Goal: Task Accomplishment & Management: Manage account settings

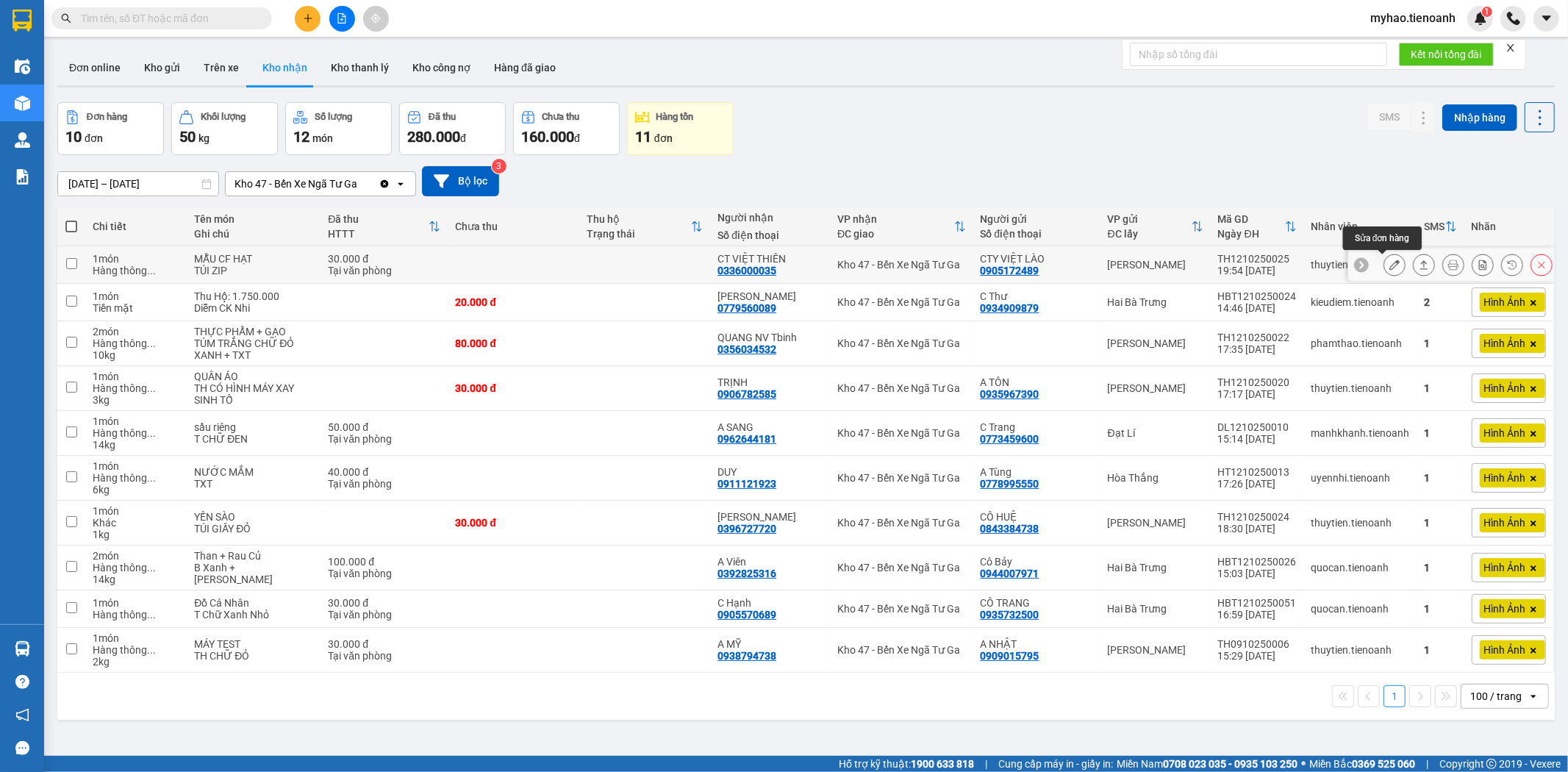
click at [1385, 273] on button at bounding box center [1395, 265] width 21 height 26
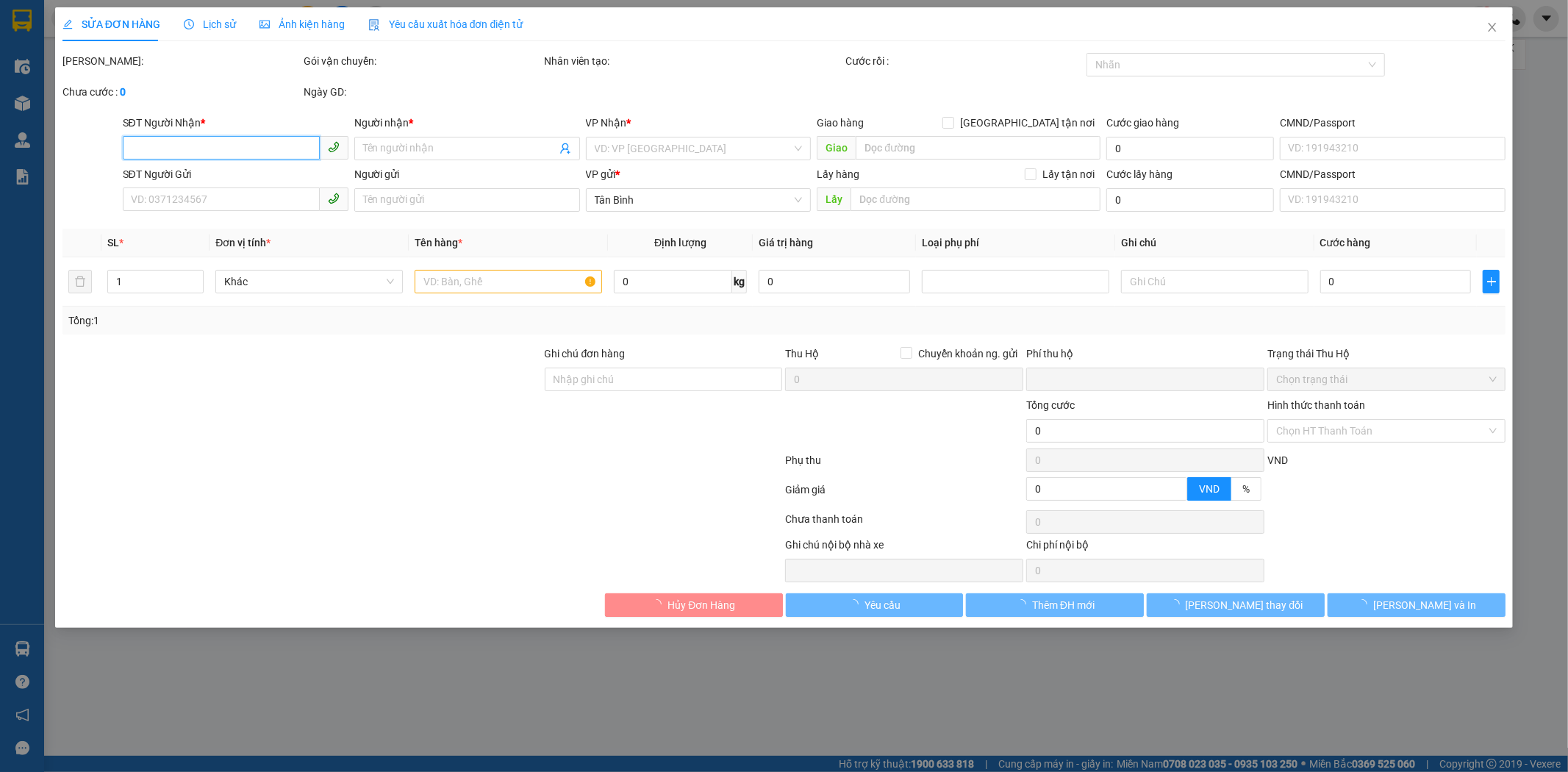
type input "0336000035"
type input "CT VIỆT THIÊN"
type input "0905172489"
type input "CTY VIỆT LÀO"
type input "0"
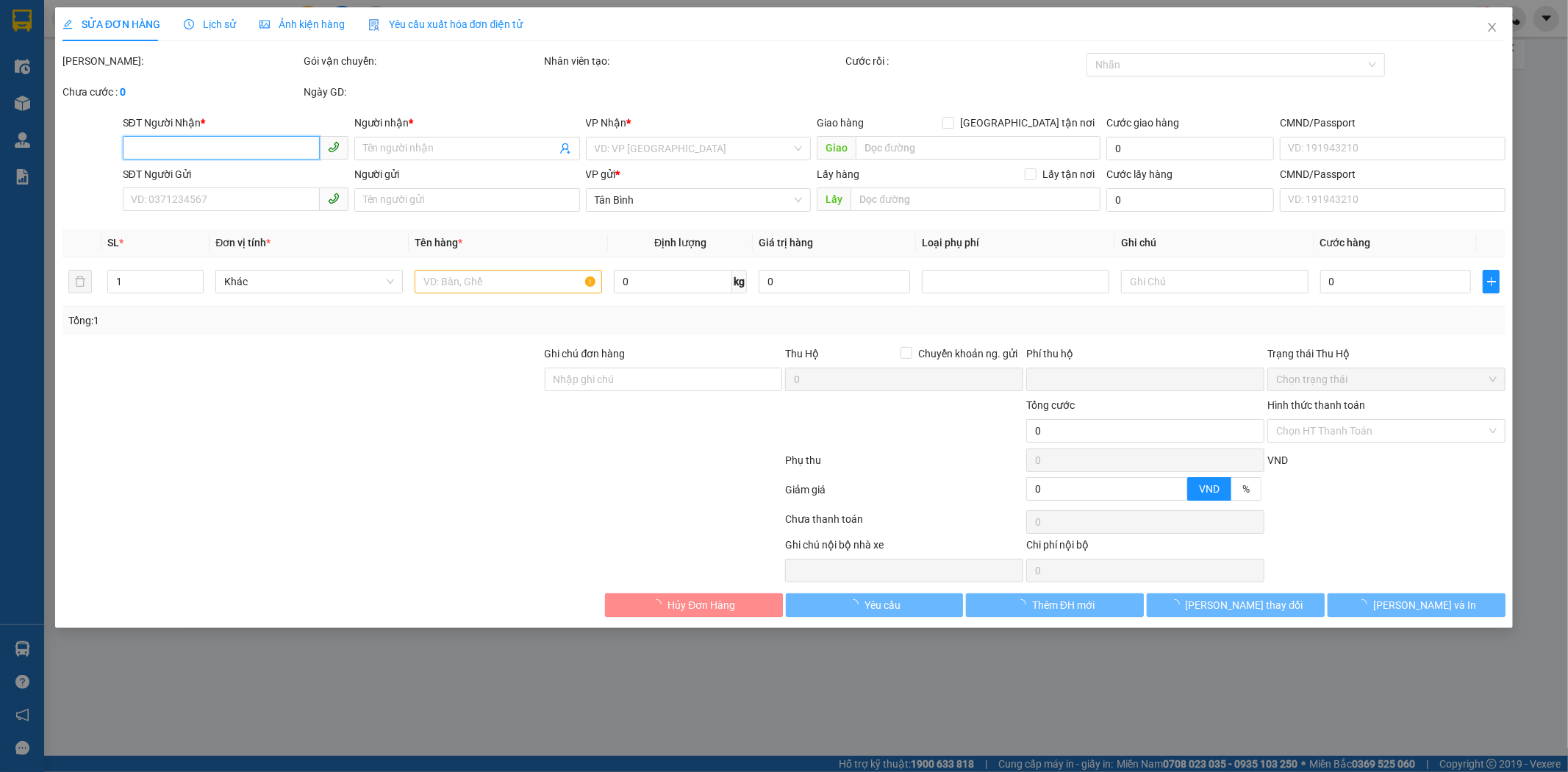
type input "30.000"
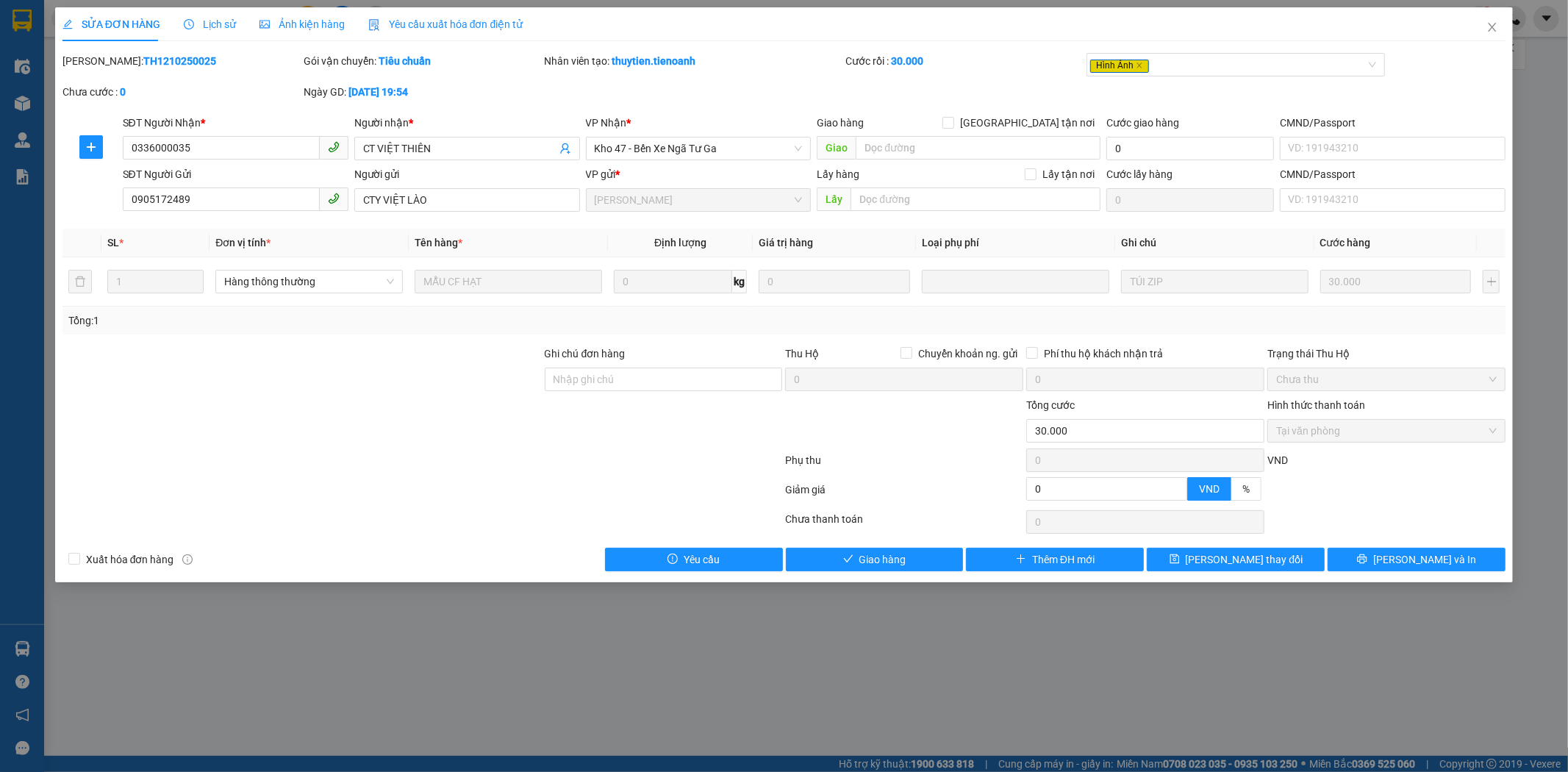
click at [302, 24] on span "Ảnh kiện hàng" at bounding box center [302, 24] width 85 height 12
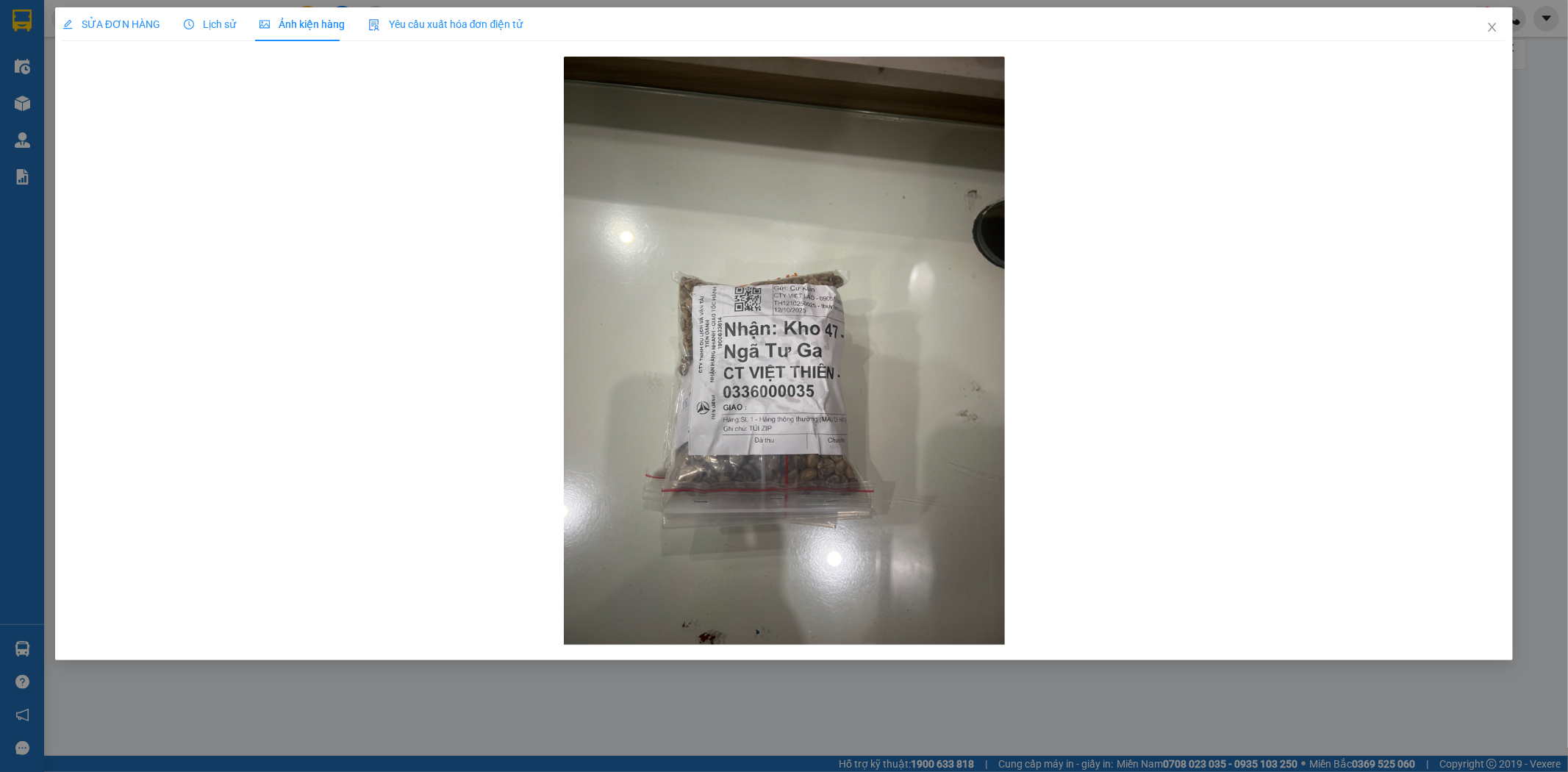
click at [122, 24] on span "SỬA ĐƠN HÀNG" at bounding box center [111, 24] width 98 height 12
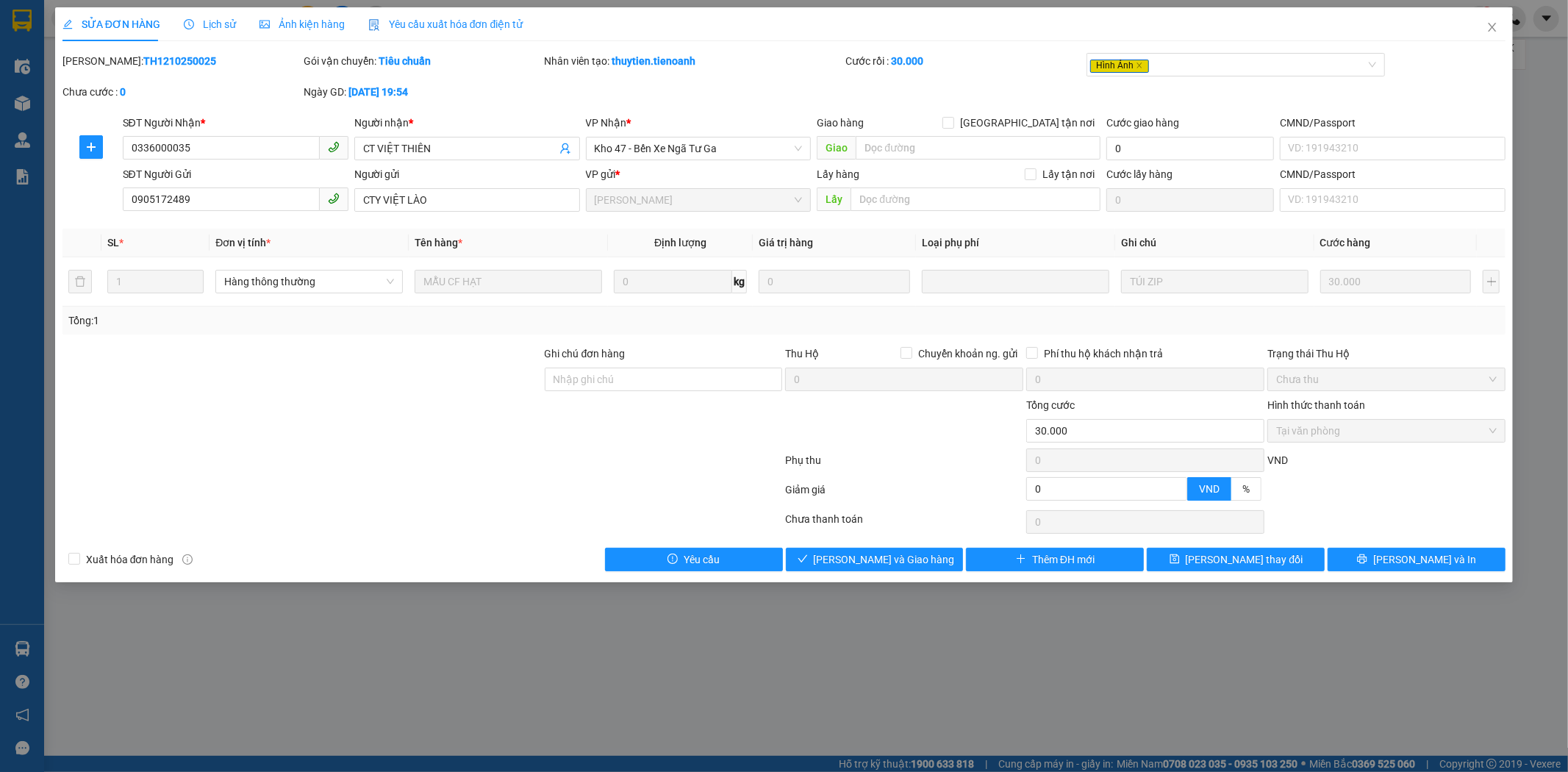
click at [299, 15] on div "Ảnh kiện hàng" at bounding box center [302, 24] width 85 height 34
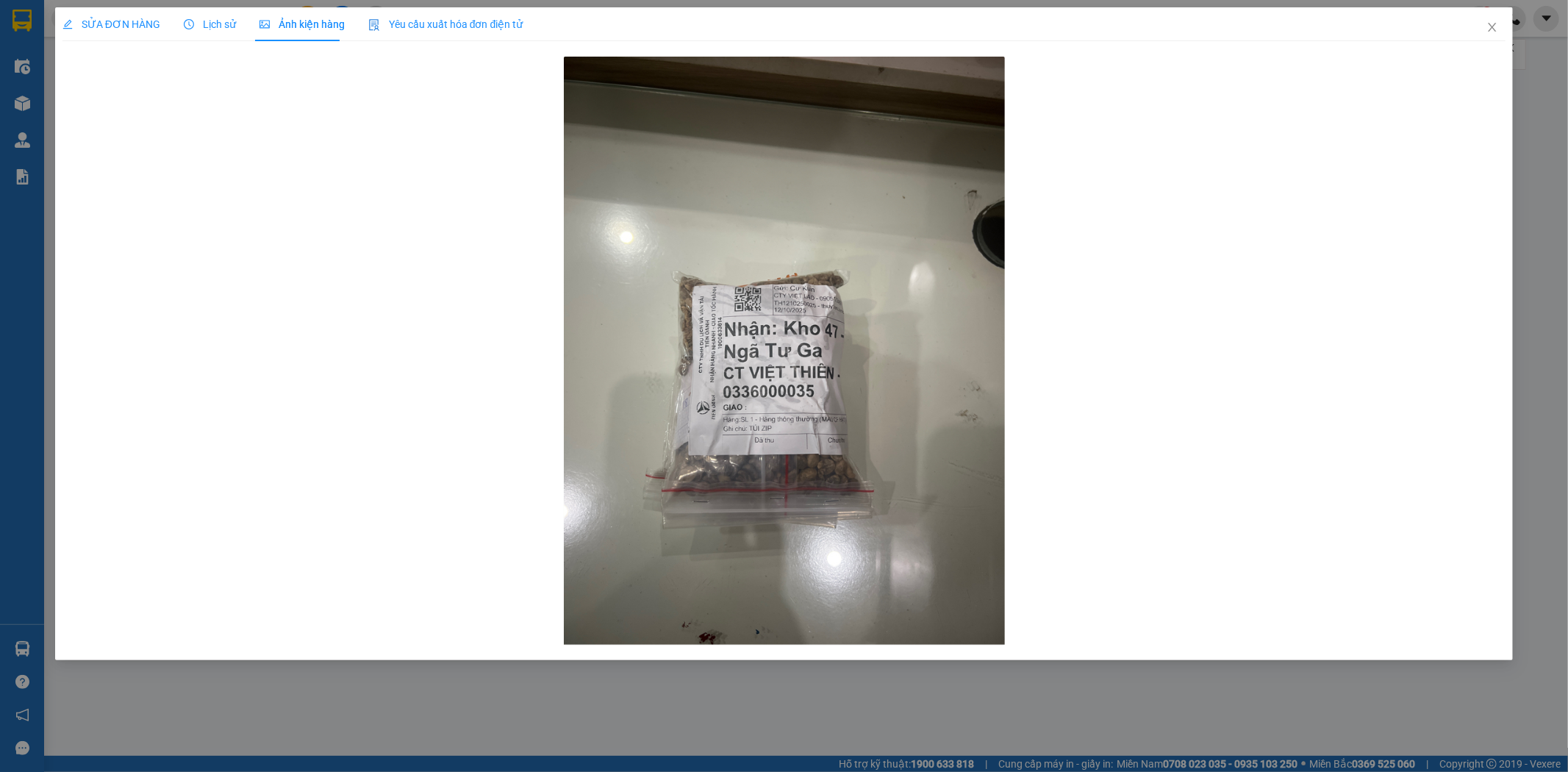
click at [76, 22] on span "SỬA ĐƠN HÀNG" at bounding box center [111, 24] width 98 height 12
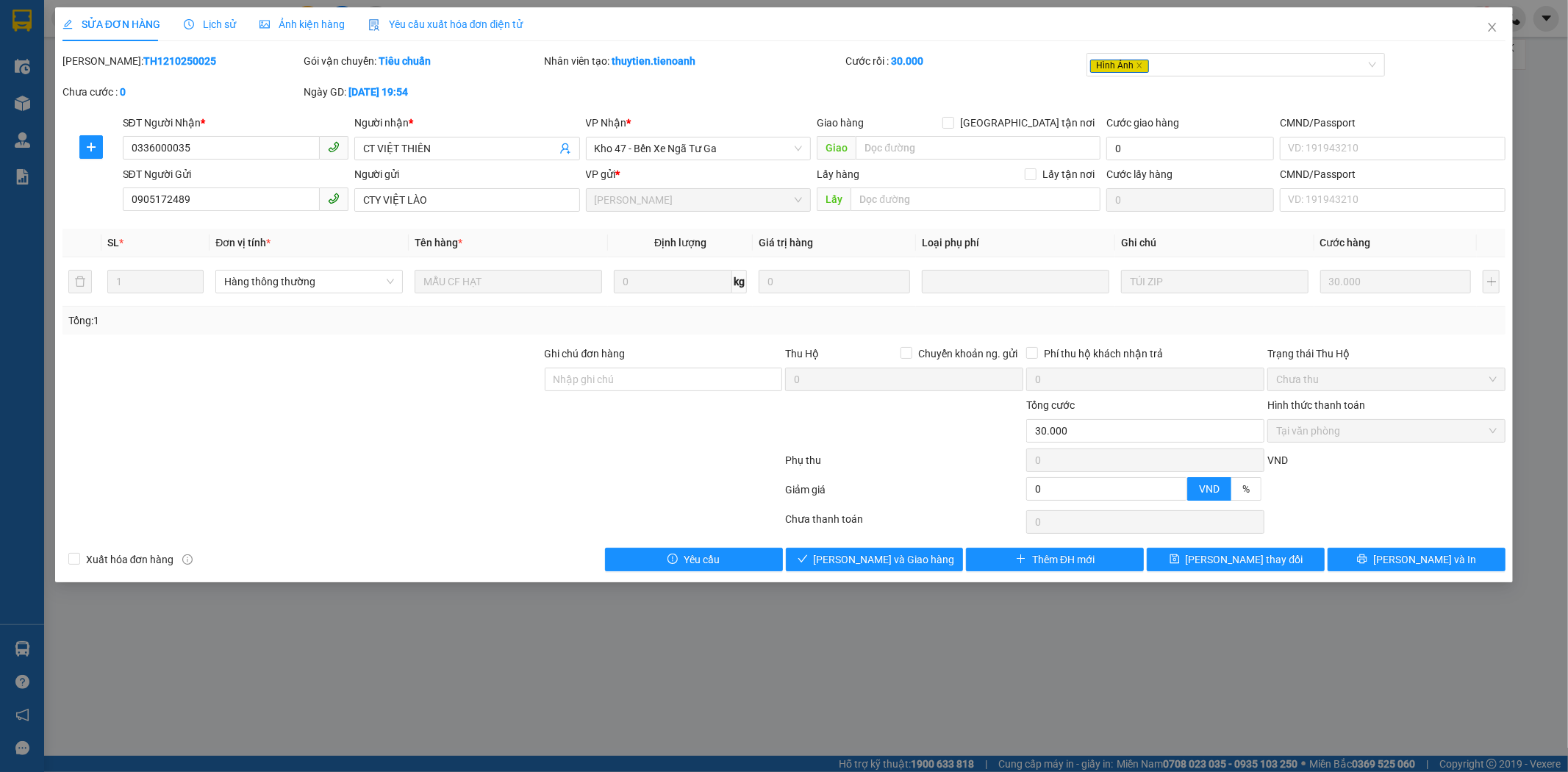
click at [296, 26] on span "Ảnh kiện hàng" at bounding box center [302, 24] width 85 height 12
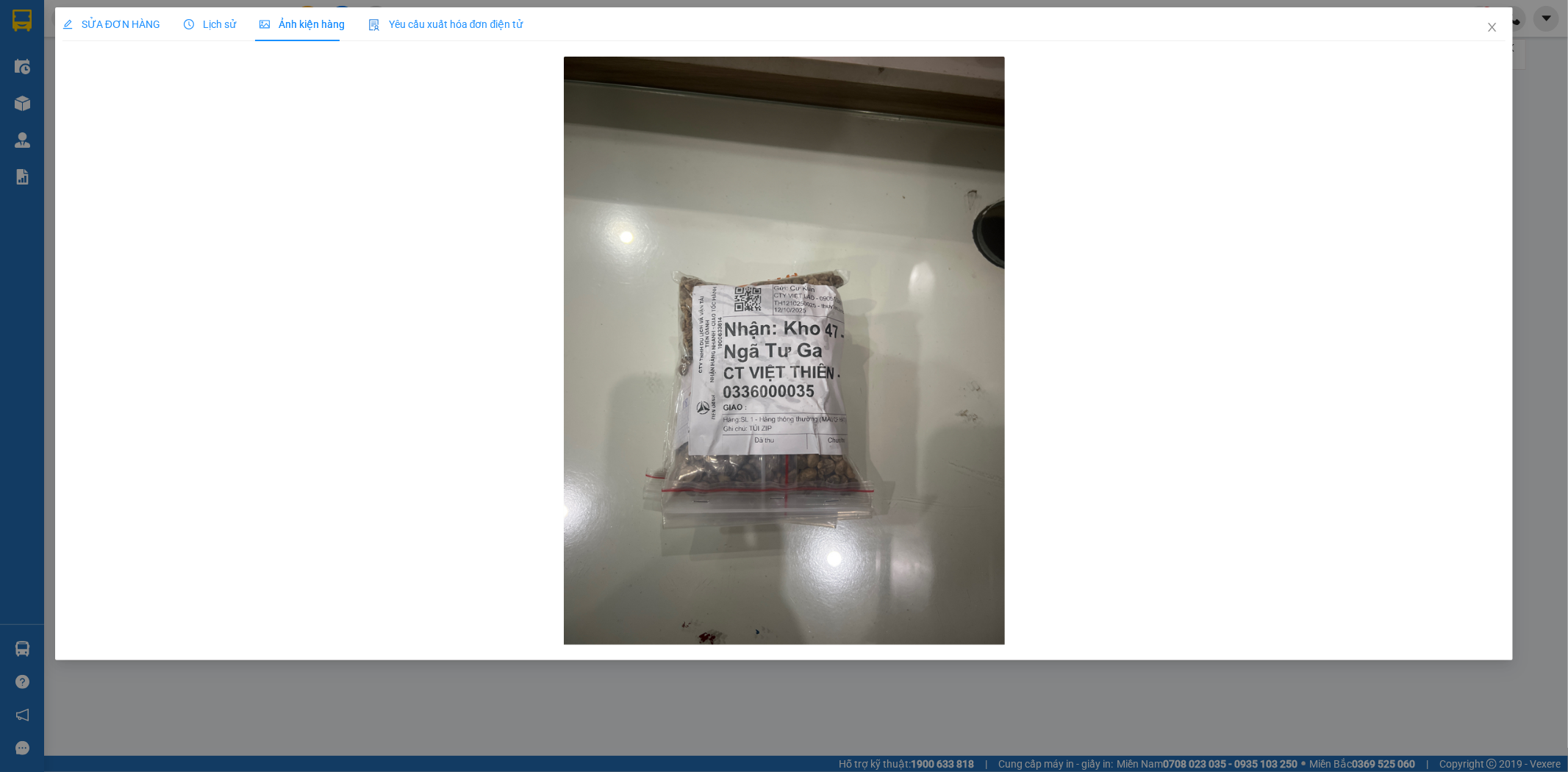
click at [127, 19] on span "SỬA ĐƠN HÀNG" at bounding box center [111, 24] width 98 height 12
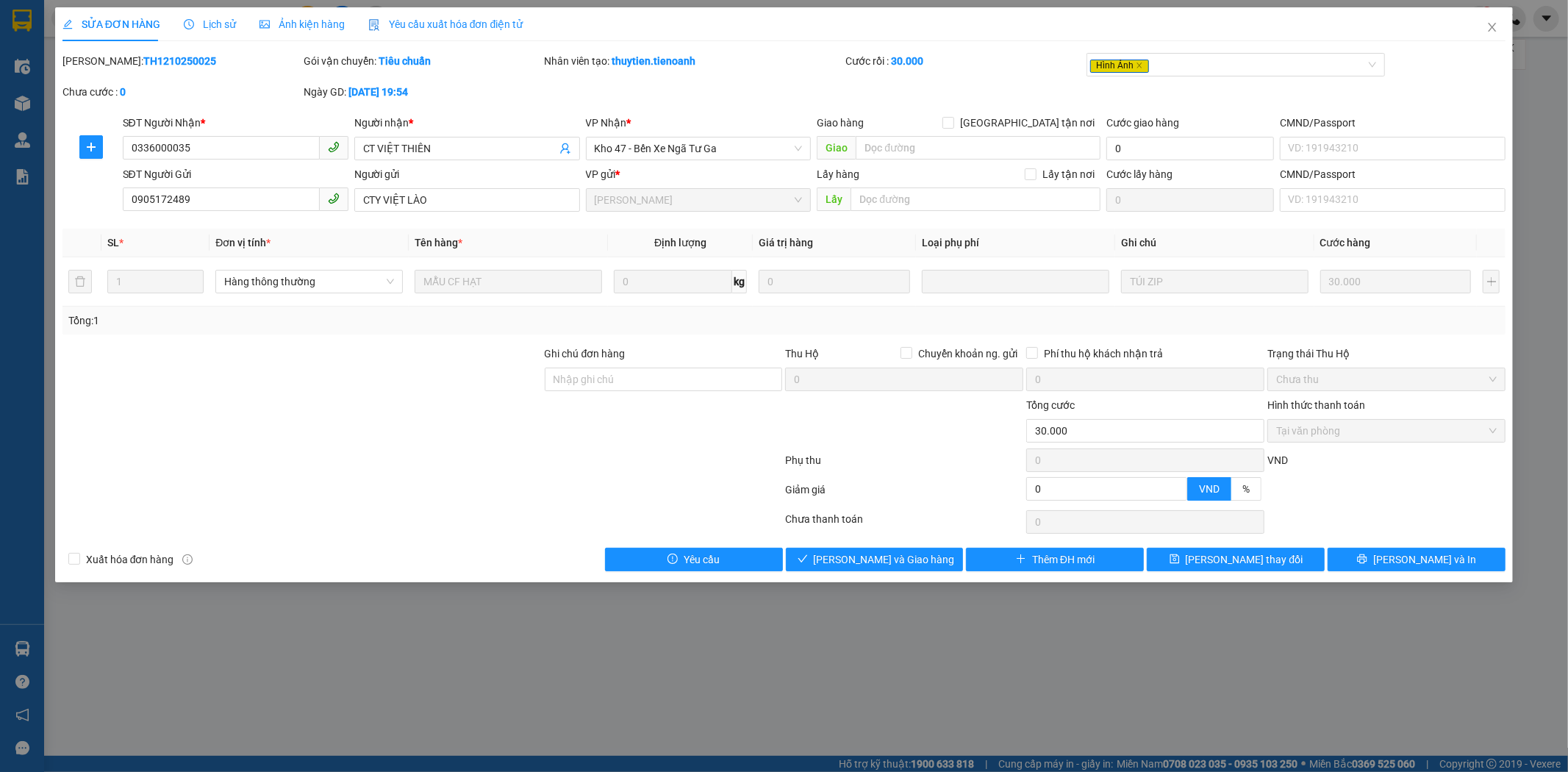
click at [211, 21] on span "Lịch sử" at bounding box center [210, 24] width 52 height 12
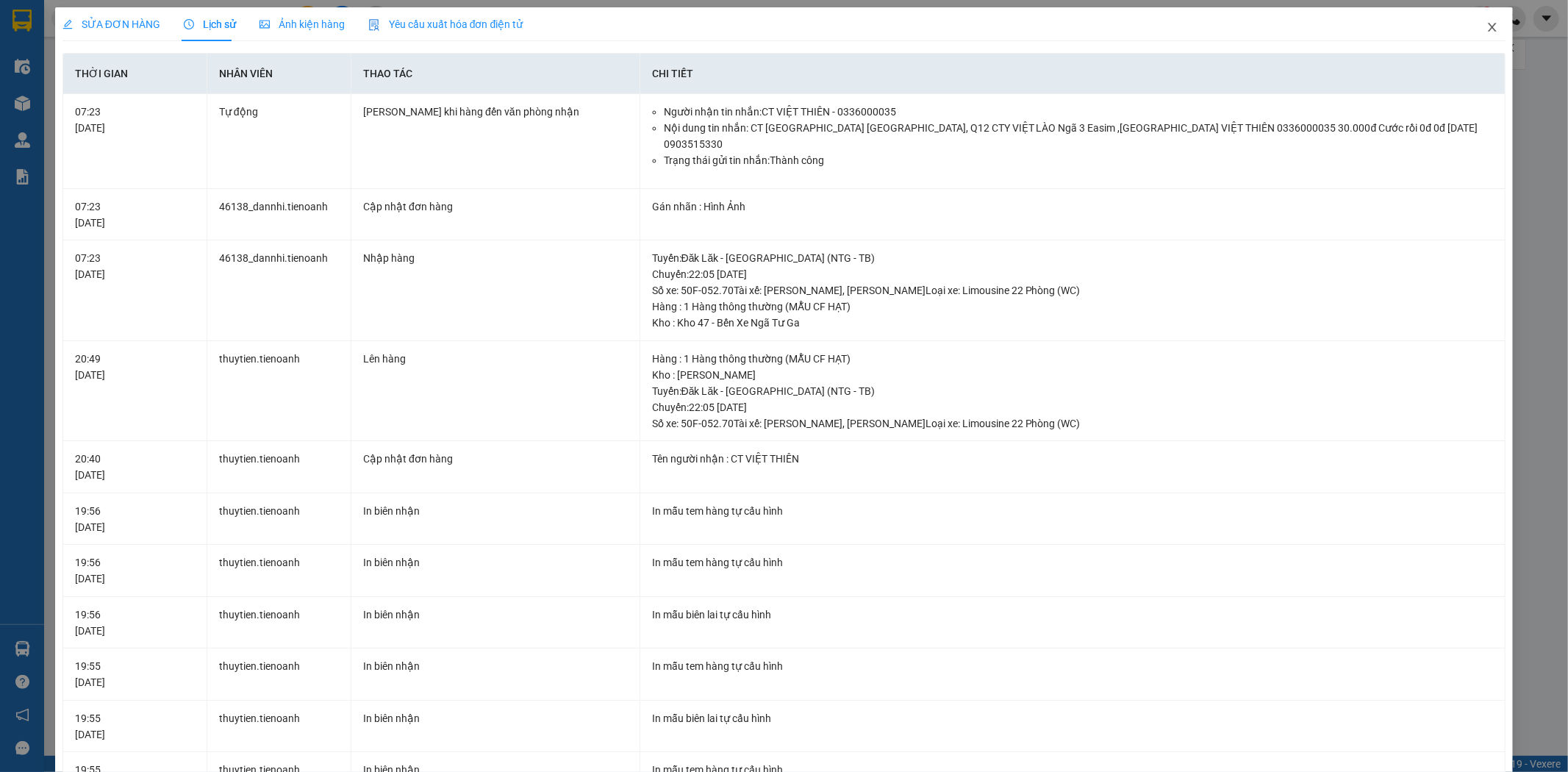
click at [1486, 28] on icon "close" at bounding box center [1492, 27] width 12 height 12
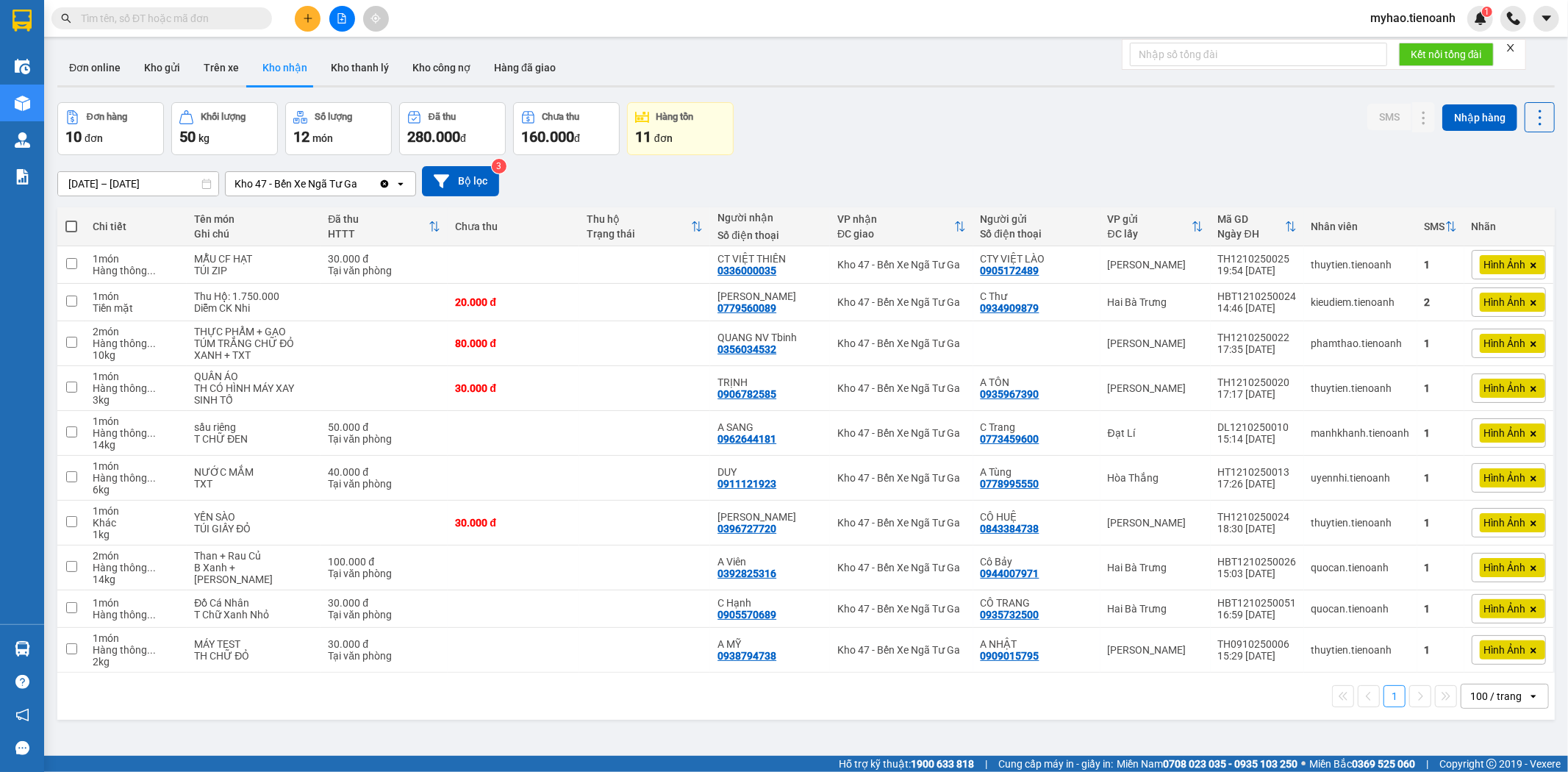
click at [219, 24] on input "text" at bounding box center [168, 19] width 174 height 16
click at [106, 66] on button "Đơn online" at bounding box center [94, 67] width 75 height 36
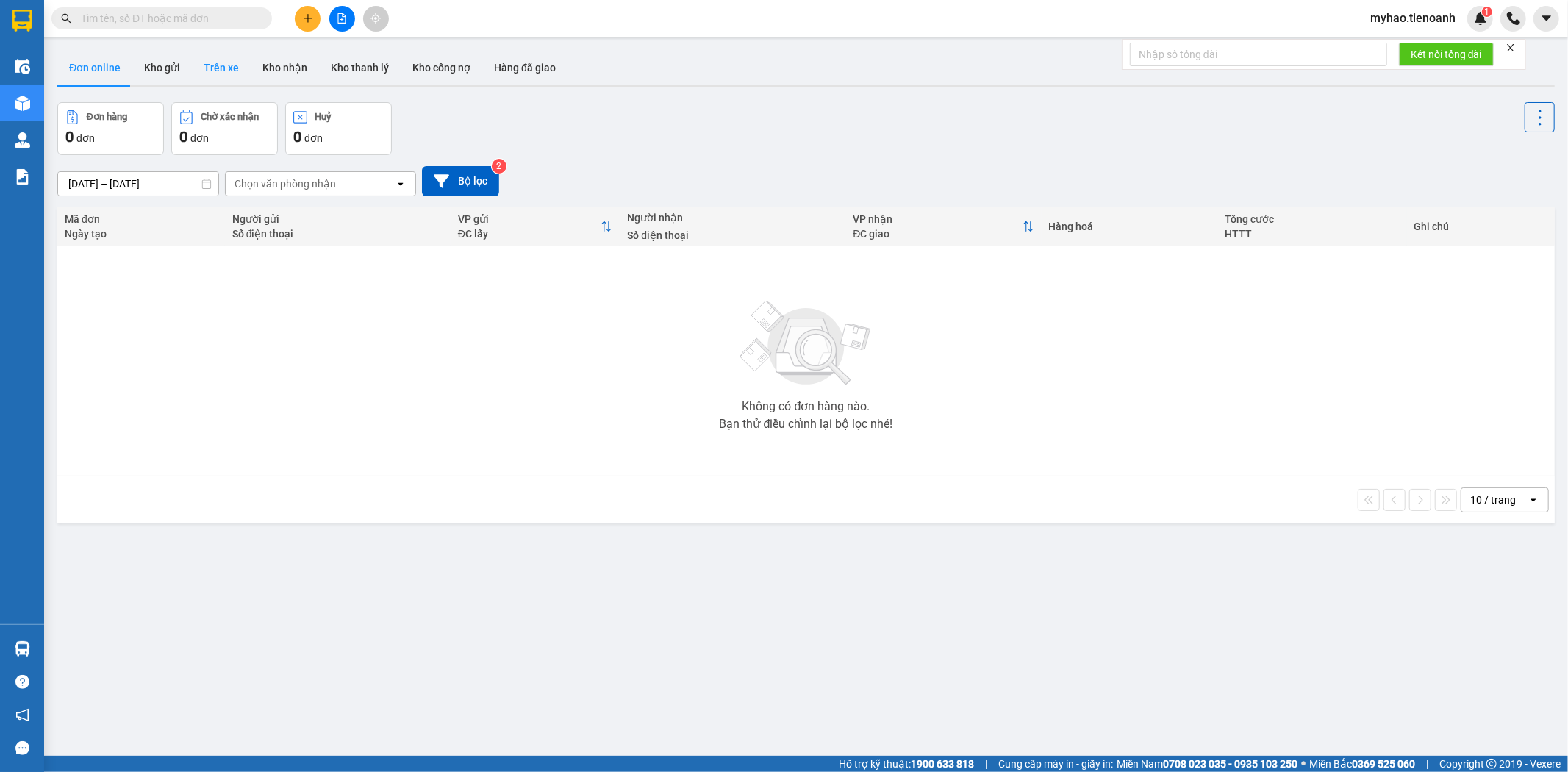
click at [220, 66] on button "Trên xe" at bounding box center [221, 67] width 59 height 36
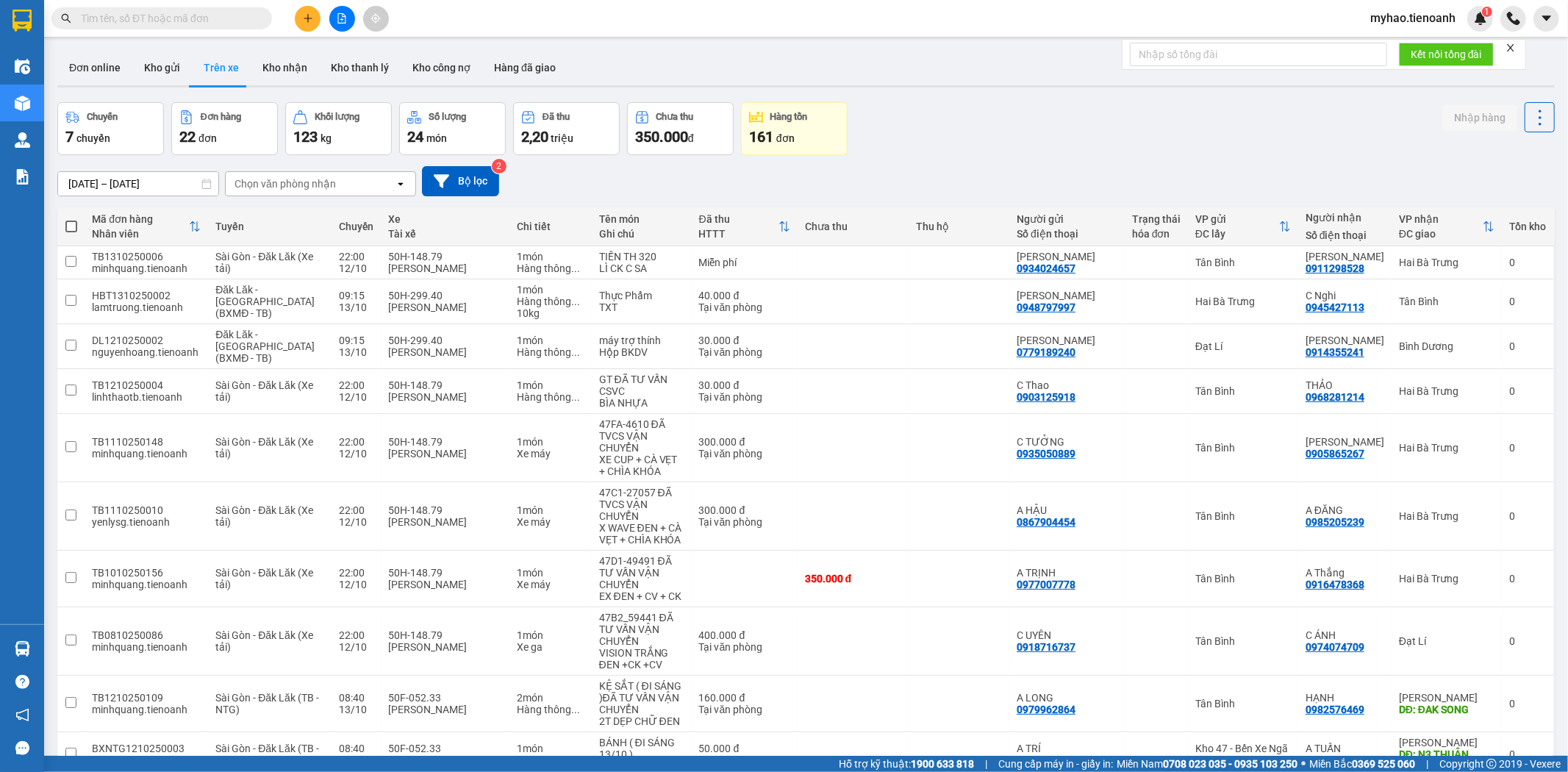
click at [241, 75] on button "Trên xe" at bounding box center [221, 67] width 59 height 36
click at [268, 74] on button "Kho nhận" at bounding box center [285, 67] width 68 height 36
type input "[DATE] – [DATE]"
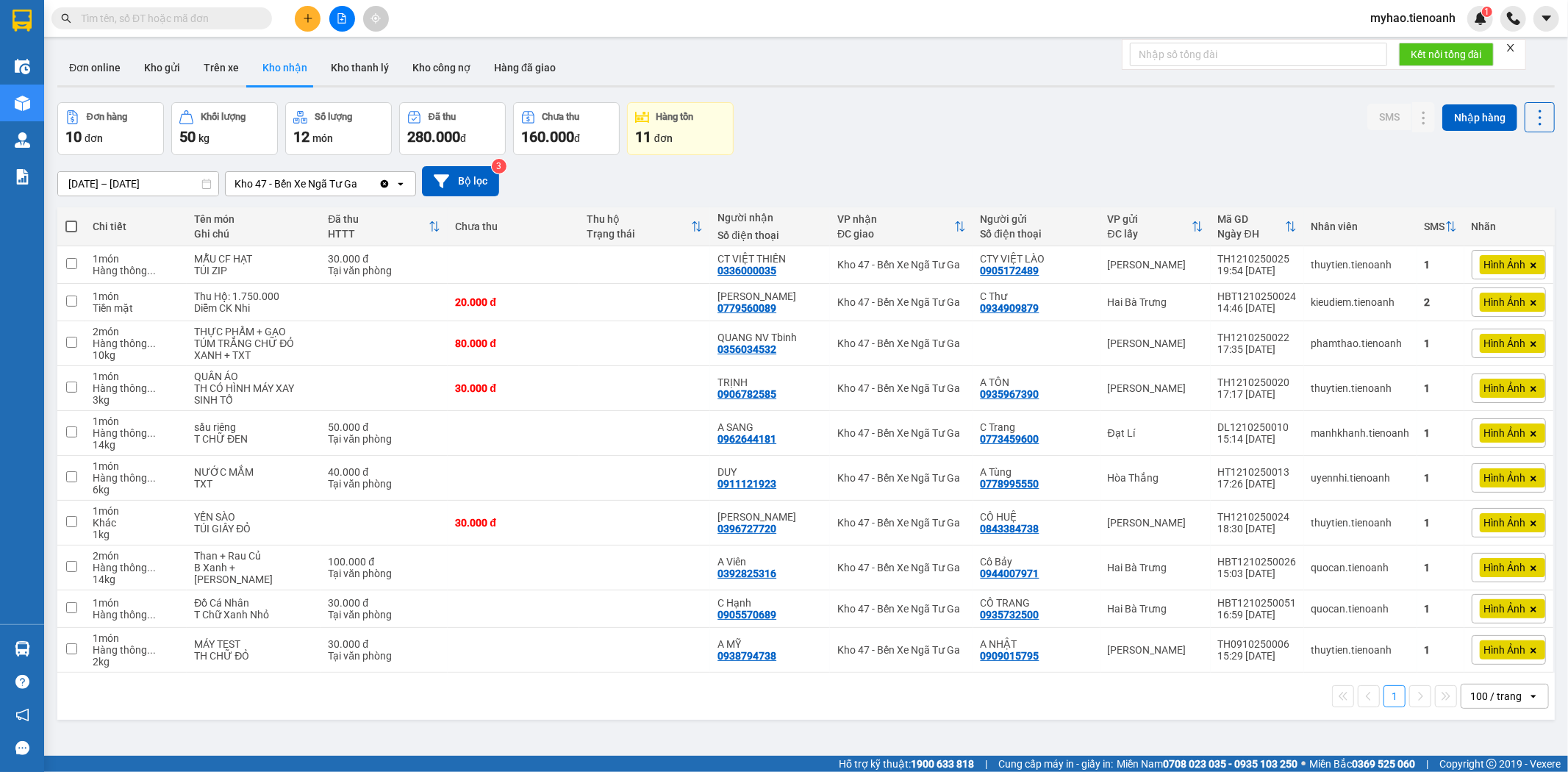
click at [384, 185] on icon "Clear value" at bounding box center [384, 184] width 12 height 12
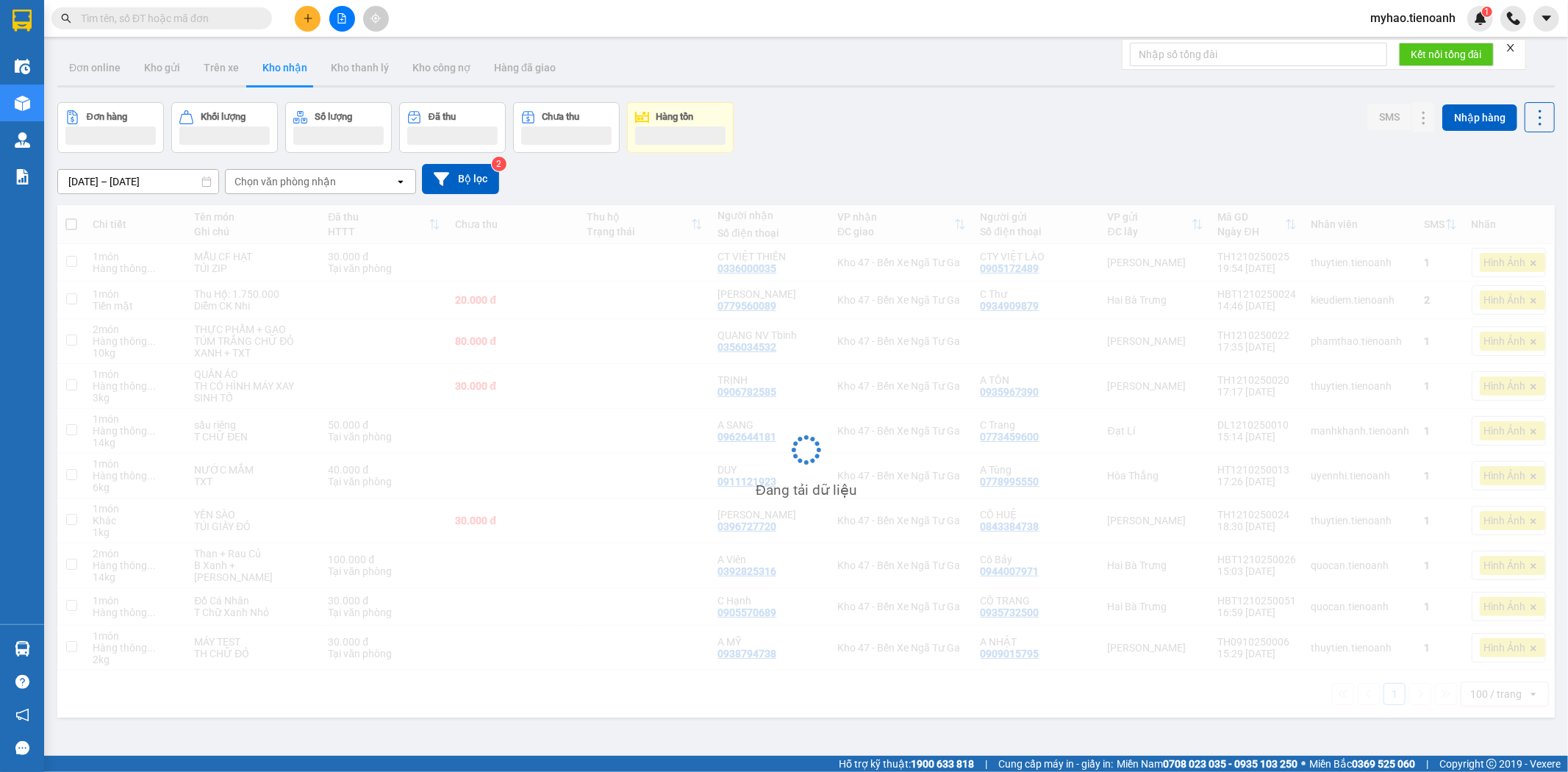
click at [326, 180] on div "Chọn văn phòng nhận" at bounding box center [285, 182] width 102 height 15
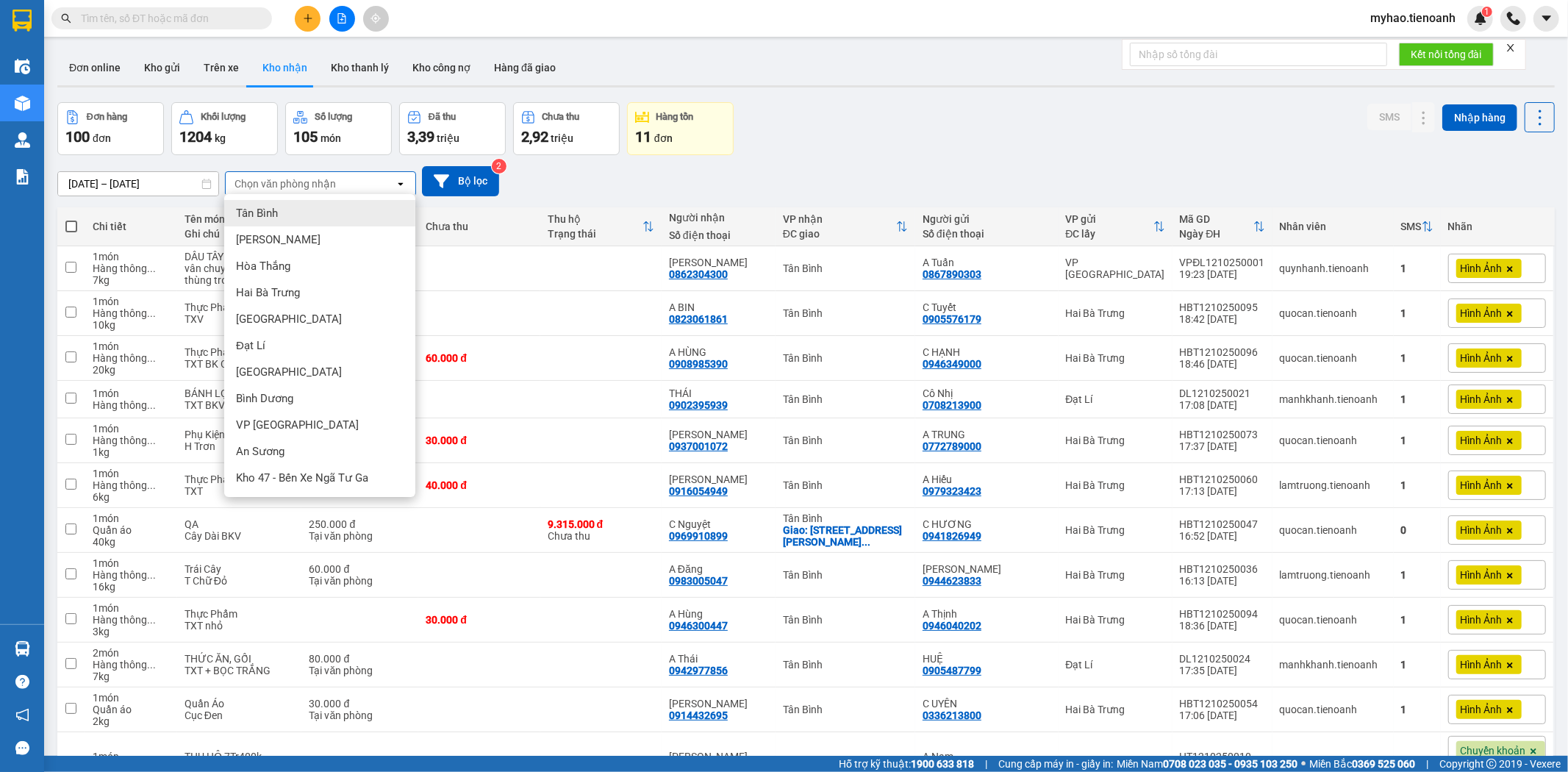
click at [318, 210] on div "Tân Bình" at bounding box center [320, 214] width 191 height 27
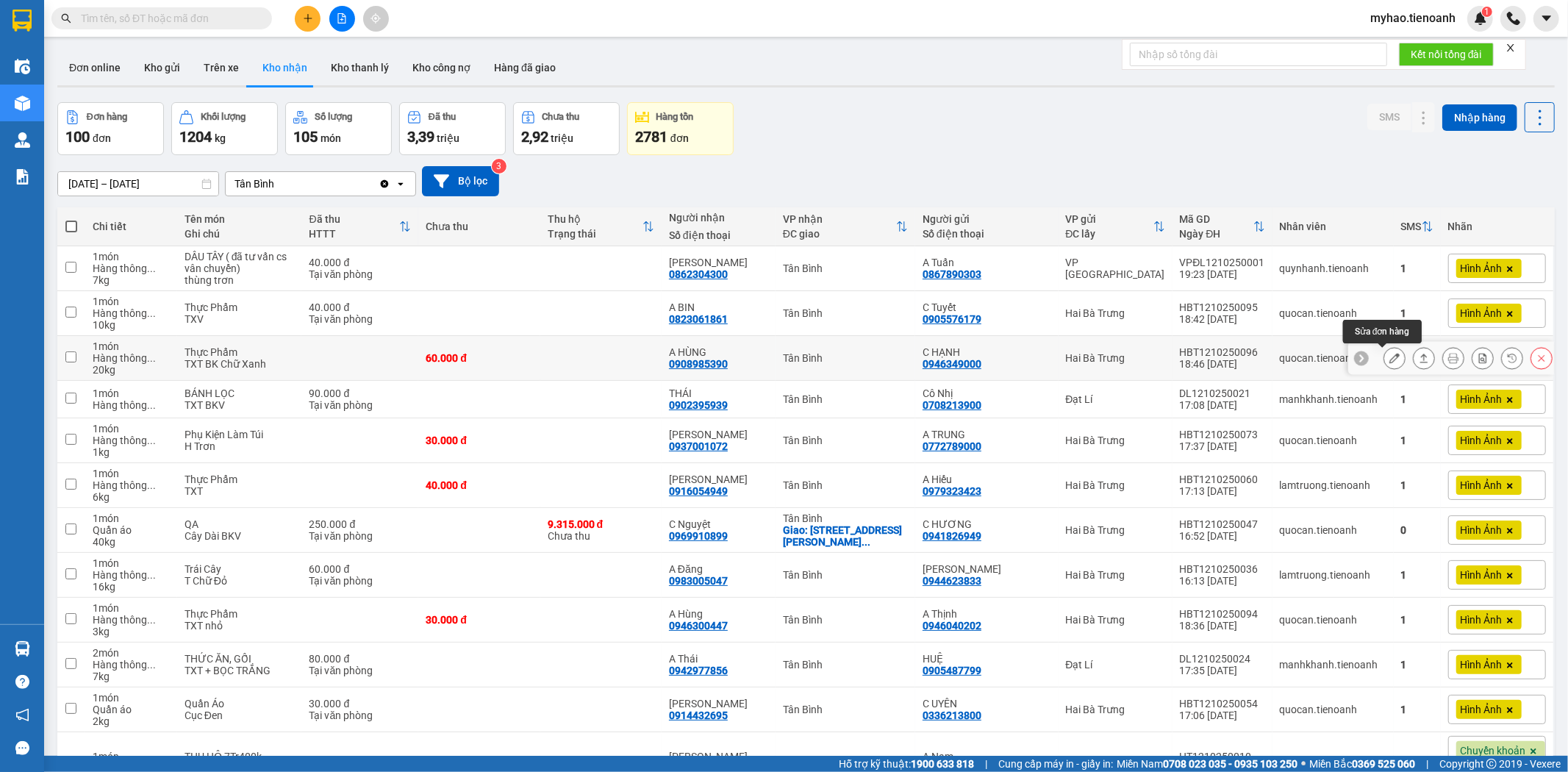
click at [1389, 362] on icon at bounding box center [1394, 358] width 10 height 10
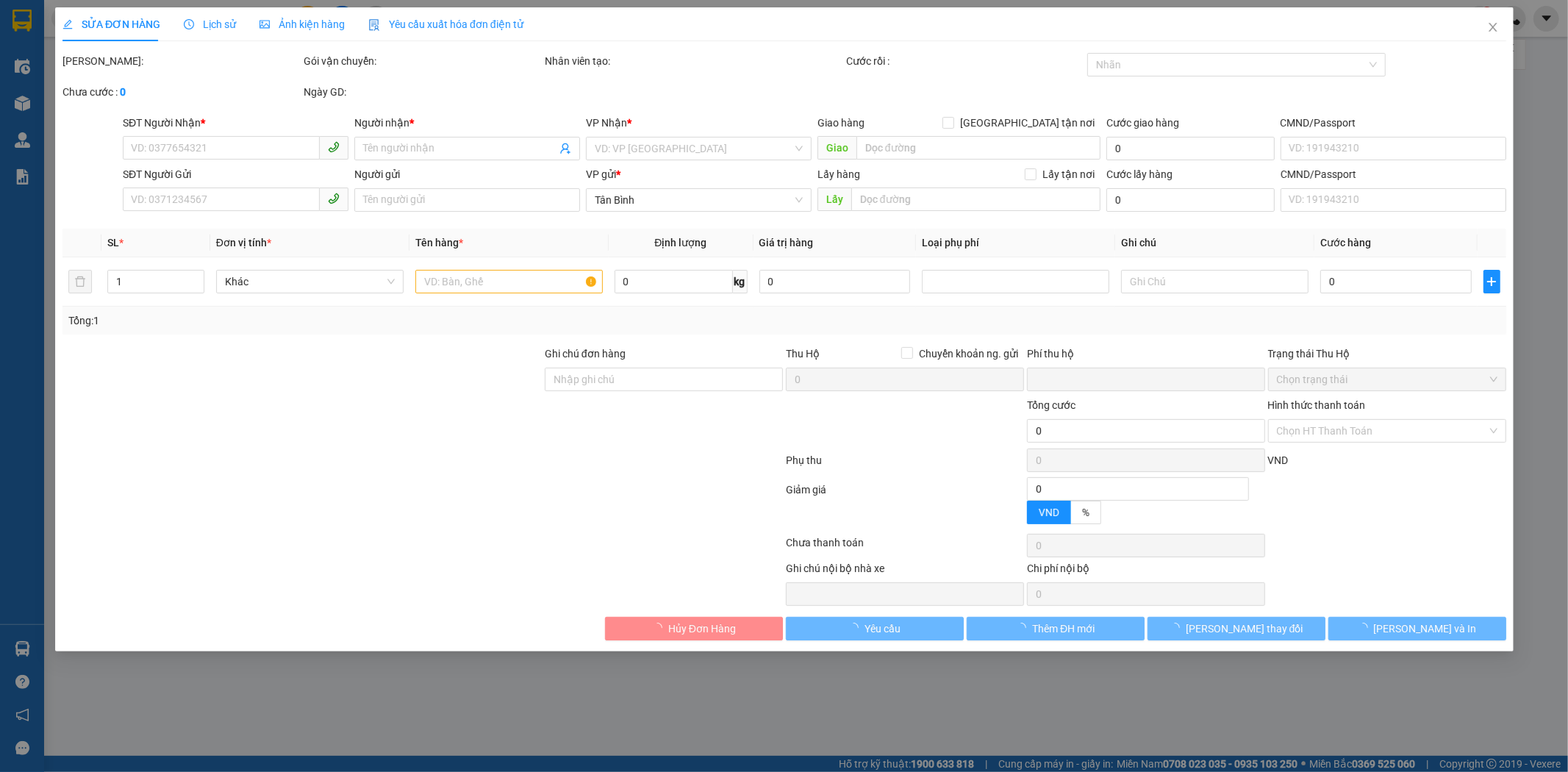
type input "0908985390"
type input "A HÙNG"
type input "0946349000"
type input "C HẠNH"
type input "241378985"
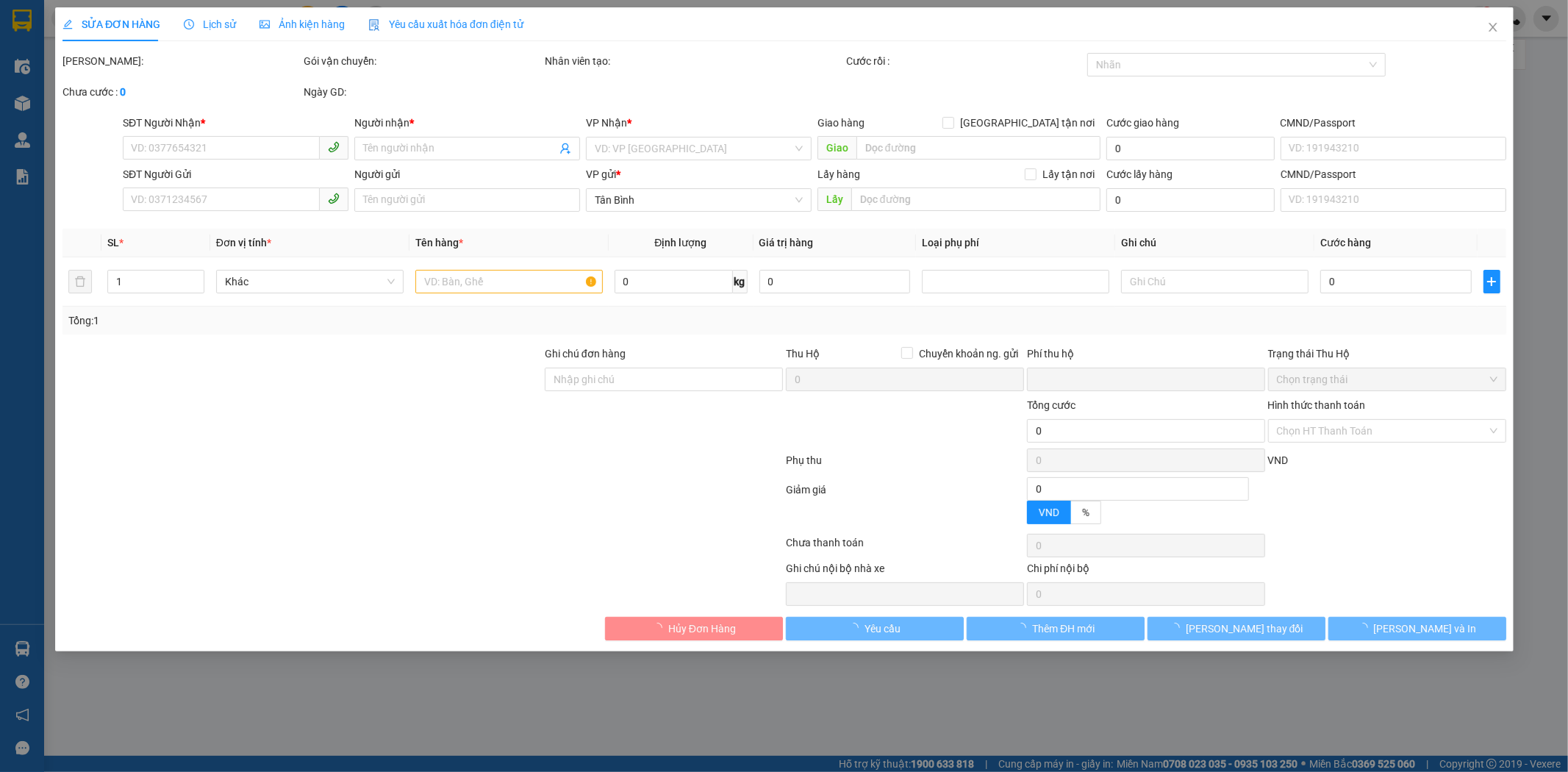
type input "0"
type input "60.000"
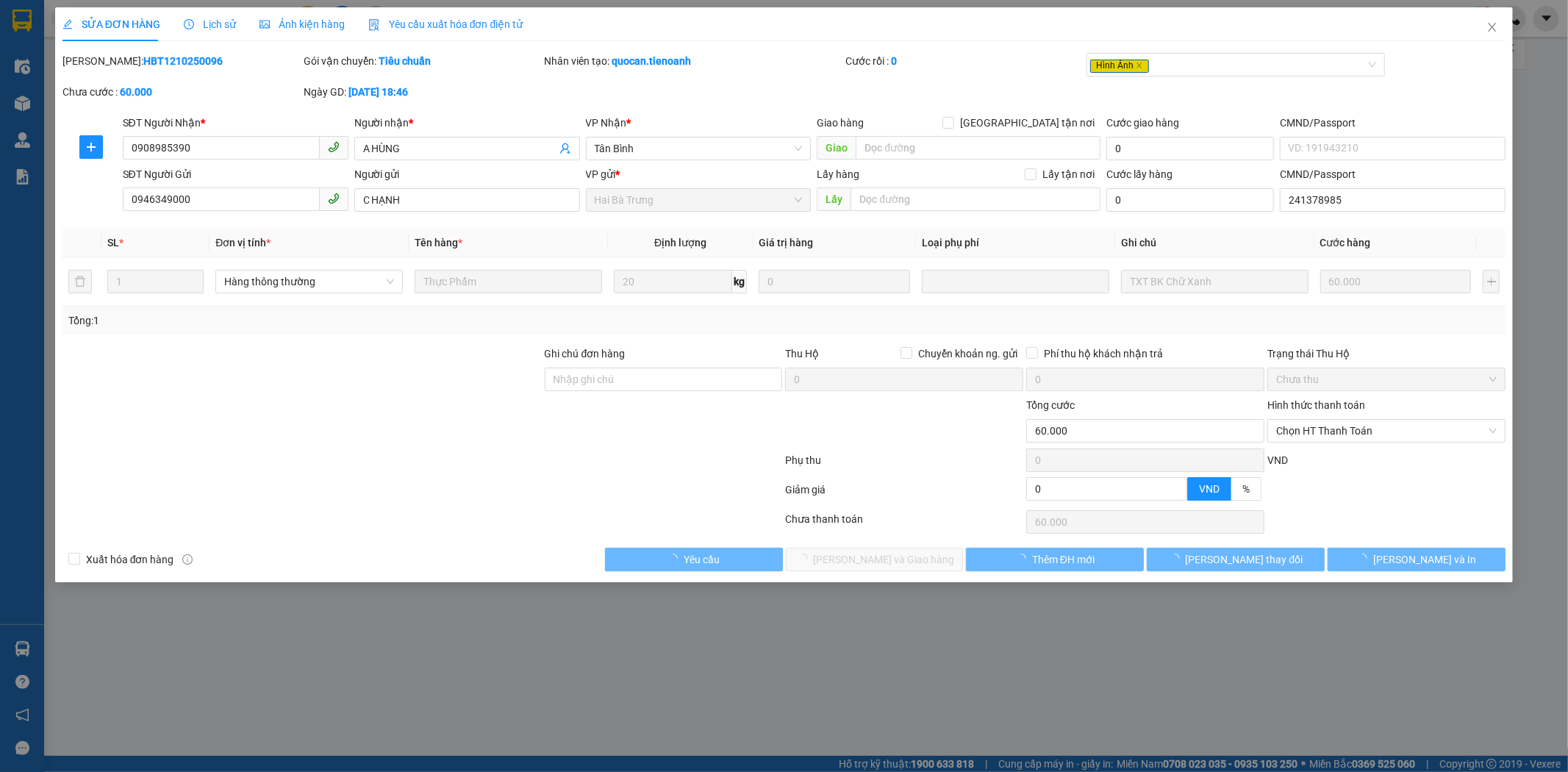
click at [213, 22] on span "Lịch sử" at bounding box center [210, 24] width 52 height 12
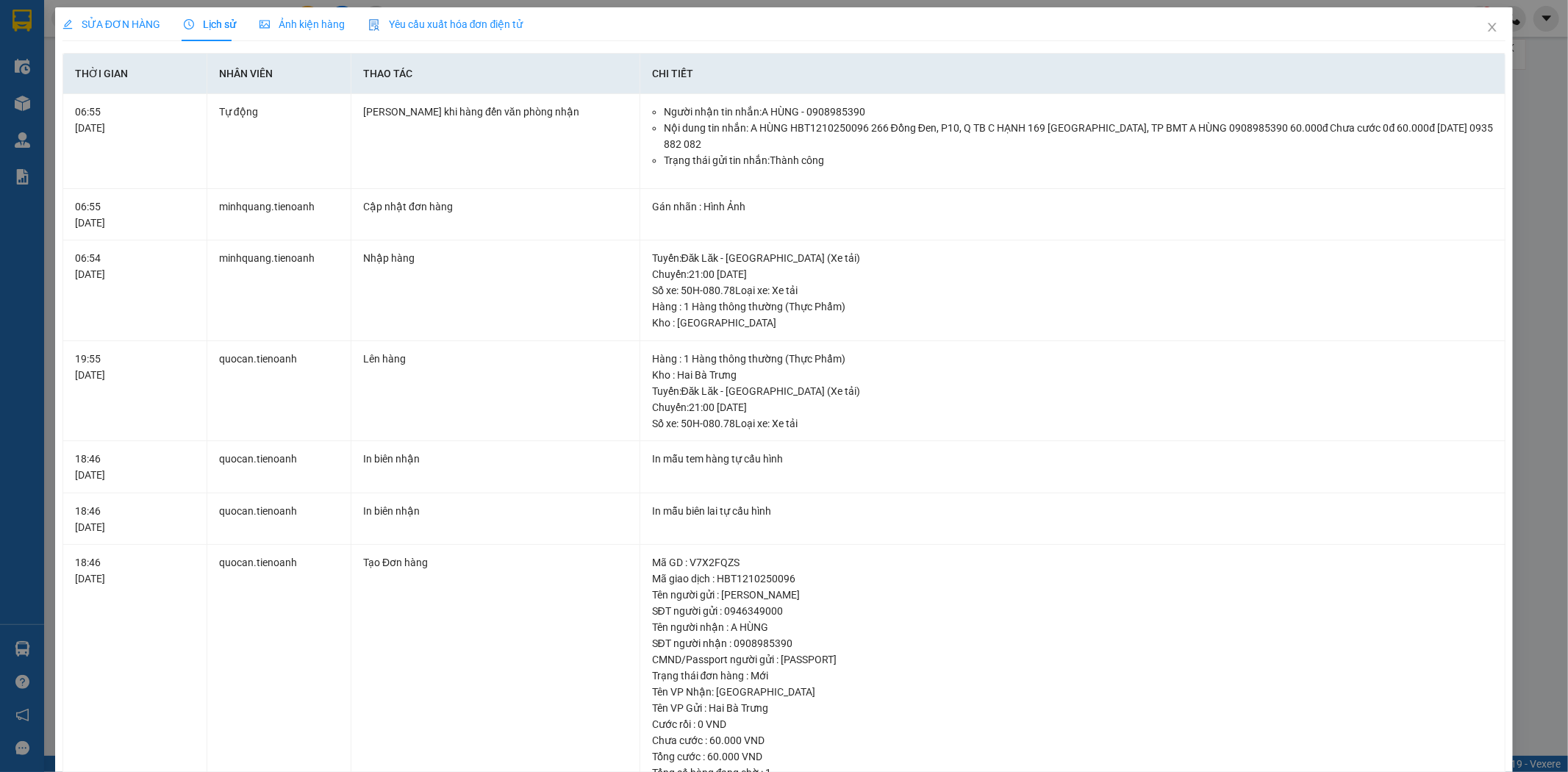
click at [115, 31] on div "SỬA ĐƠN HÀNG" at bounding box center [111, 24] width 98 height 16
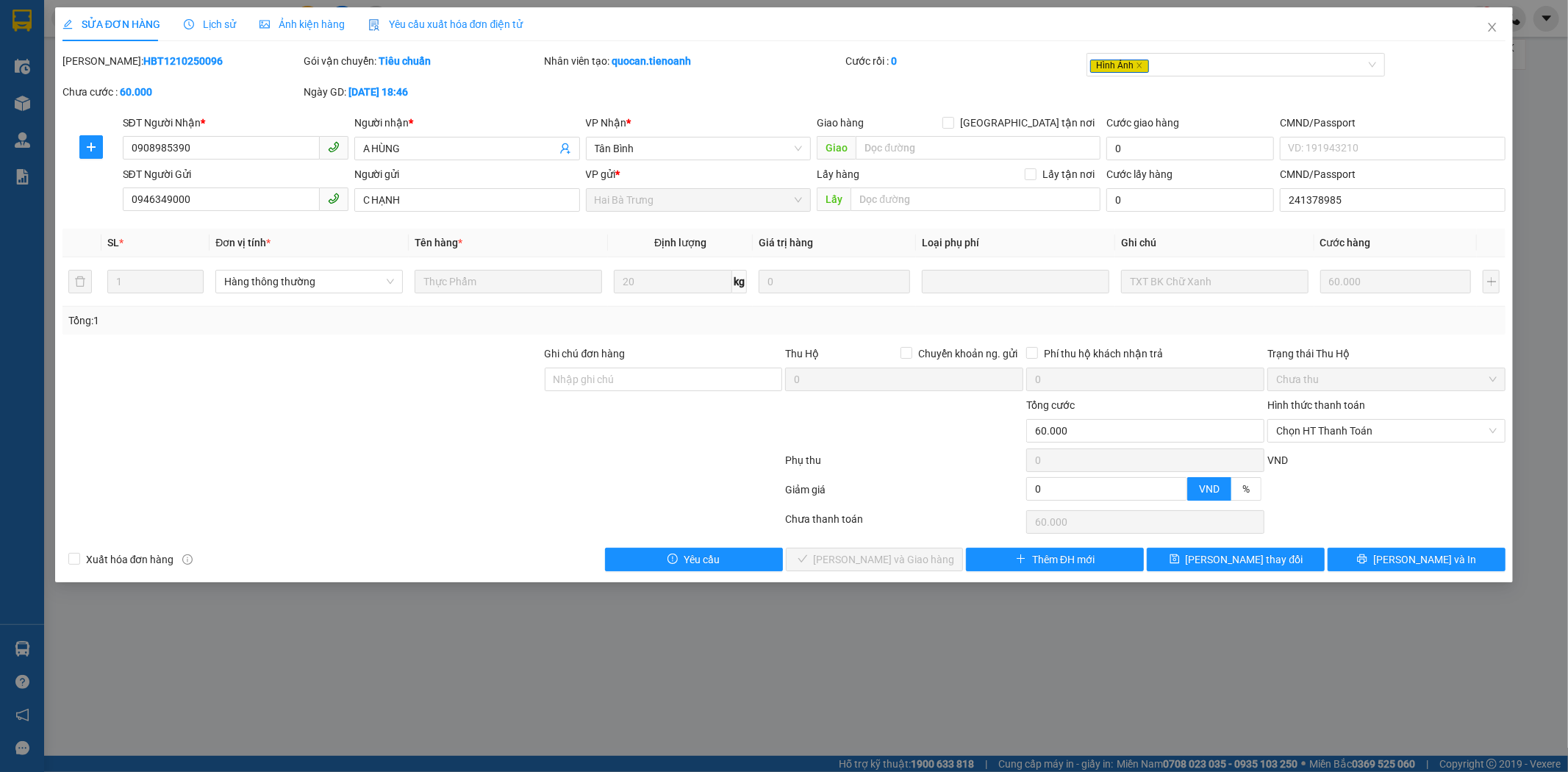
click at [217, 19] on span "Lịch sử" at bounding box center [210, 24] width 52 height 12
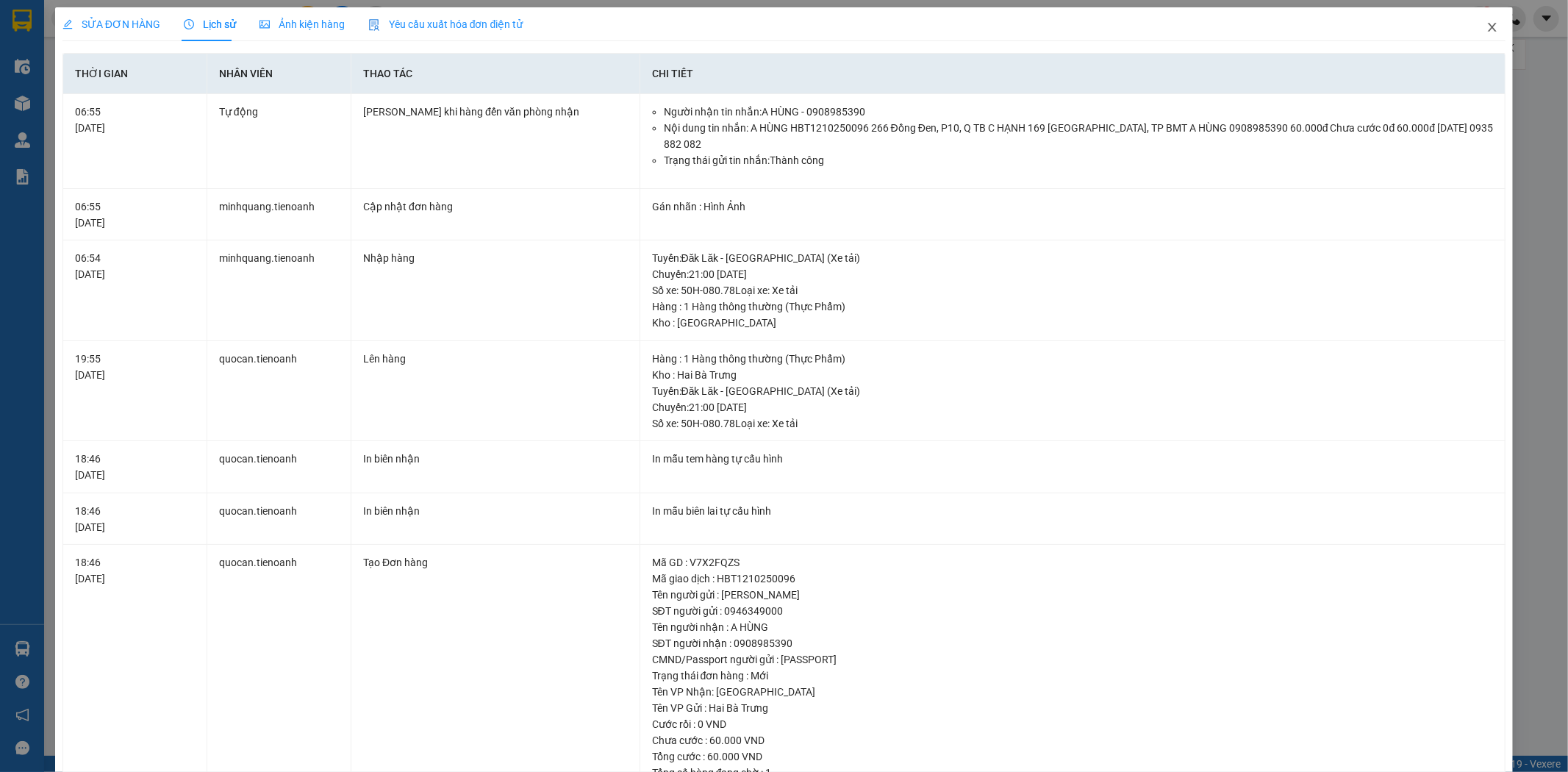
click at [1489, 30] on icon "close" at bounding box center [1492, 27] width 8 height 9
click at [1480, 28] on div "1" at bounding box center [1480, 19] width 26 height 26
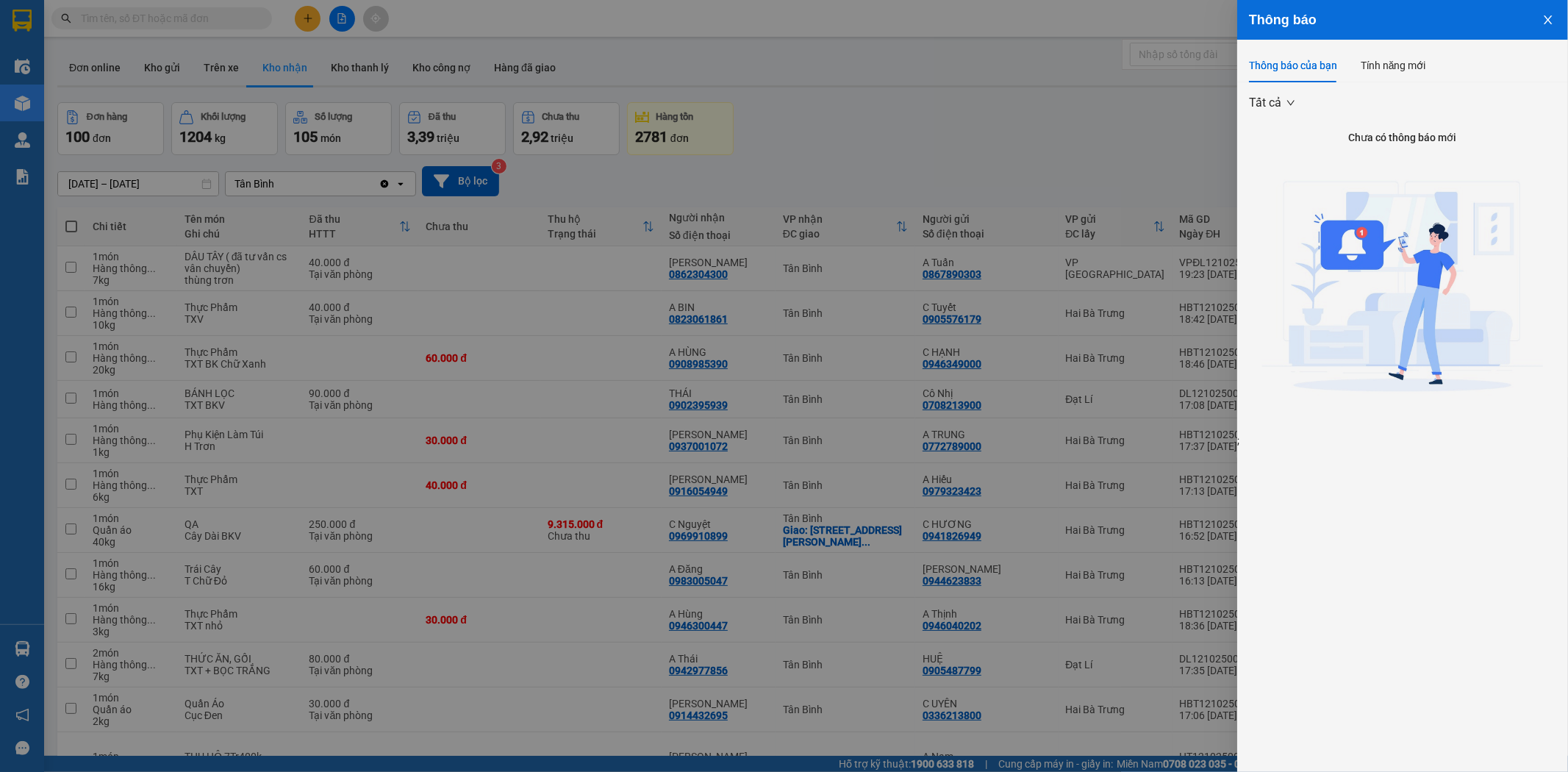
click at [1131, 118] on div at bounding box center [784, 386] width 1568 height 772
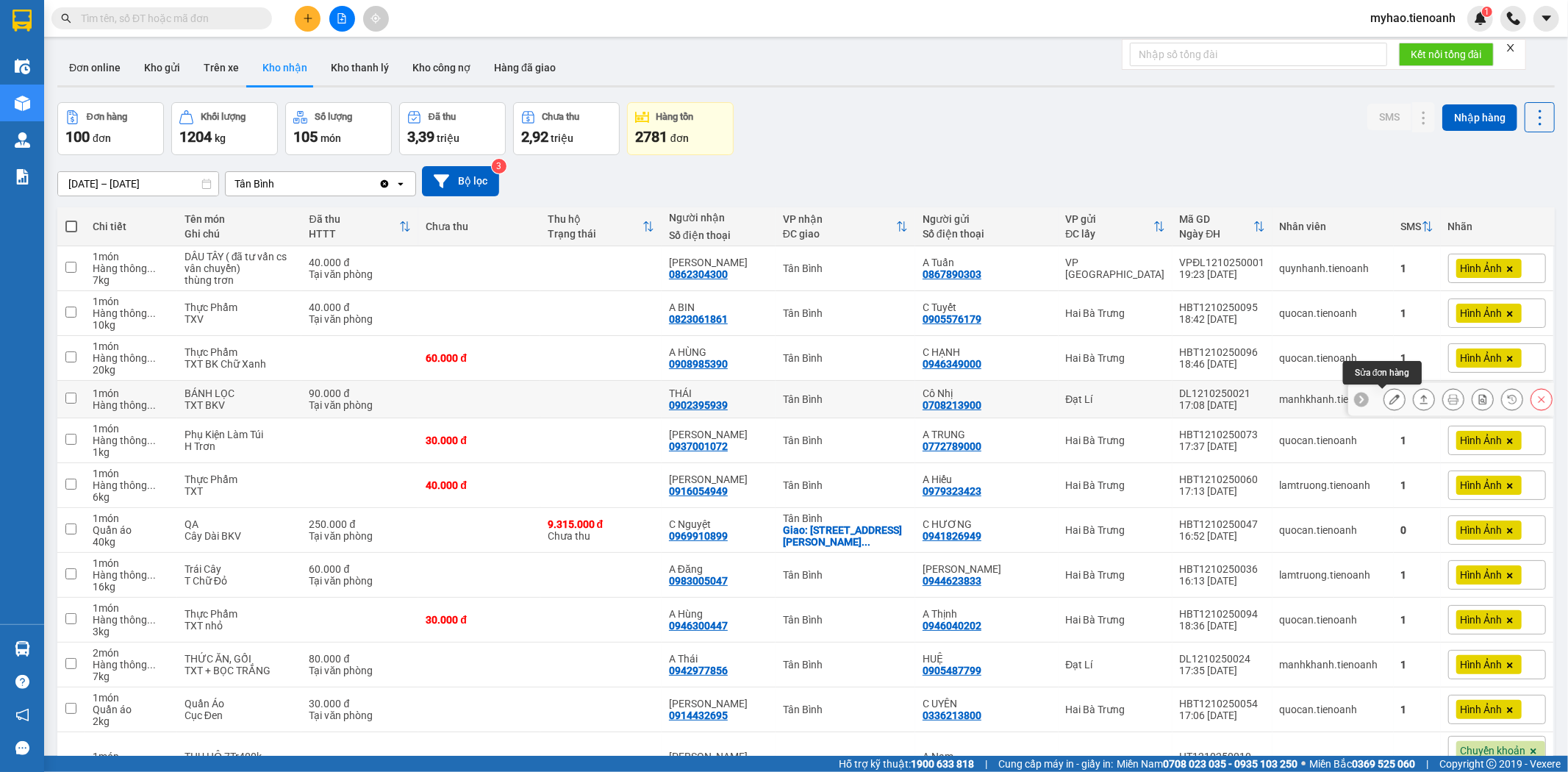
click at [1389, 398] on icon at bounding box center [1394, 399] width 10 height 10
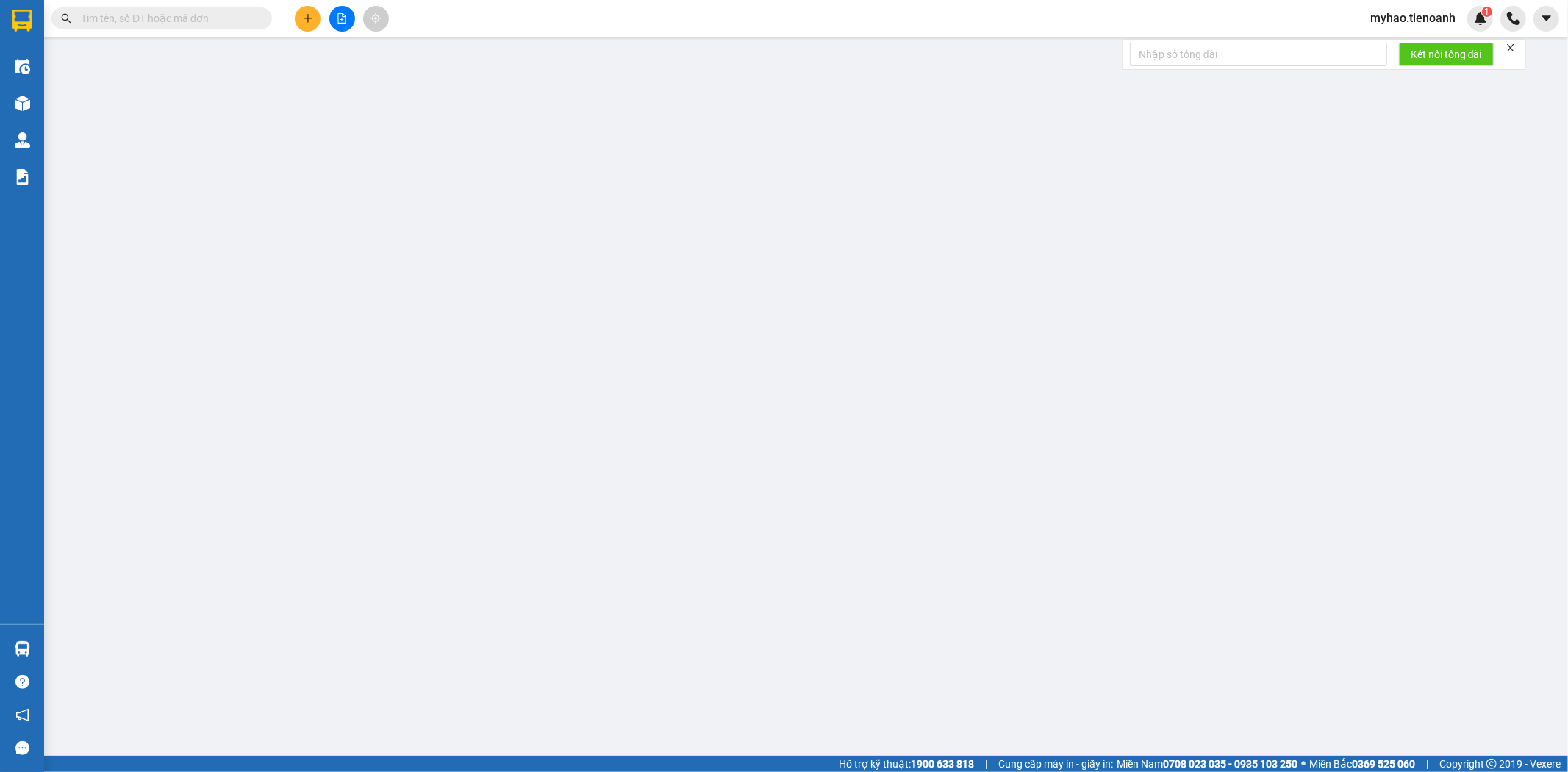
type input "0902395939"
type input "THÁI"
type input "0708213900"
type input "Cô Nhị"
type input "240936235"
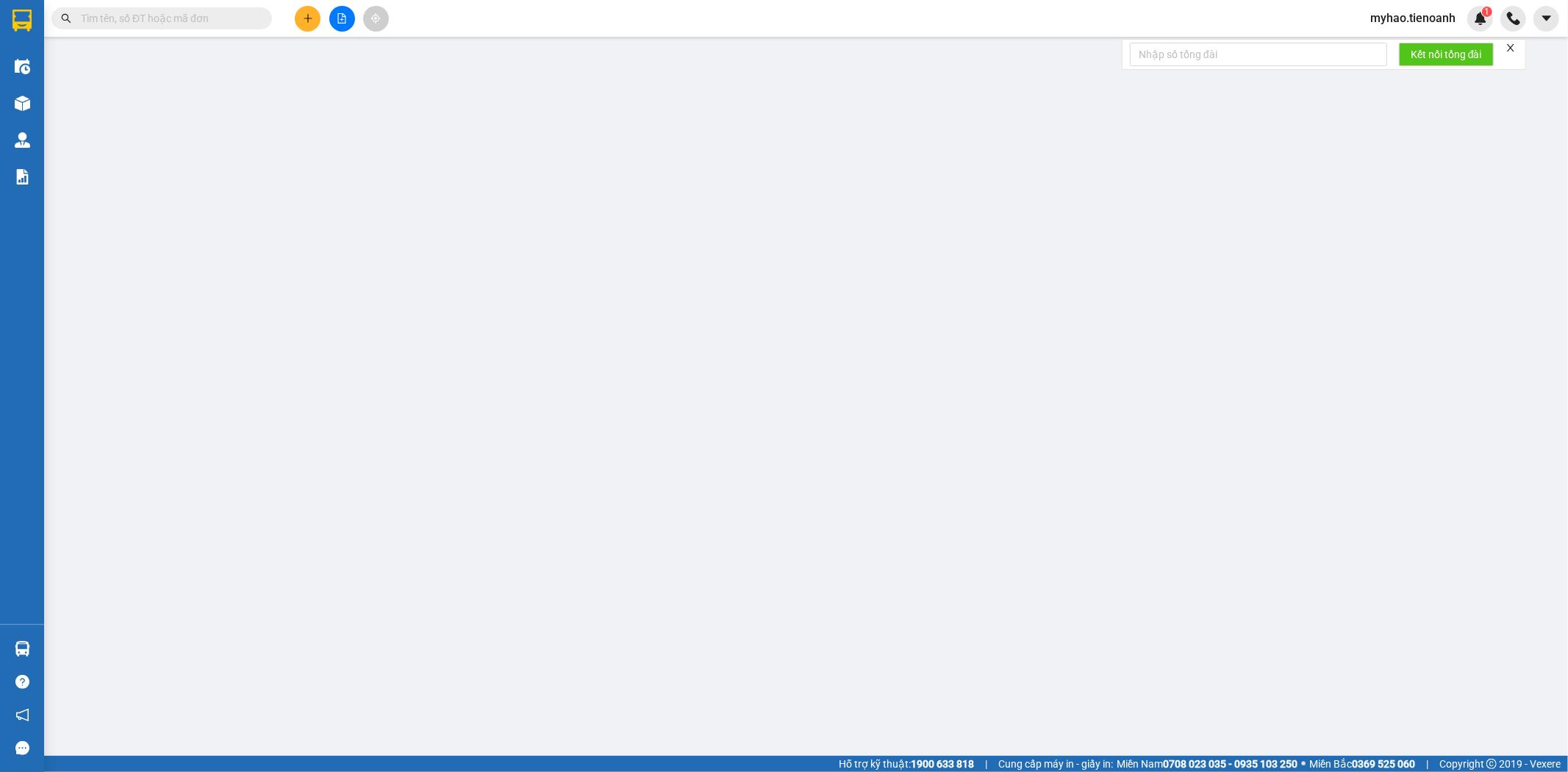
type input "0"
type input "90.000"
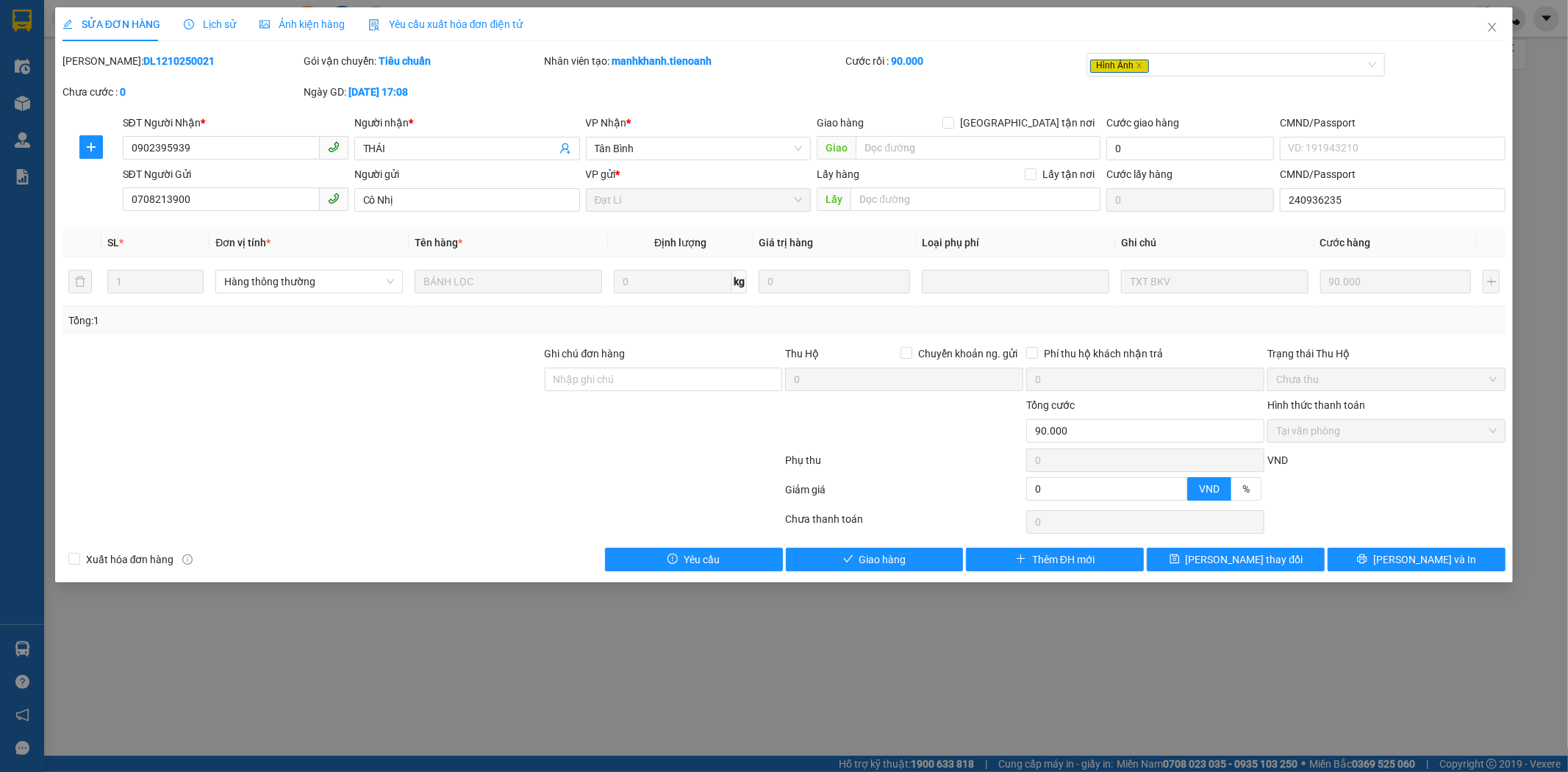
click at [207, 28] on span "Lịch sử" at bounding box center [210, 24] width 52 height 12
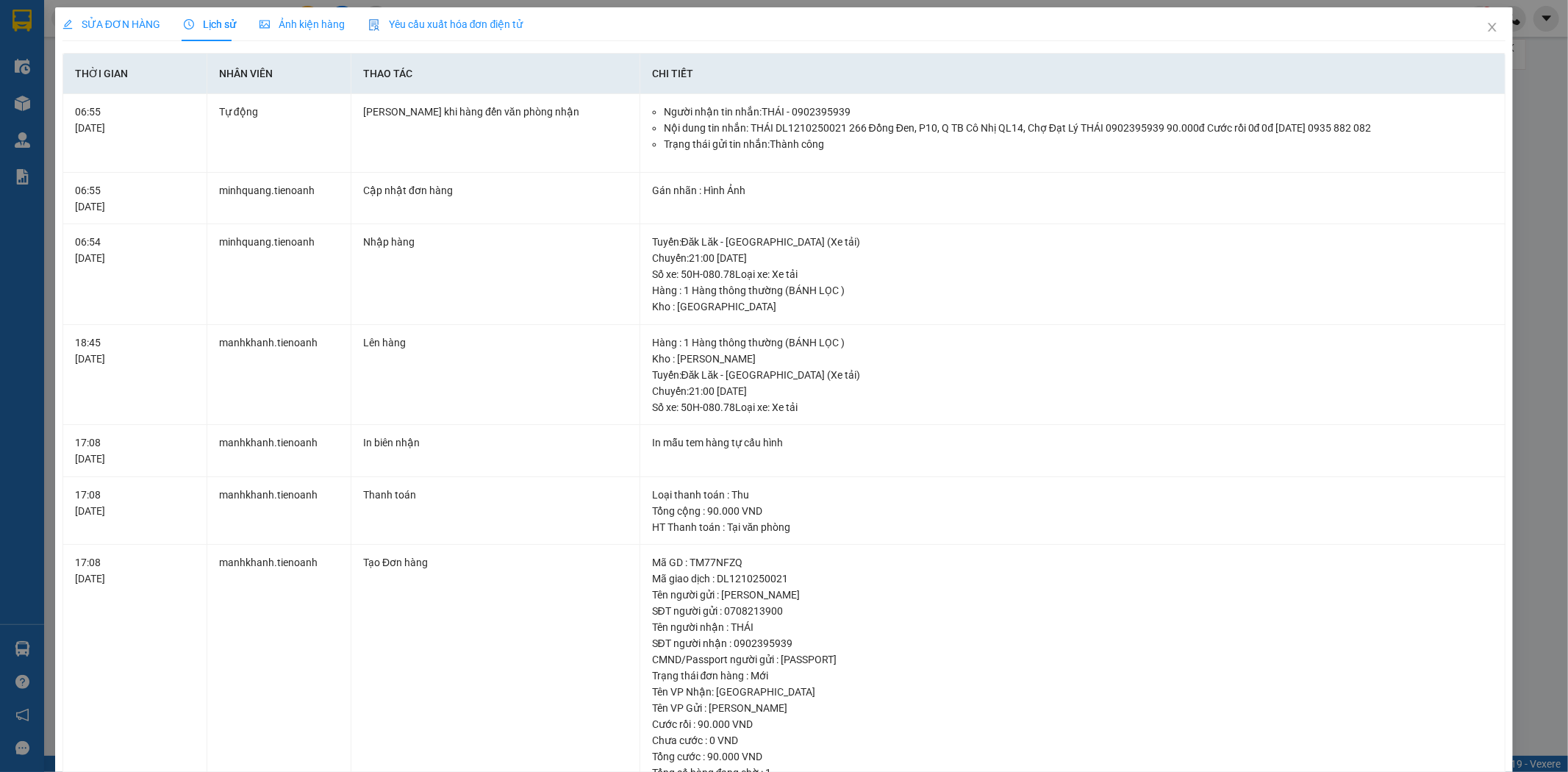
click at [98, 16] on div "SỬA ĐƠN HÀNG" at bounding box center [111, 24] width 98 height 16
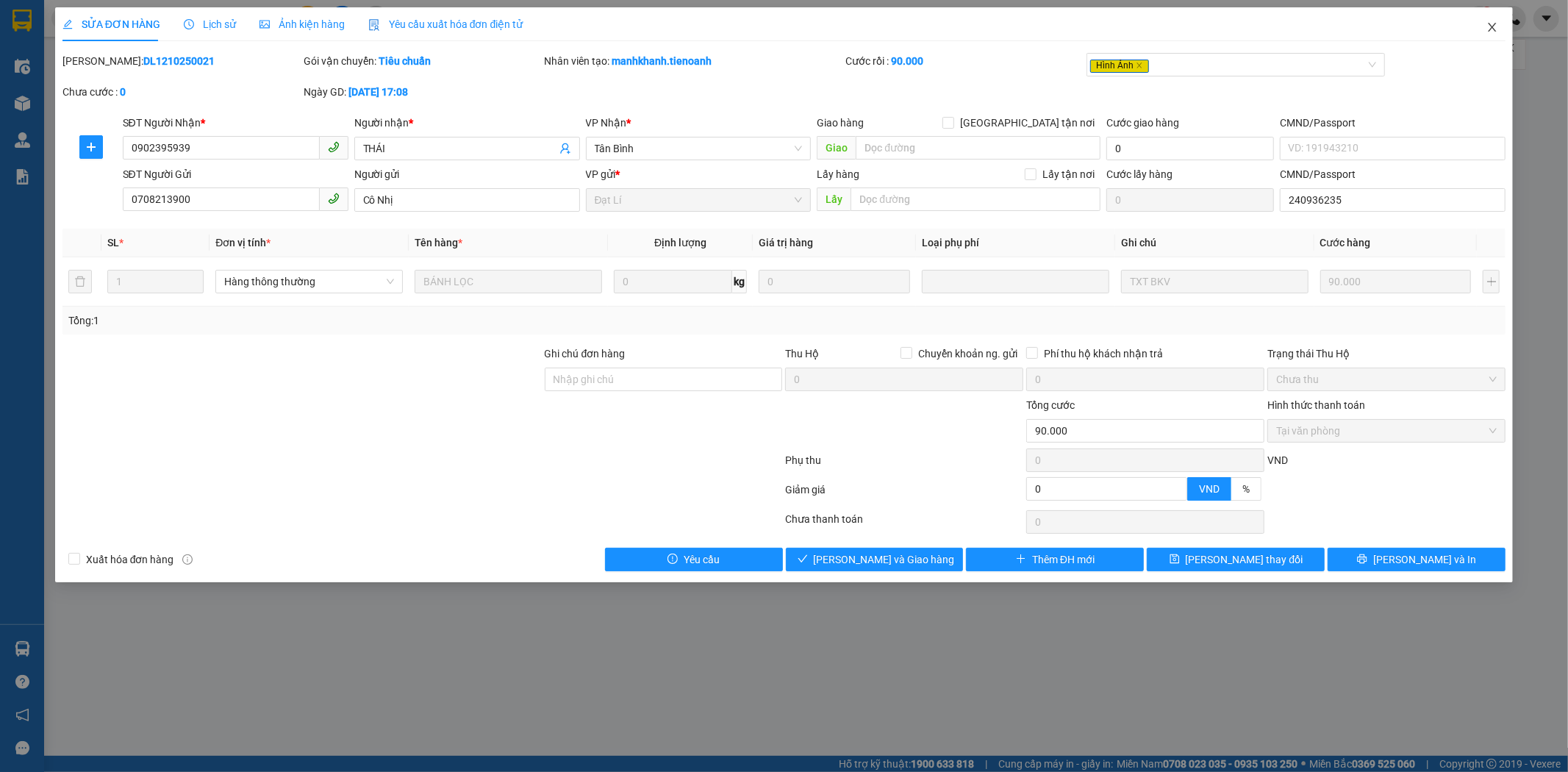
click at [1488, 26] on icon "close" at bounding box center [1492, 27] width 12 height 12
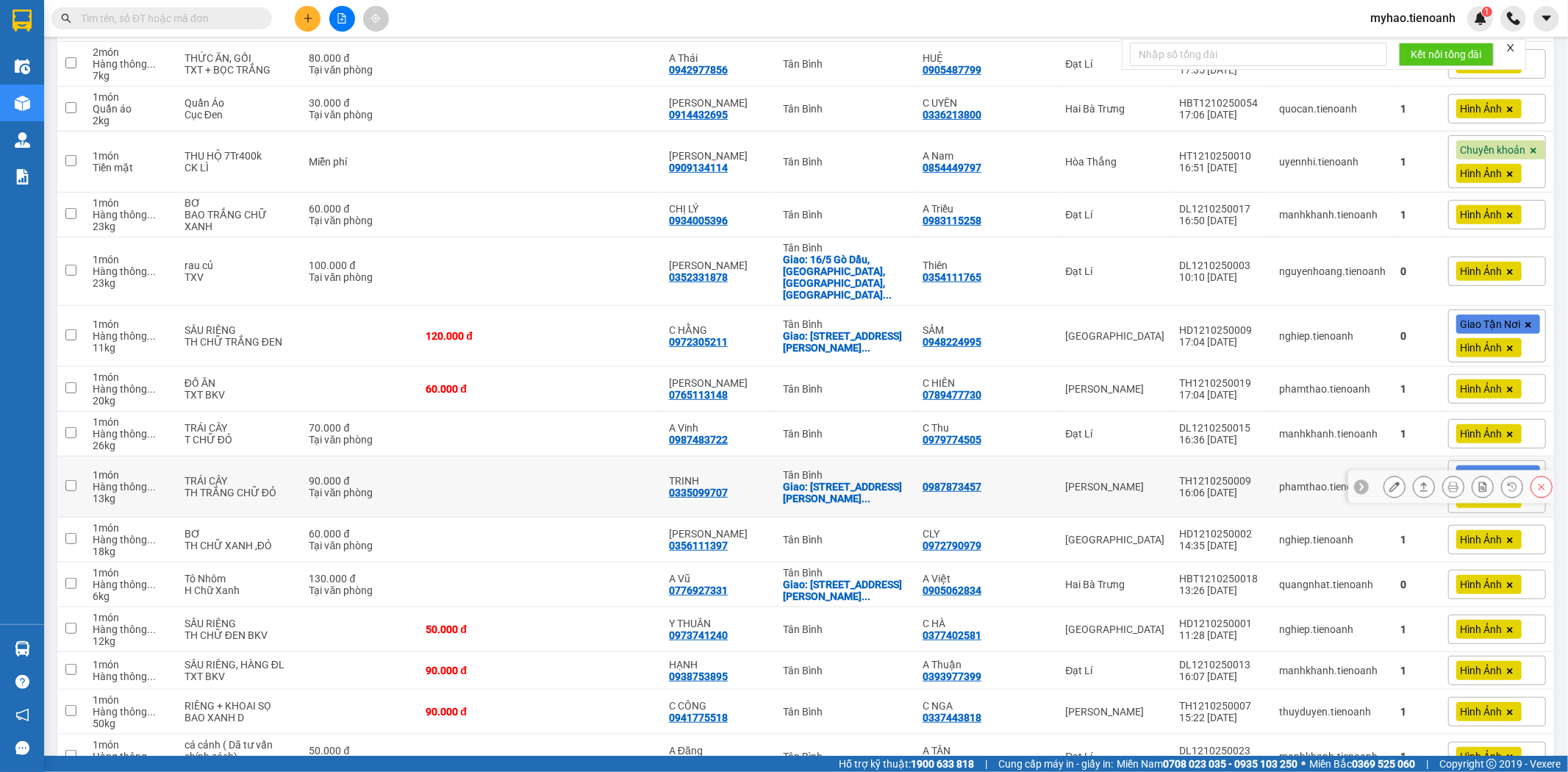
scroll to position [898, 0]
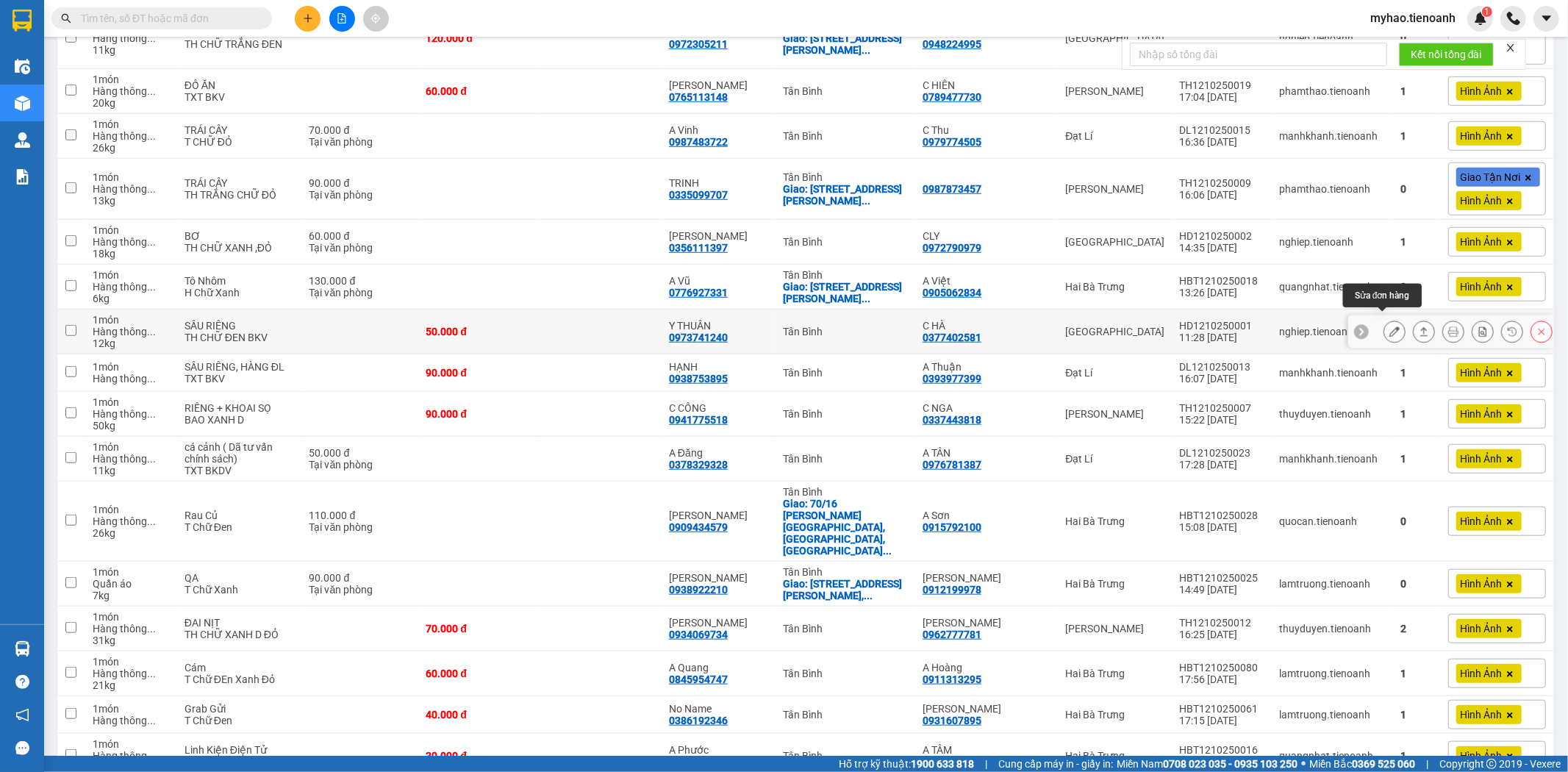
click at [1389, 326] on icon at bounding box center [1394, 331] width 10 height 10
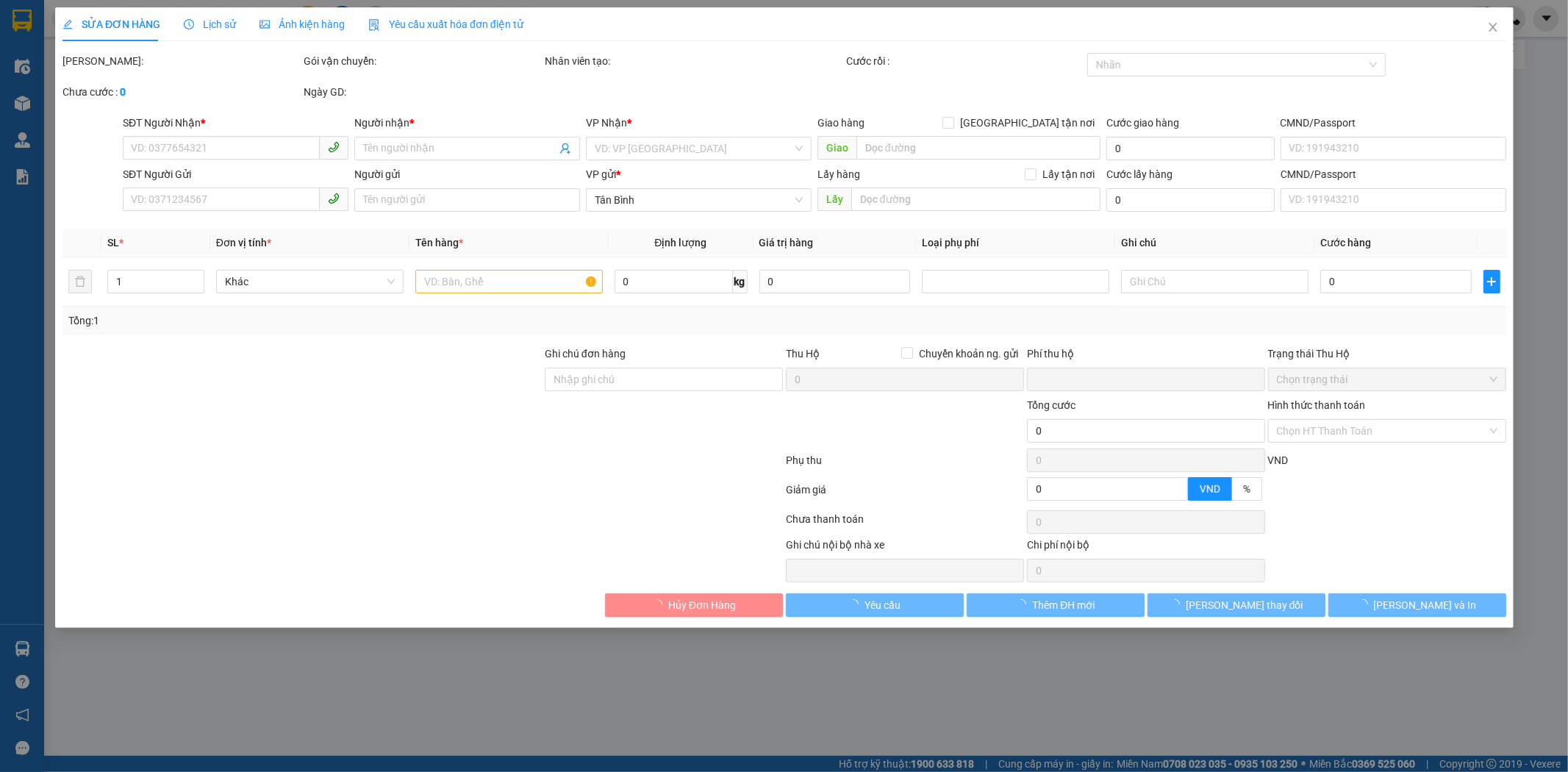
type input "0973741240"
type input "Y THUÂN"
type input "0377402581"
type input "C HÀ"
type input "0"
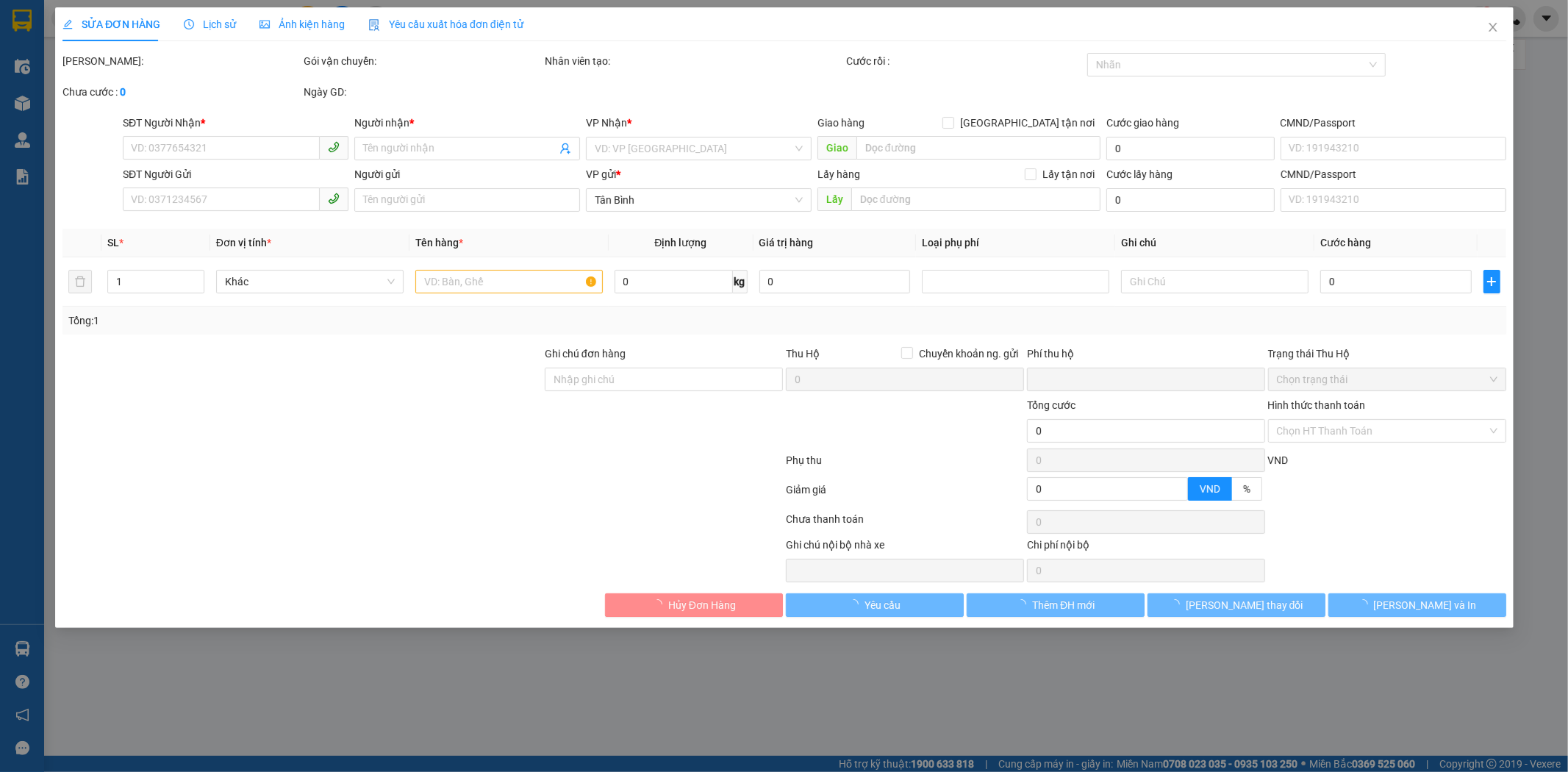
type input "50.000"
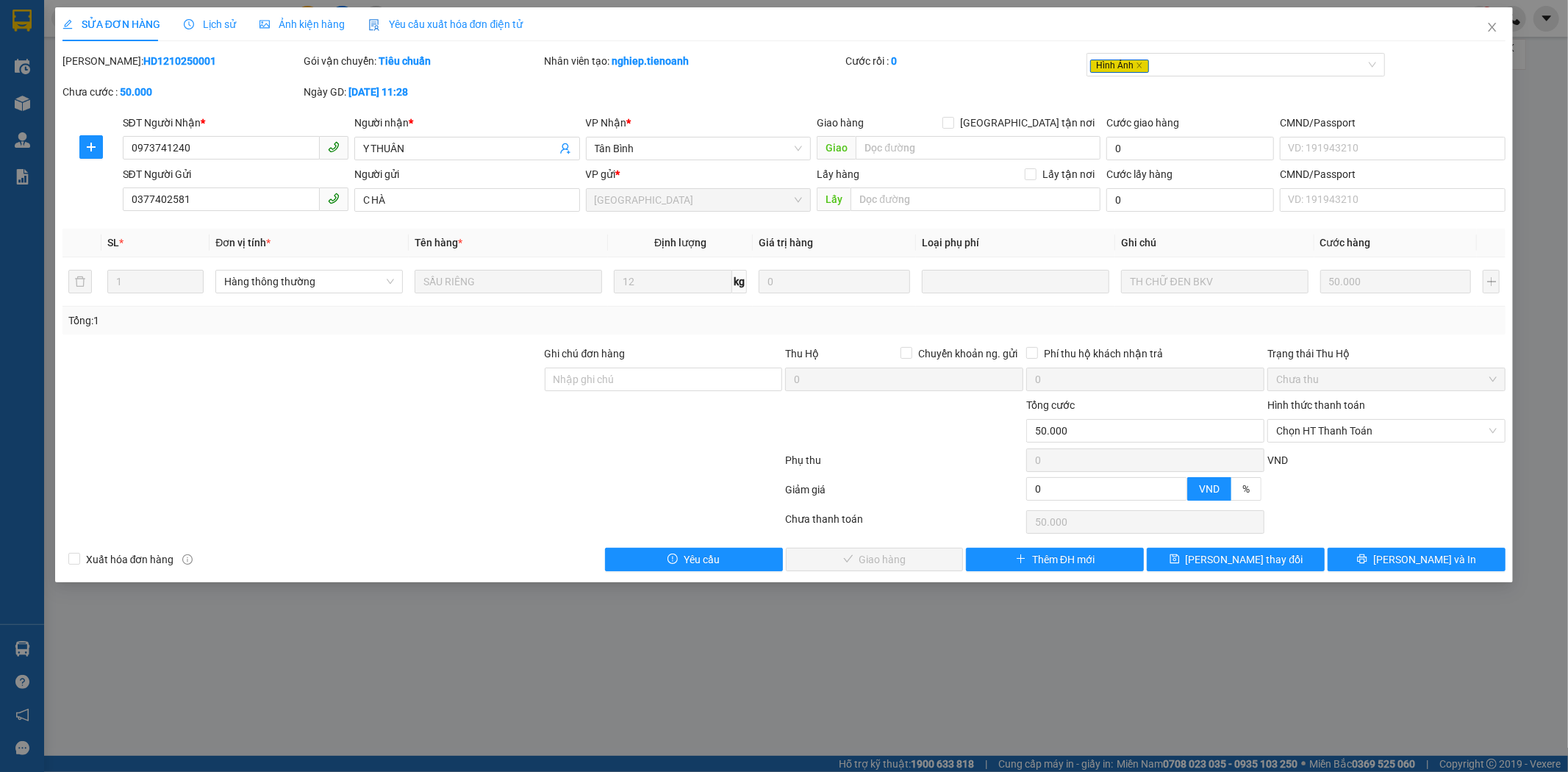
click at [218, 12] on div "Lịch sử" at bounding box center [210, 24] width 52 height 34
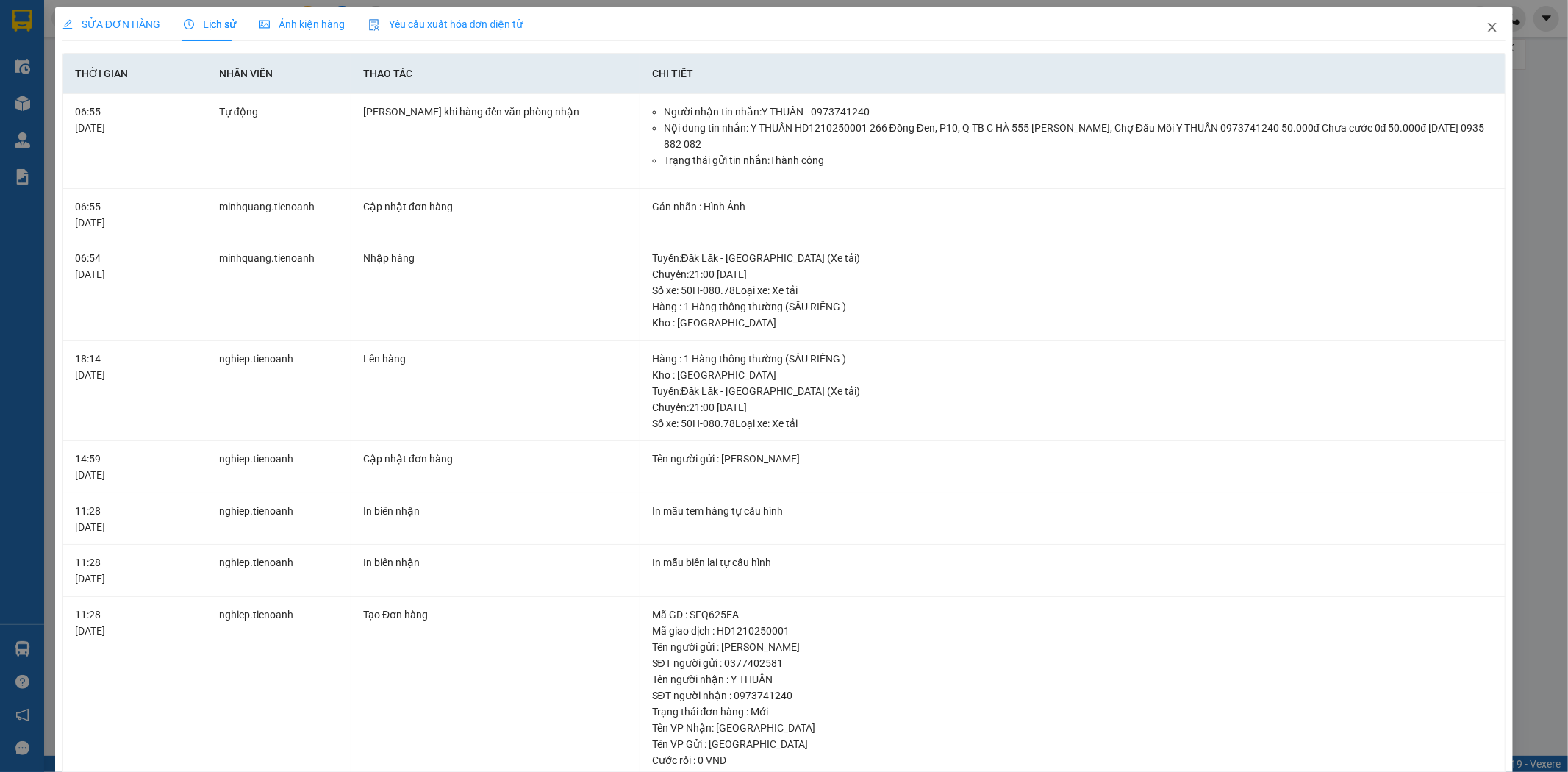
click at [1486, 32] on icon "close" at bounding box center [1492, 27] width 12 height 12
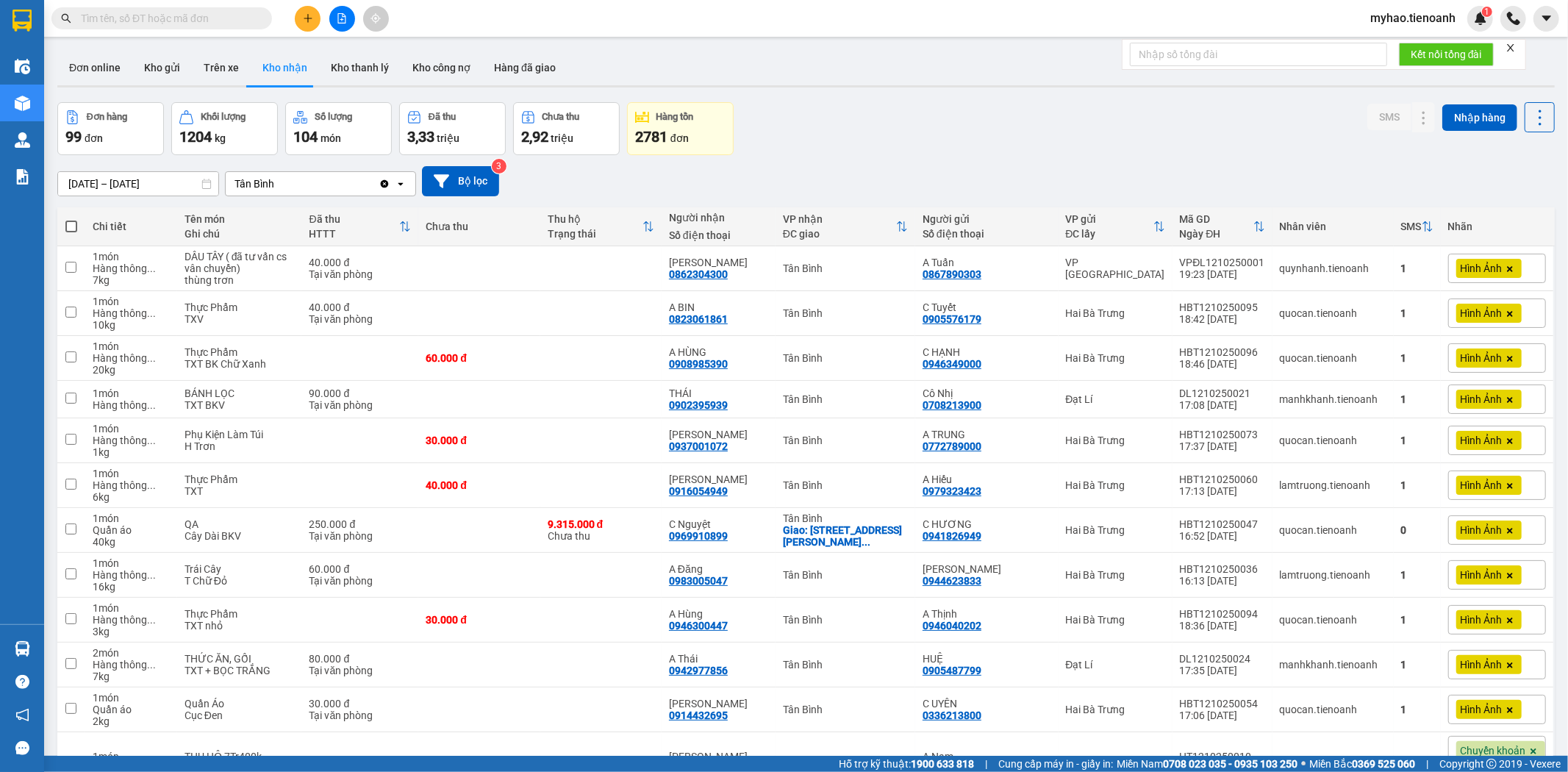
click at [383, 181] on icon "Clear value" at bounding box center [384, 183] width 8 height 8
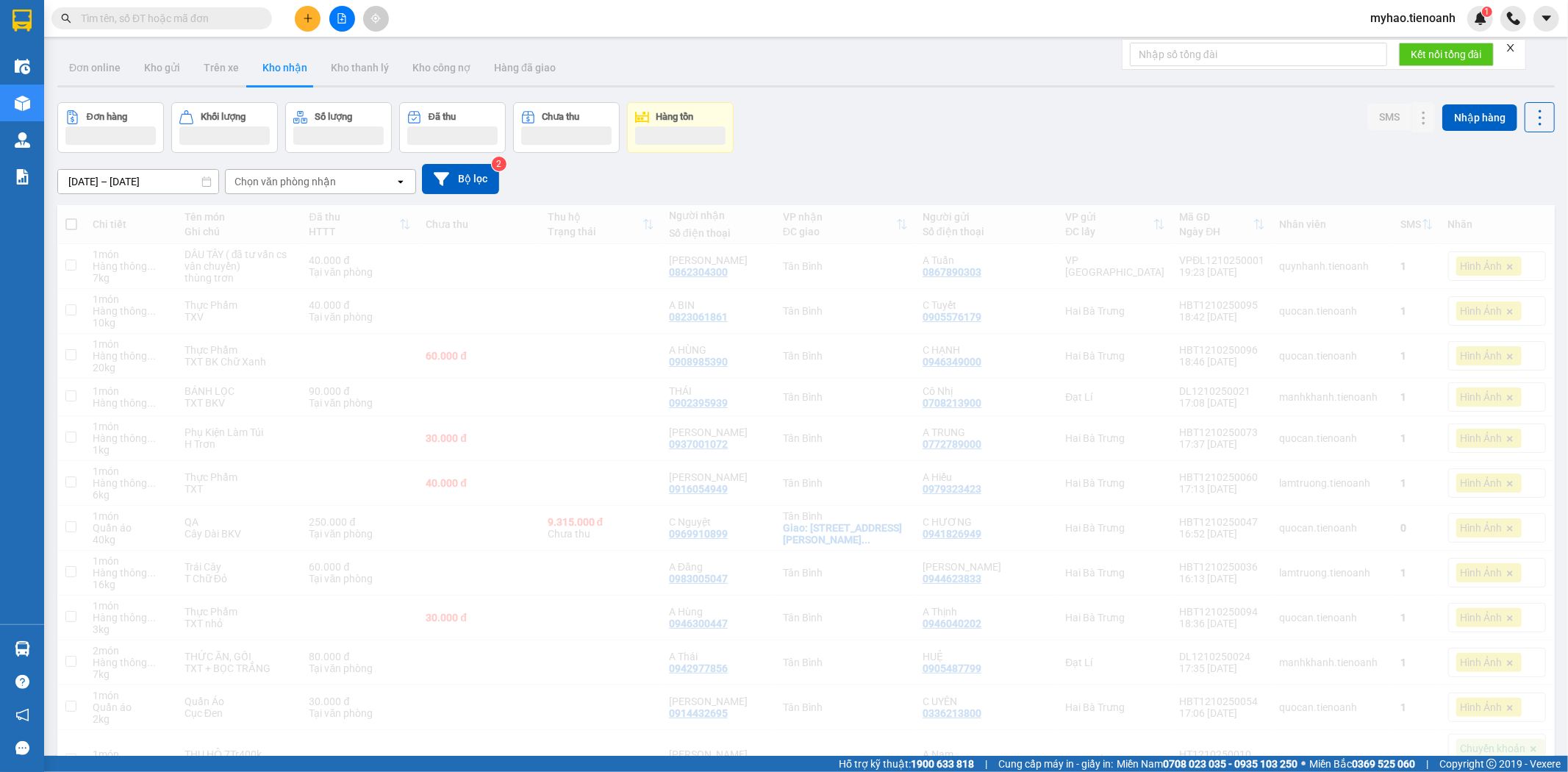
click at [335, 185] on div "Chọn văn phòng nhận" at bounding box center [310, 182] width 169 height 24
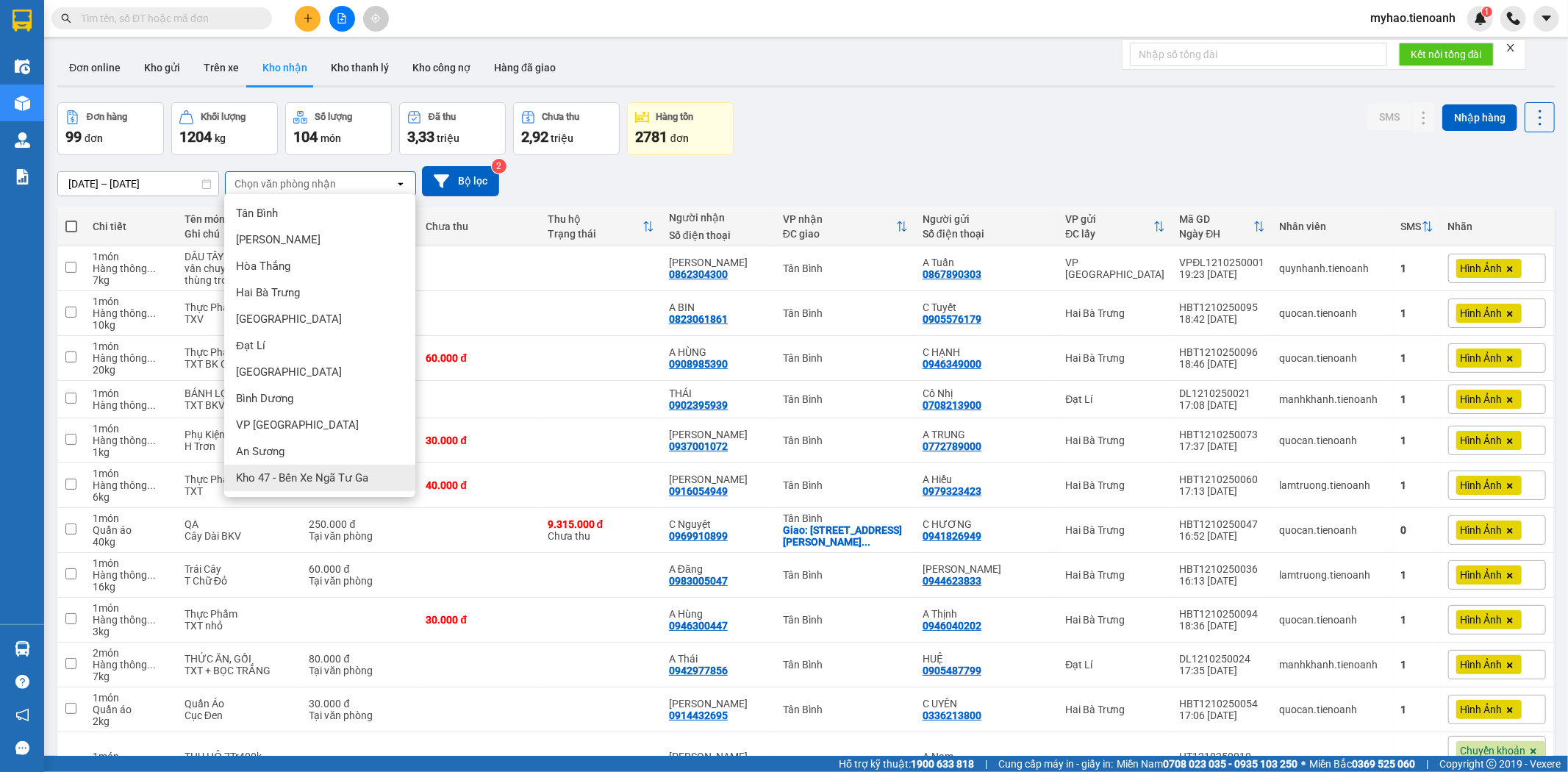
click at [341, 482] on span "Kho 47 - Bến Xe Ngã Tư Ga" at bounding box center [302, 478] width 132 height 15
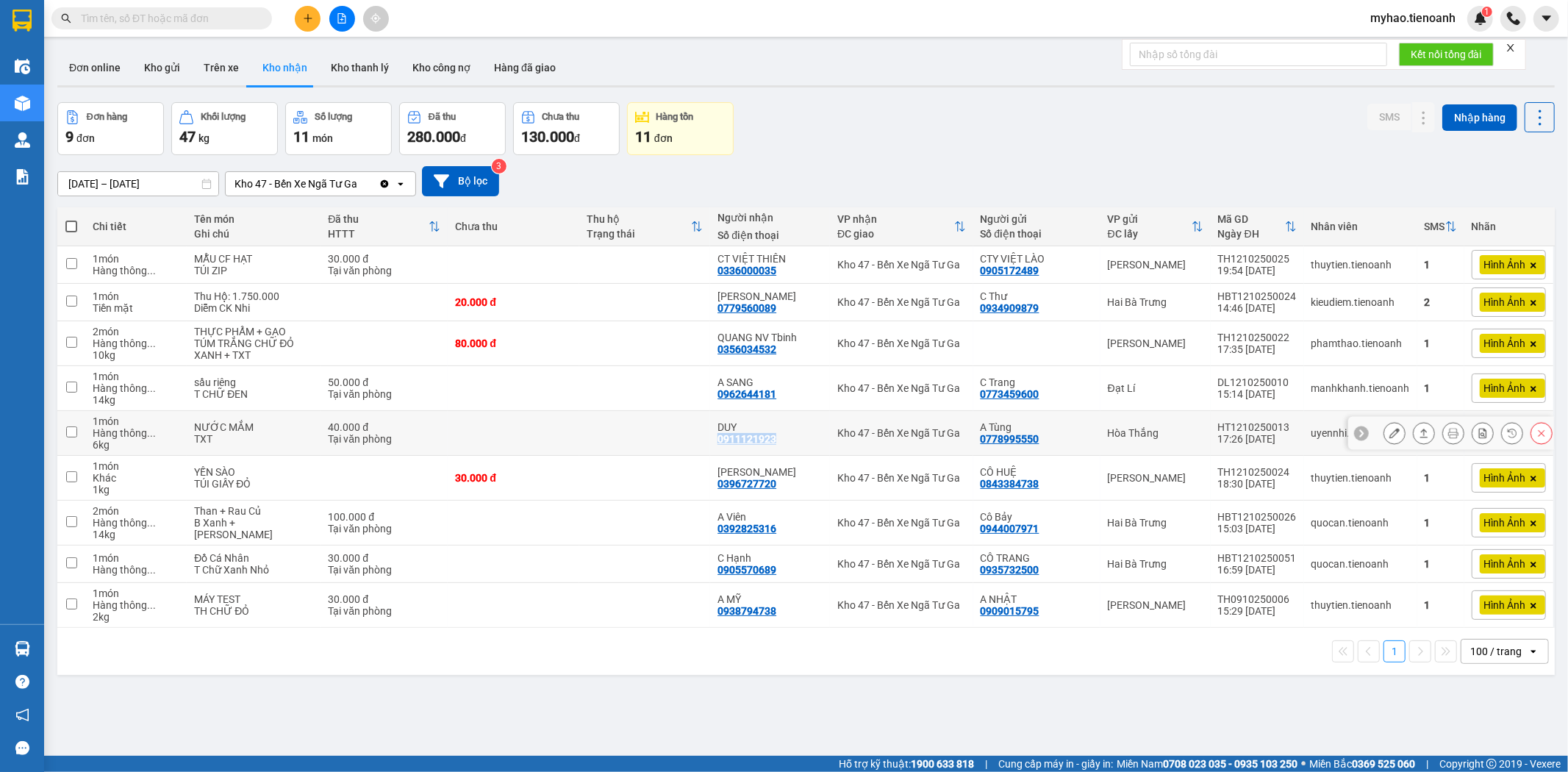
drag, startPoint x: 787, startPoint y: 441, endPoint x: 711, endPoint y: 446, distance: 76.2
click at [711, 446] on td "DUY 0911121923" at bounding box center [771, 433] width 120 height 44
checkbox input "true"
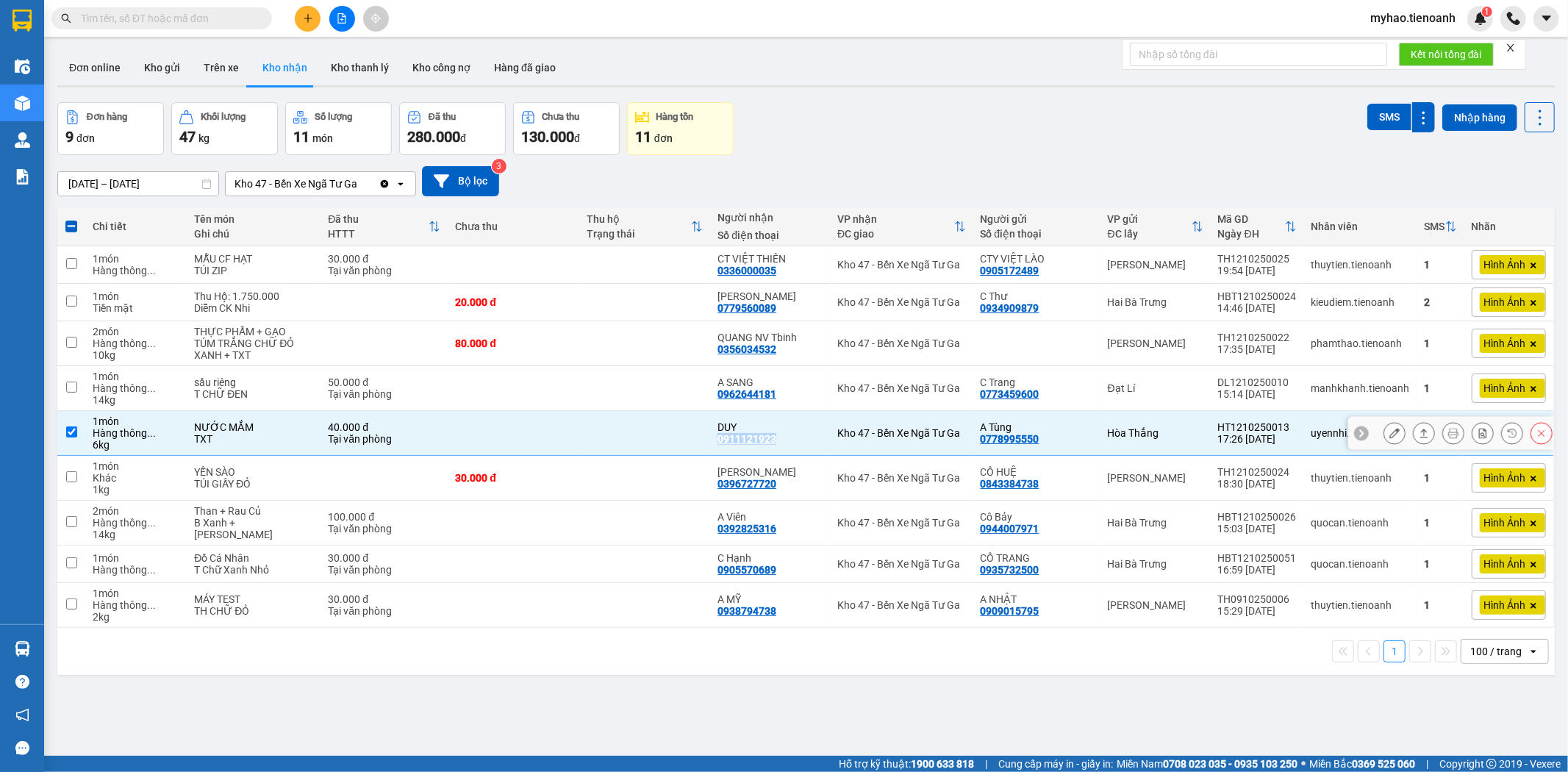
copy div "0911121923"
click at [1385, 435] on button at bounding box center [1395, 433] width 21 height 26
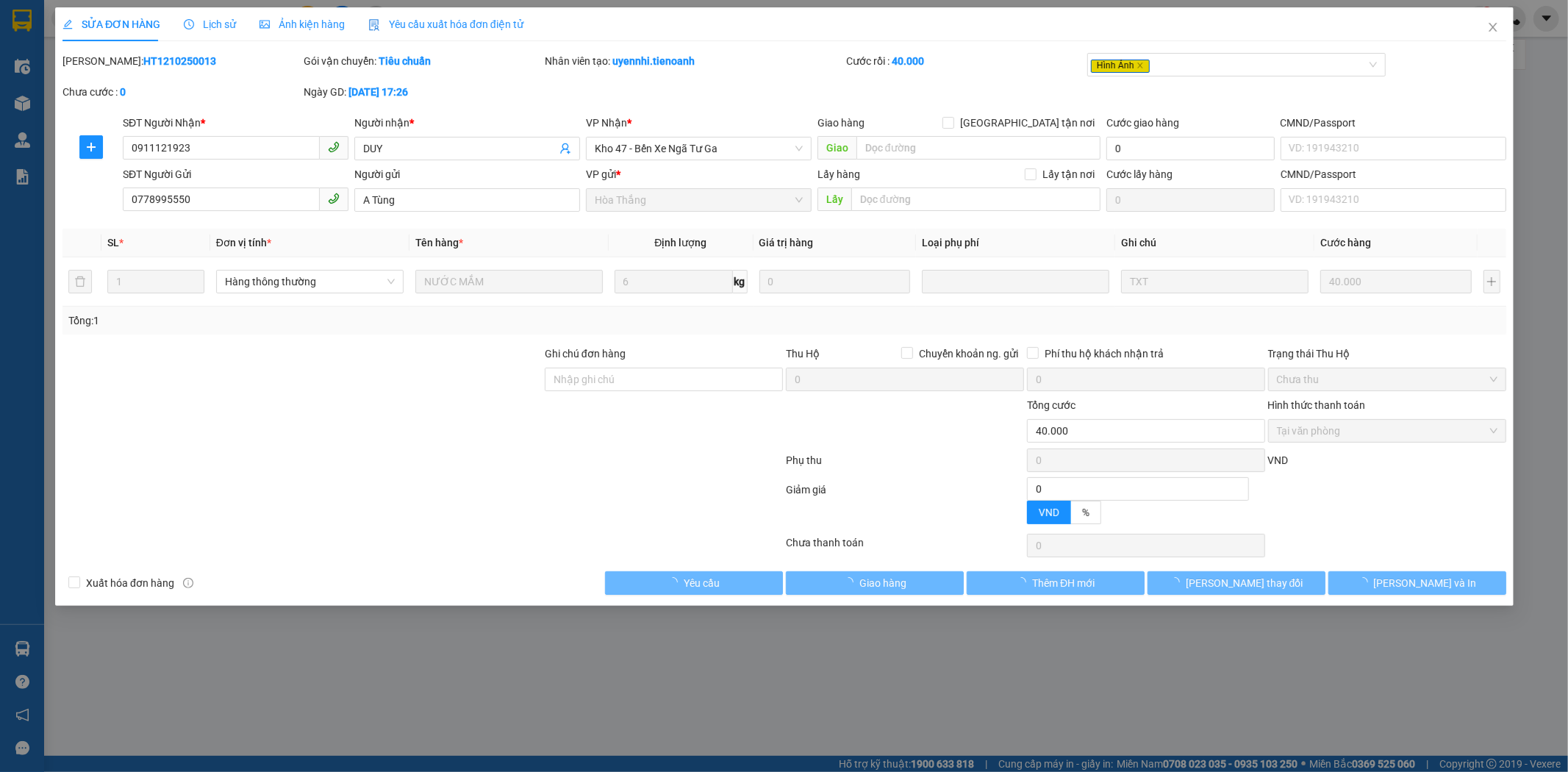
type input "0911121923"
type input "DUY"
type input "0778995550"
type input "A Tùng"
type input "0"
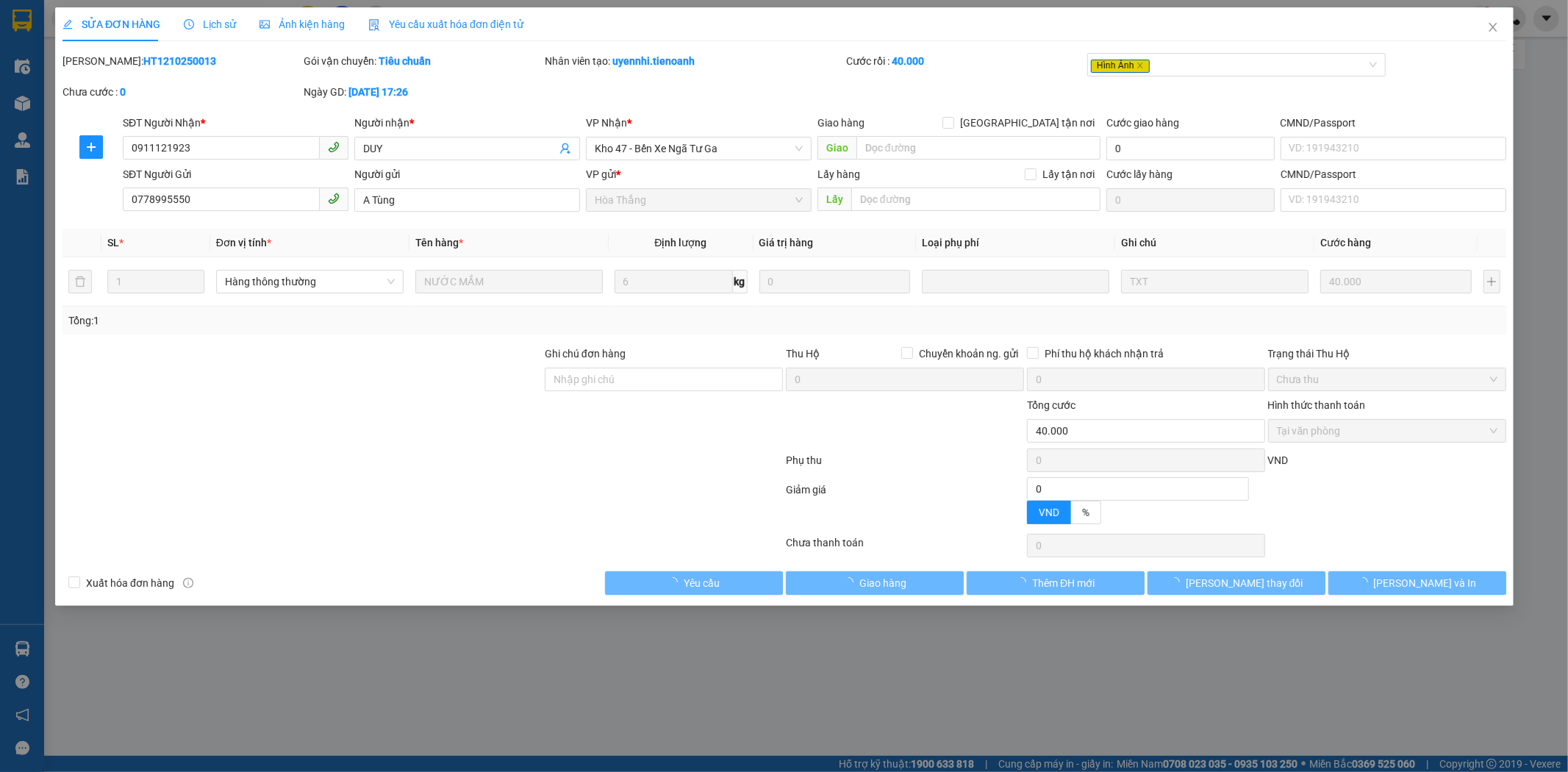
type input "40.000"
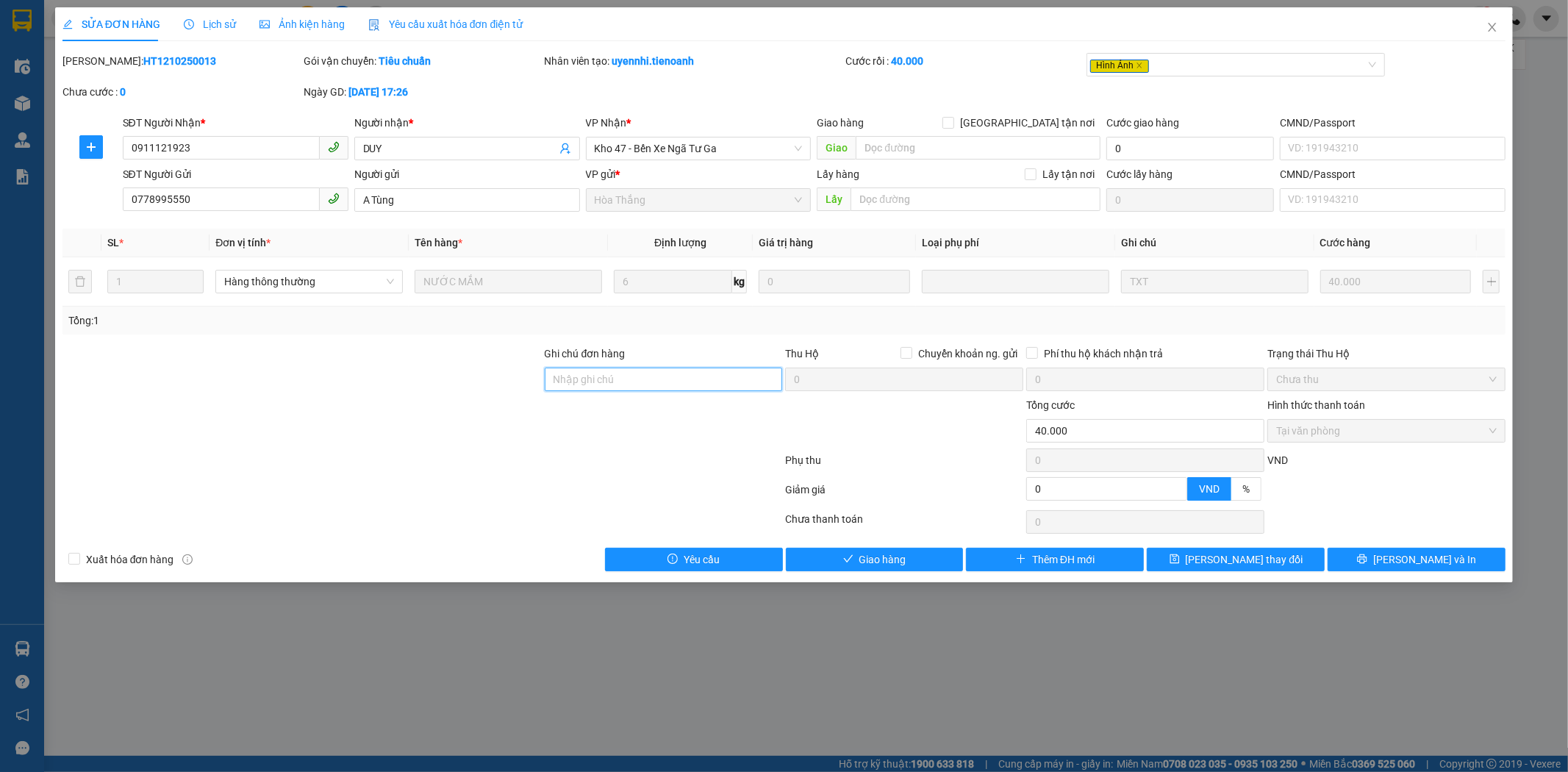
click at [660, 383] on input "Ghi chú đơn hàng" at bounding box center [664, 380] width 238 height 24
type input "gr"
click at [1180, 561] on icon "save" at bounding box center [1175, 558] width 10 height 10
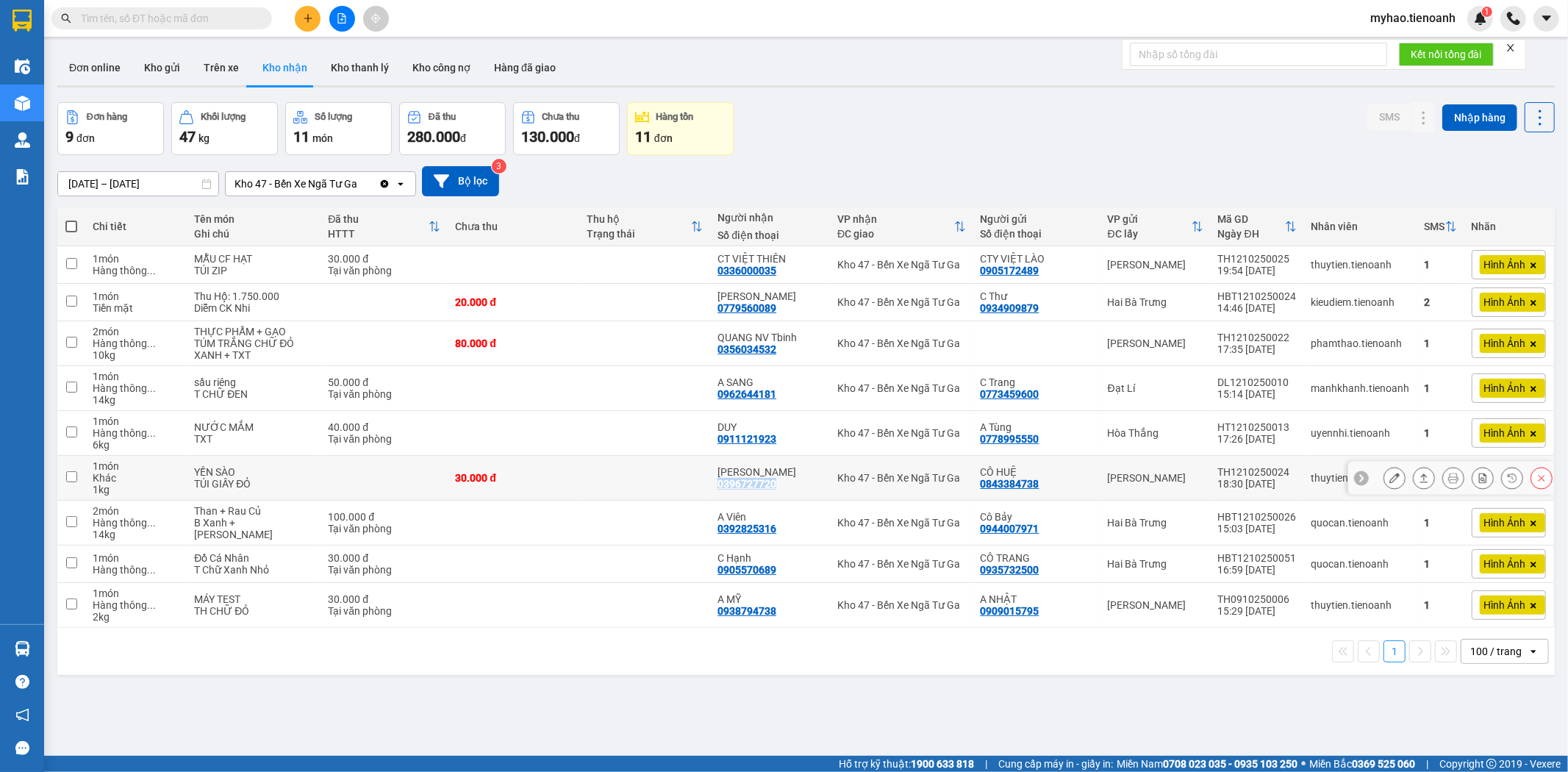
drag, startPoint x: 788, startPoint y: 486, endPoint x: 707, endPoint y: 488, distance: 81.0
click at [711, 488] on td "C PHƯƠNG 0396727720" at bounding box center [771, 478] width 120 height 44
checkbox input "true"
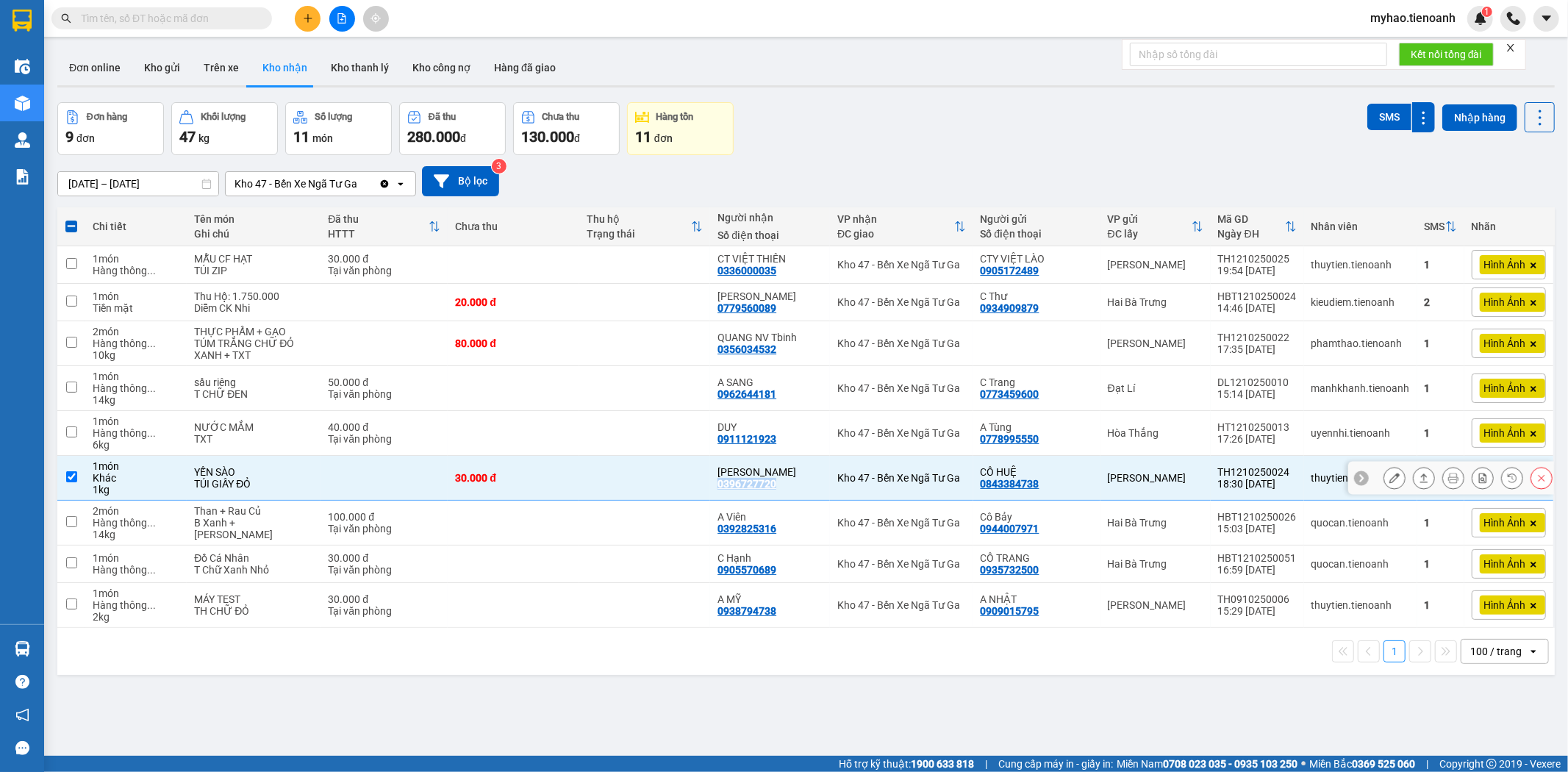
copy div "0396727720"
click at [1385, 427] on button at bounding box center [1395, 433] width 21 height 26
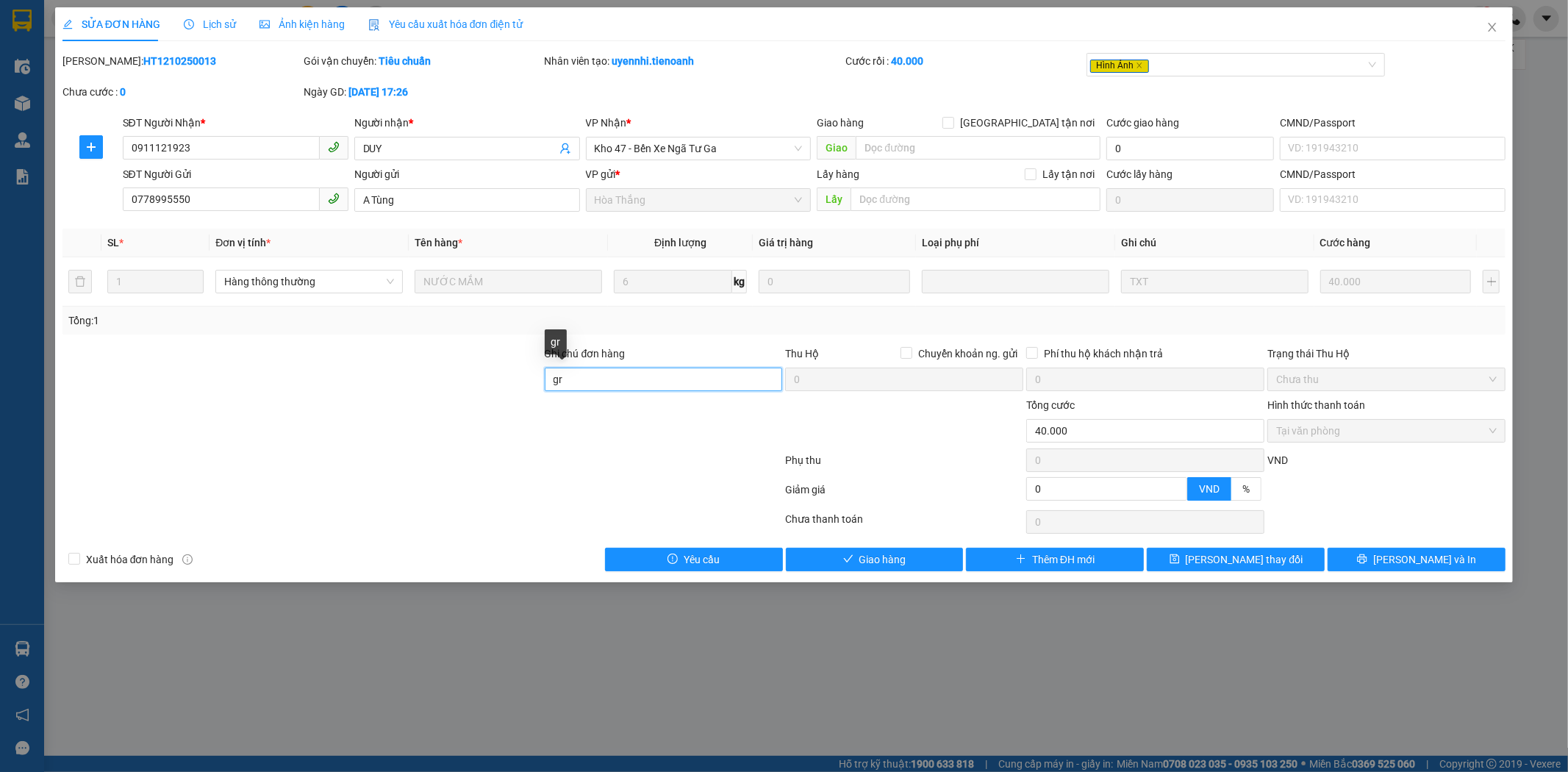
drag, startPoint x: 569, startPoint y: 380, endPoint x: 522, endPoint y: 391, distance: 48.3
click at [516, 386] on div "Ghi chú đơn hàng gr Thu Hộ Chuyển khoản ng. gửi 0 Phí thu hộ khách nhận trả 0 T…" at bounding box center [784, 371] width 1447 height 51
type input "gọi lấy hàng knm"
click at [1231, 564] on span "[PERSON_NAME] thay đổi" at bounding box center [1245, 559] width 118 height 16
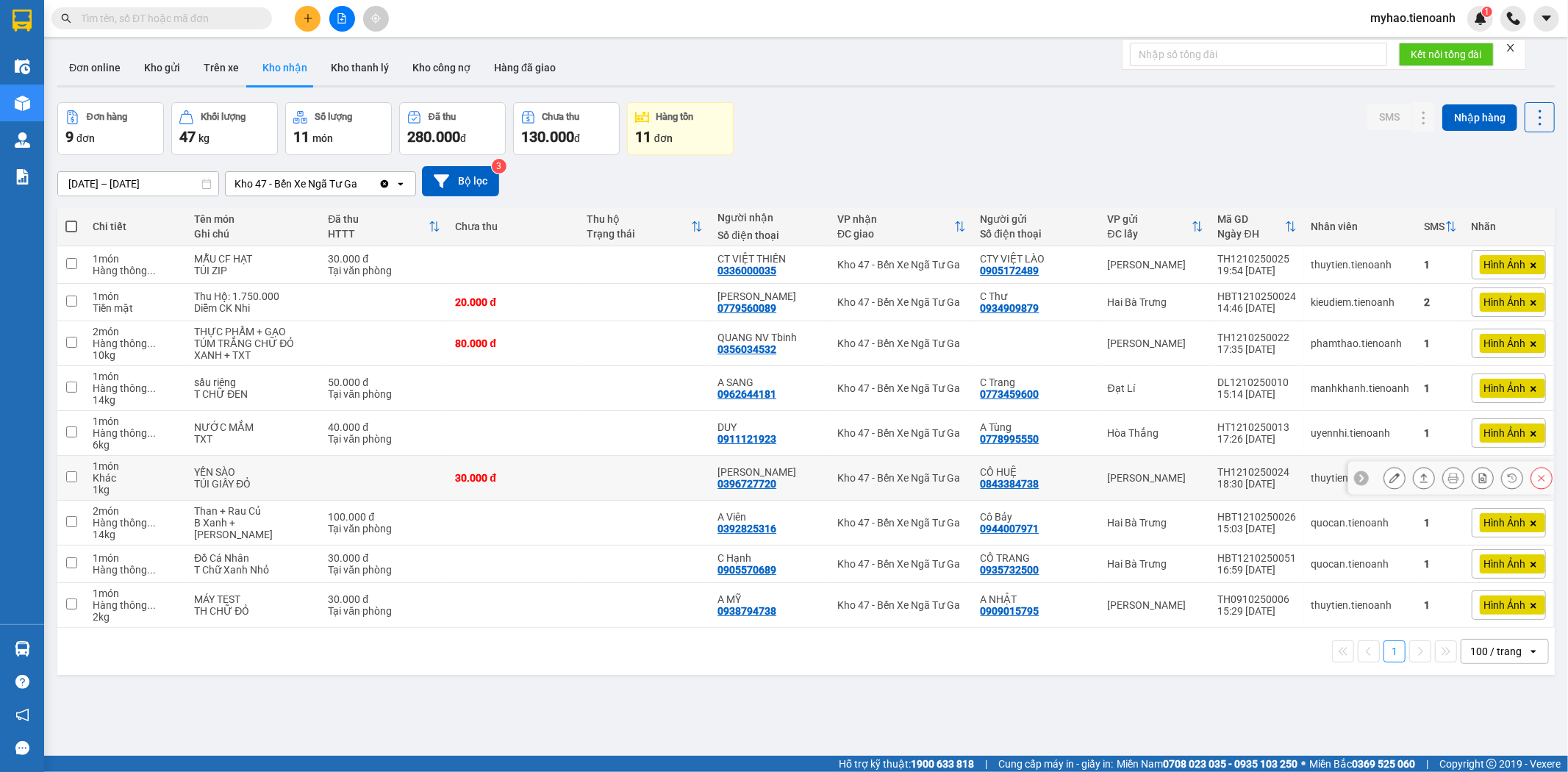
click at [1389, 481] on icon at bounding box center [1394, 478] width 10 height 10
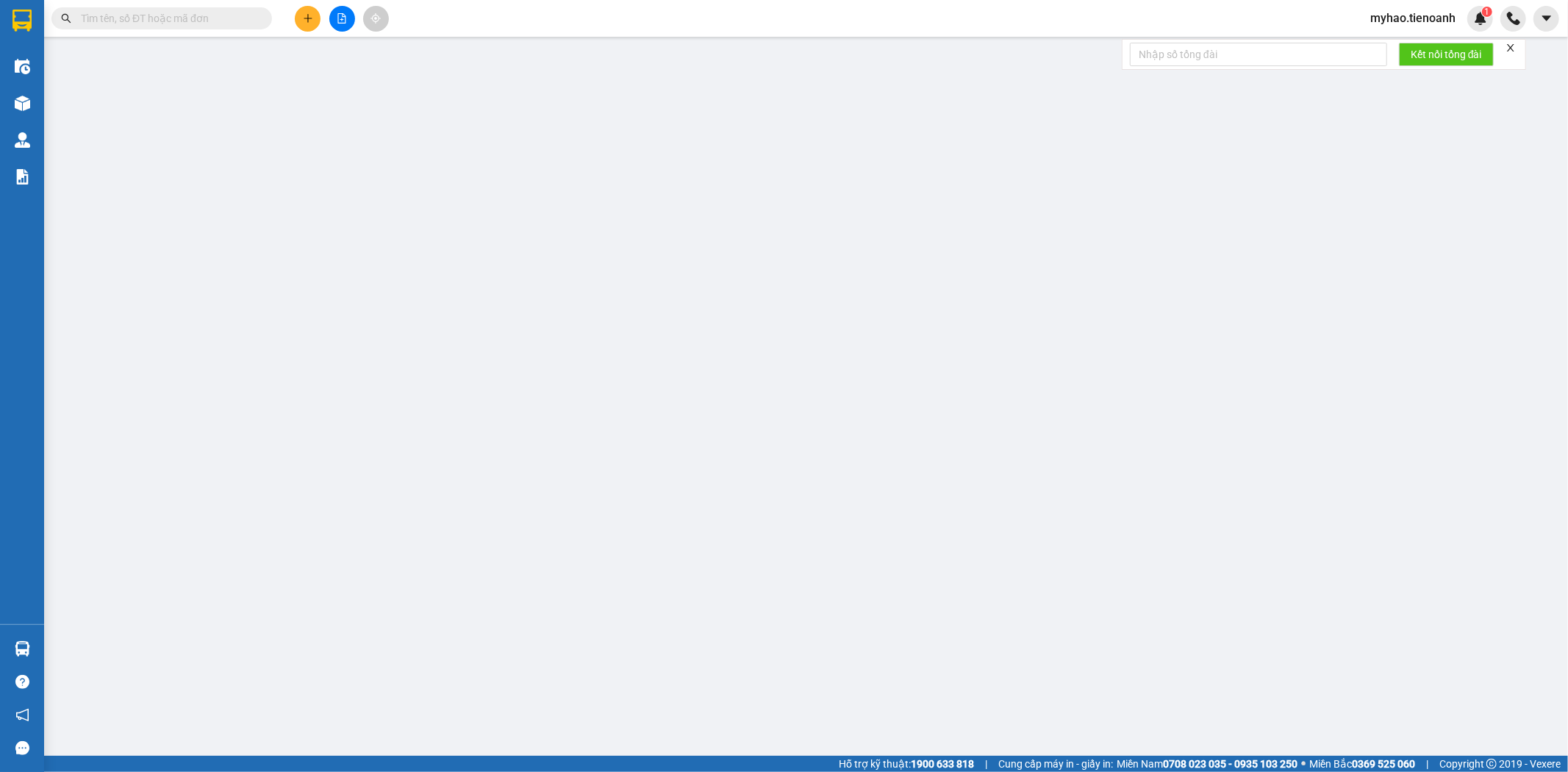
type input "0396727720"
type input "[PERSON_NAME]"
type input "0843384738"
type input "CÔ HUỆ"
type input "0"
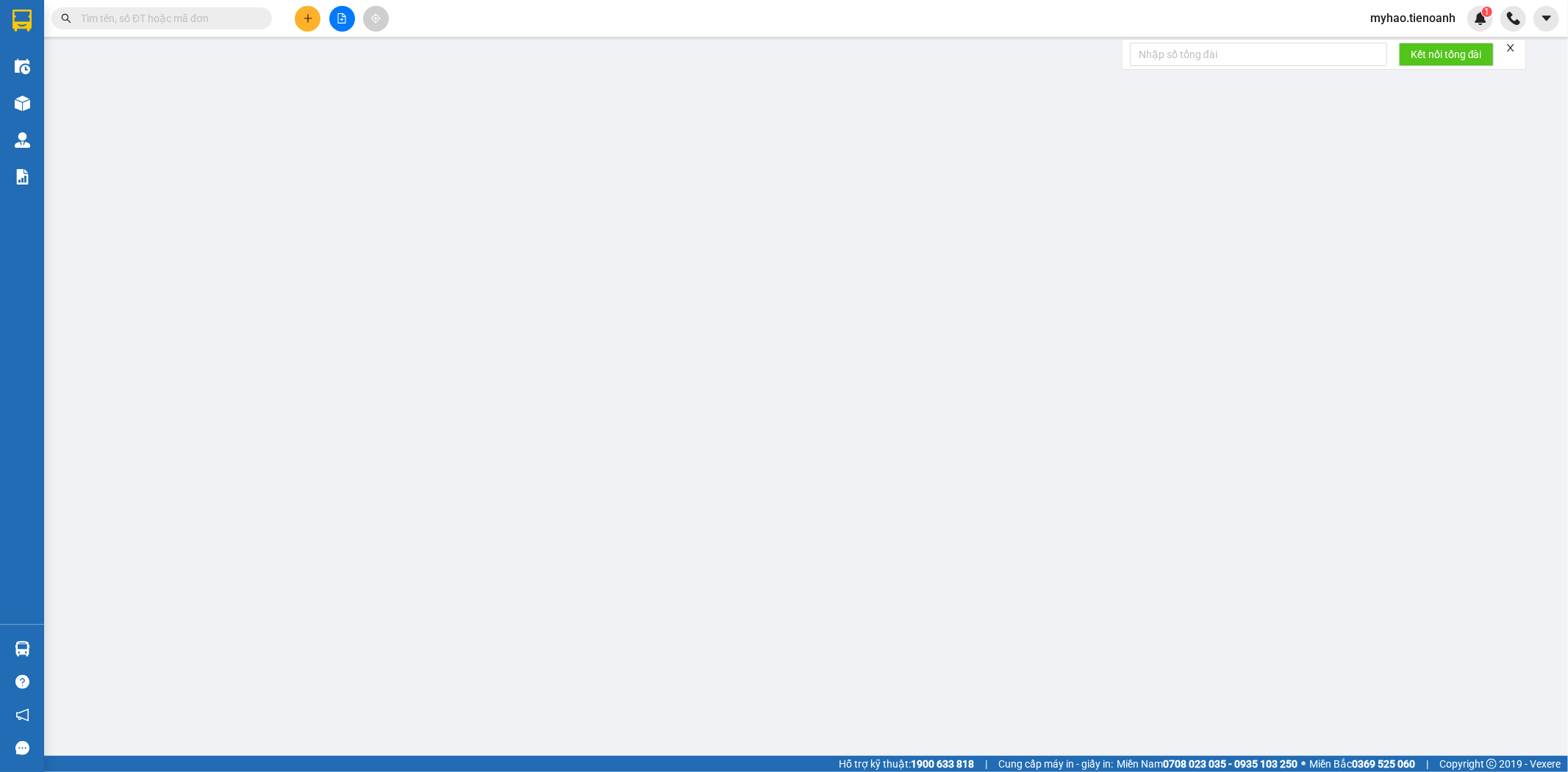
type input "30.000"
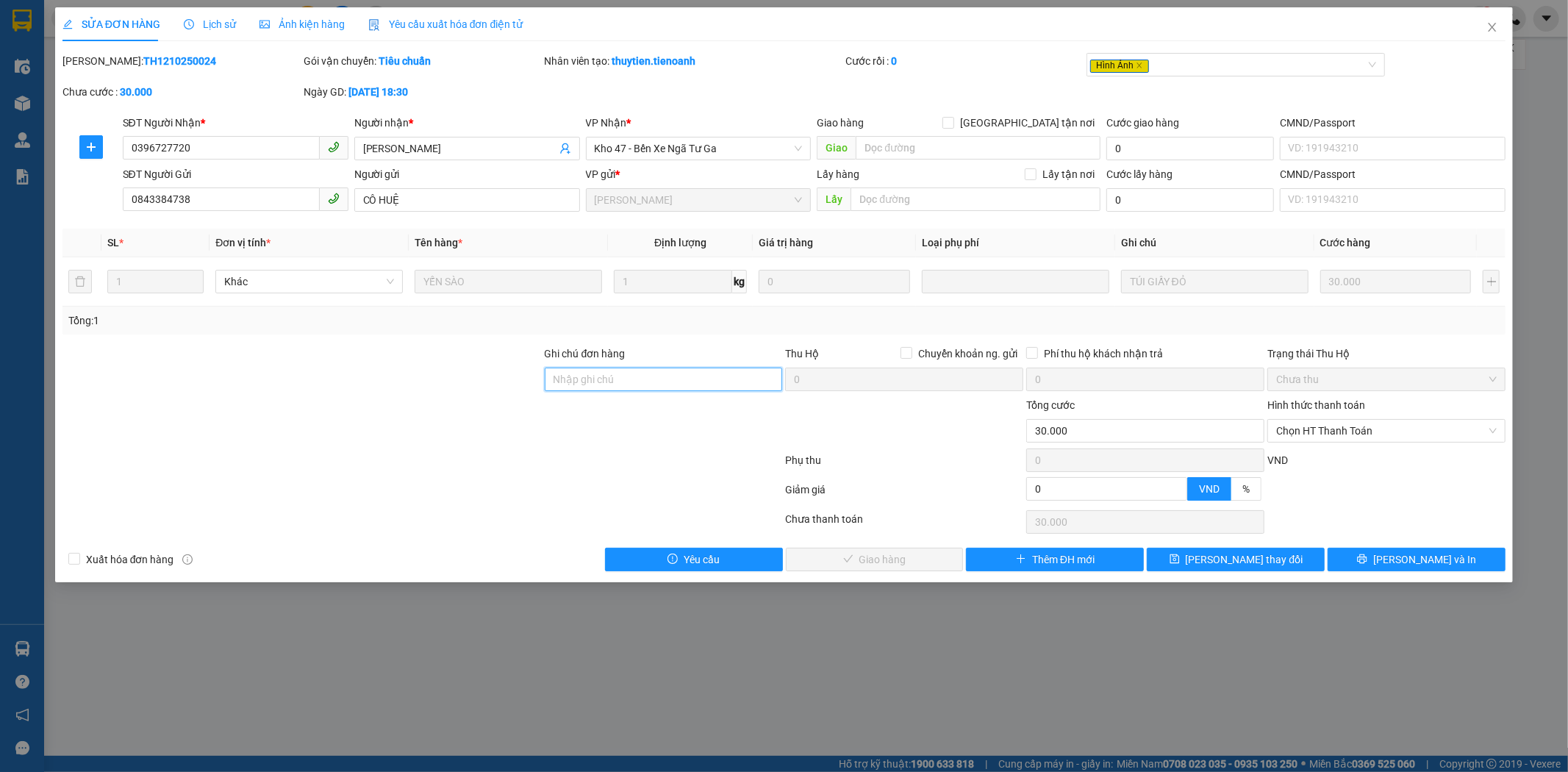
click at [642, 382] on input "Ghi chú đơn hàng" at bounding box center [664, 380] width 238 height 24
type input "gọi lấy hàng knm"
click at [1222, 557] on span "[PERSON_NAME] thay đổi" at bounding box center [1245, 559] width 118 height 16
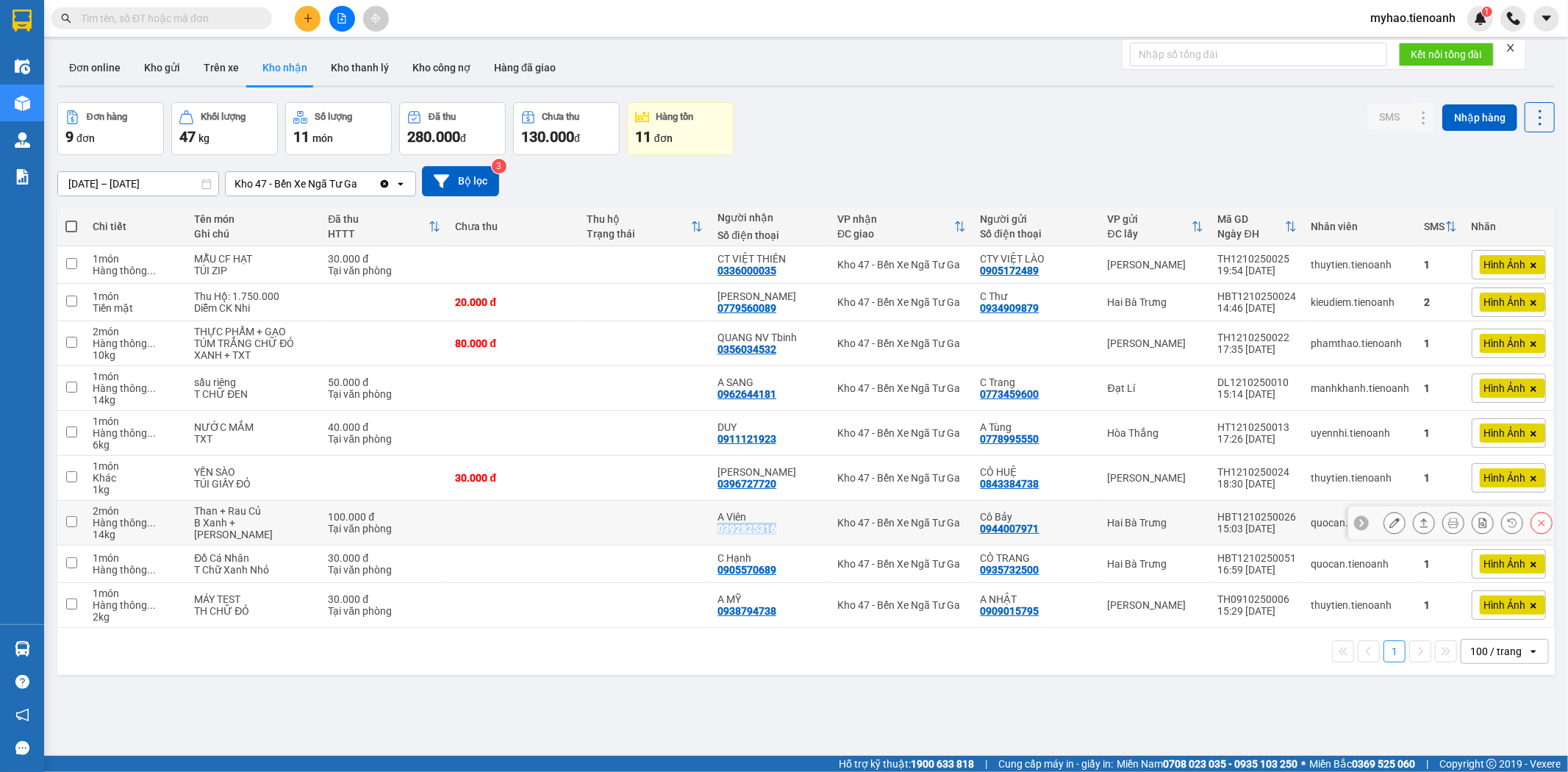
drag, startPoint x: 762, startPoint y: 531, endPoint x: 714, endPoint y: 532, distance: 48.0
click at [714, 532] on td "A Viên 0392825316" at bounding box center [771, 523] width 120 height 44
checkbox input "true"
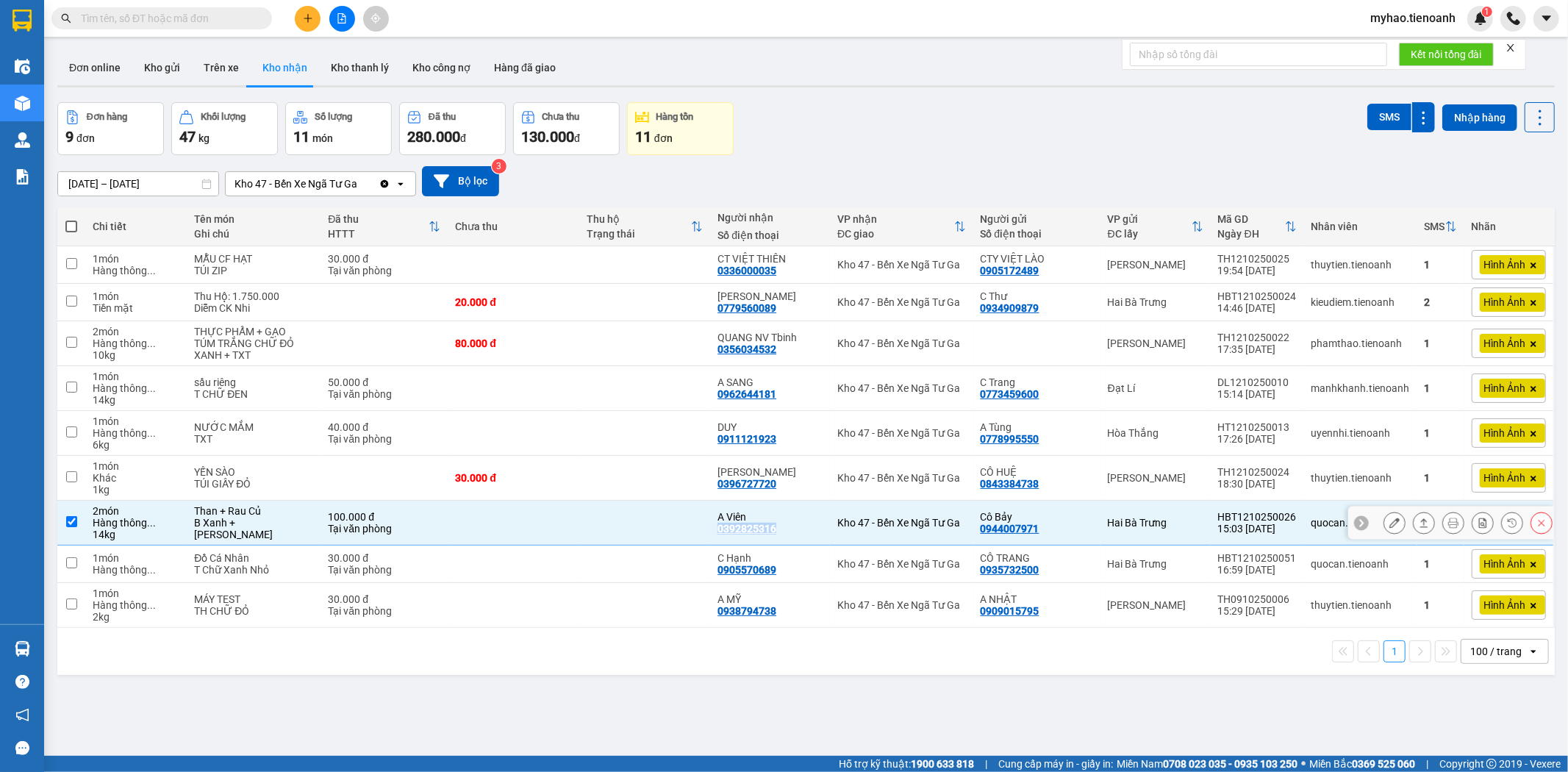
copy div "0392825316"
click at [1389, 524] on icon at bounding box center [1394, 523] width 10 height 10
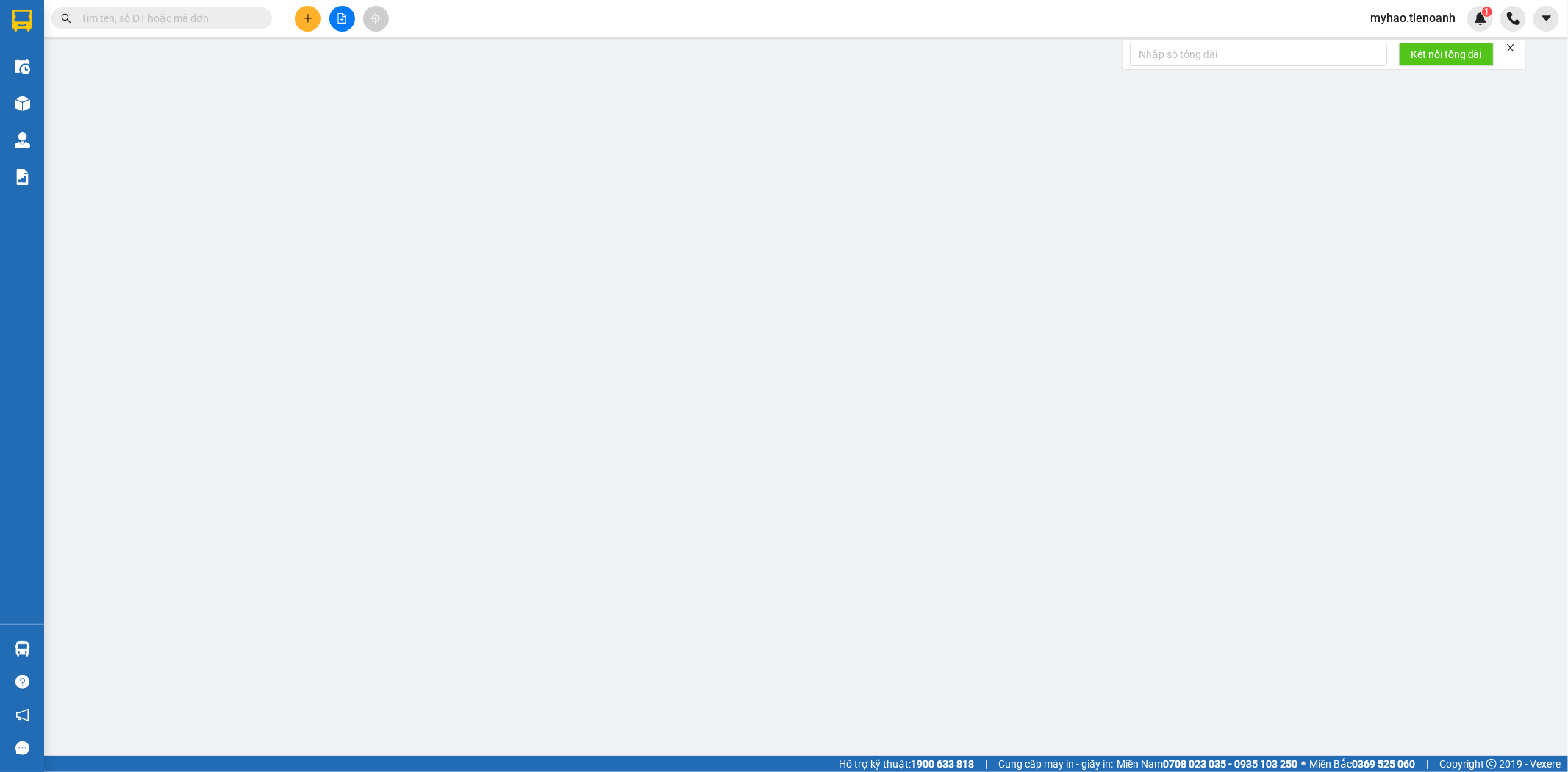
type input "0392825316"
type input "A Viên"
type input "0944007971"
type input "Cô Bảy"
type input "0"
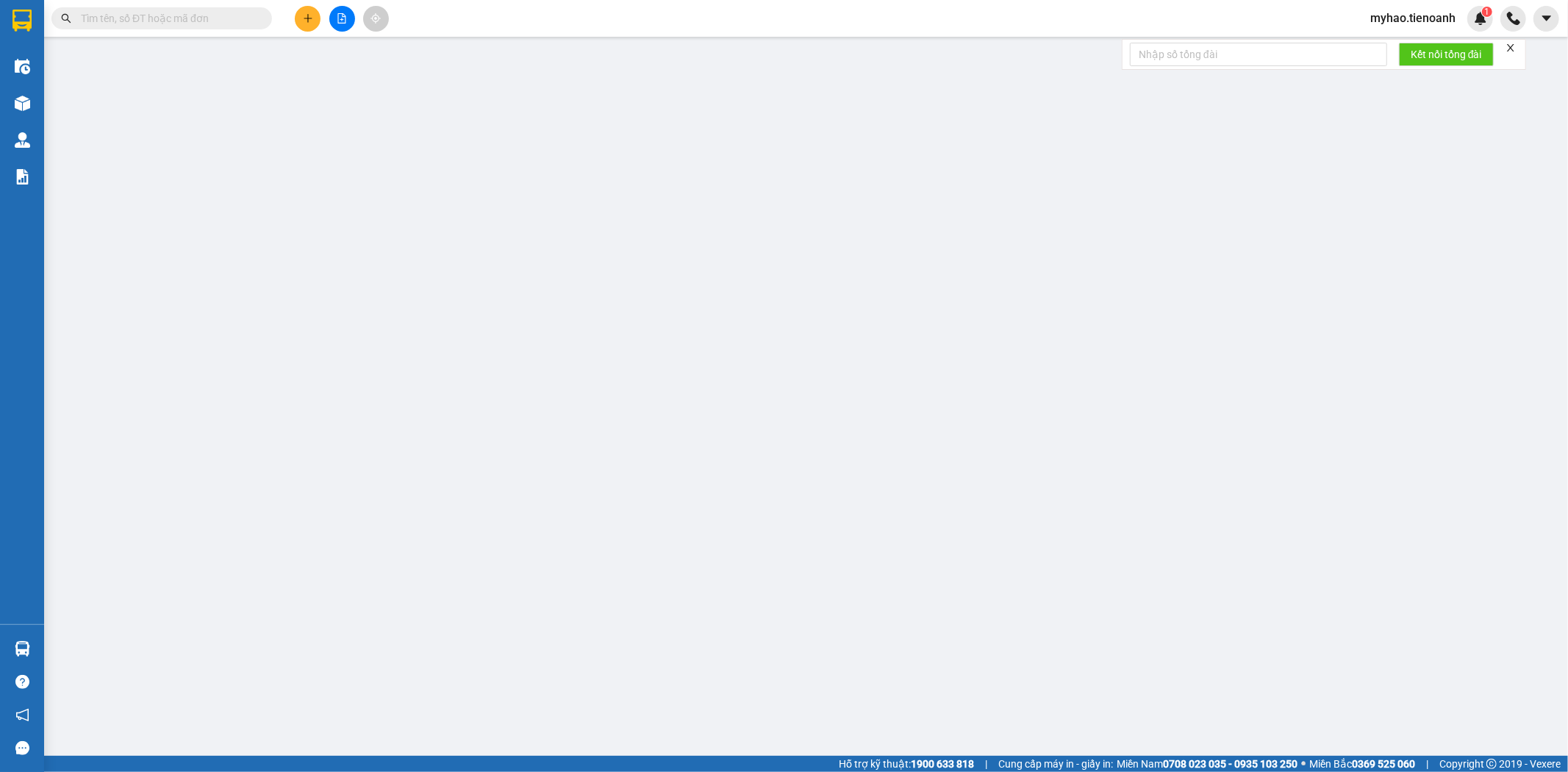
type input "100.000"
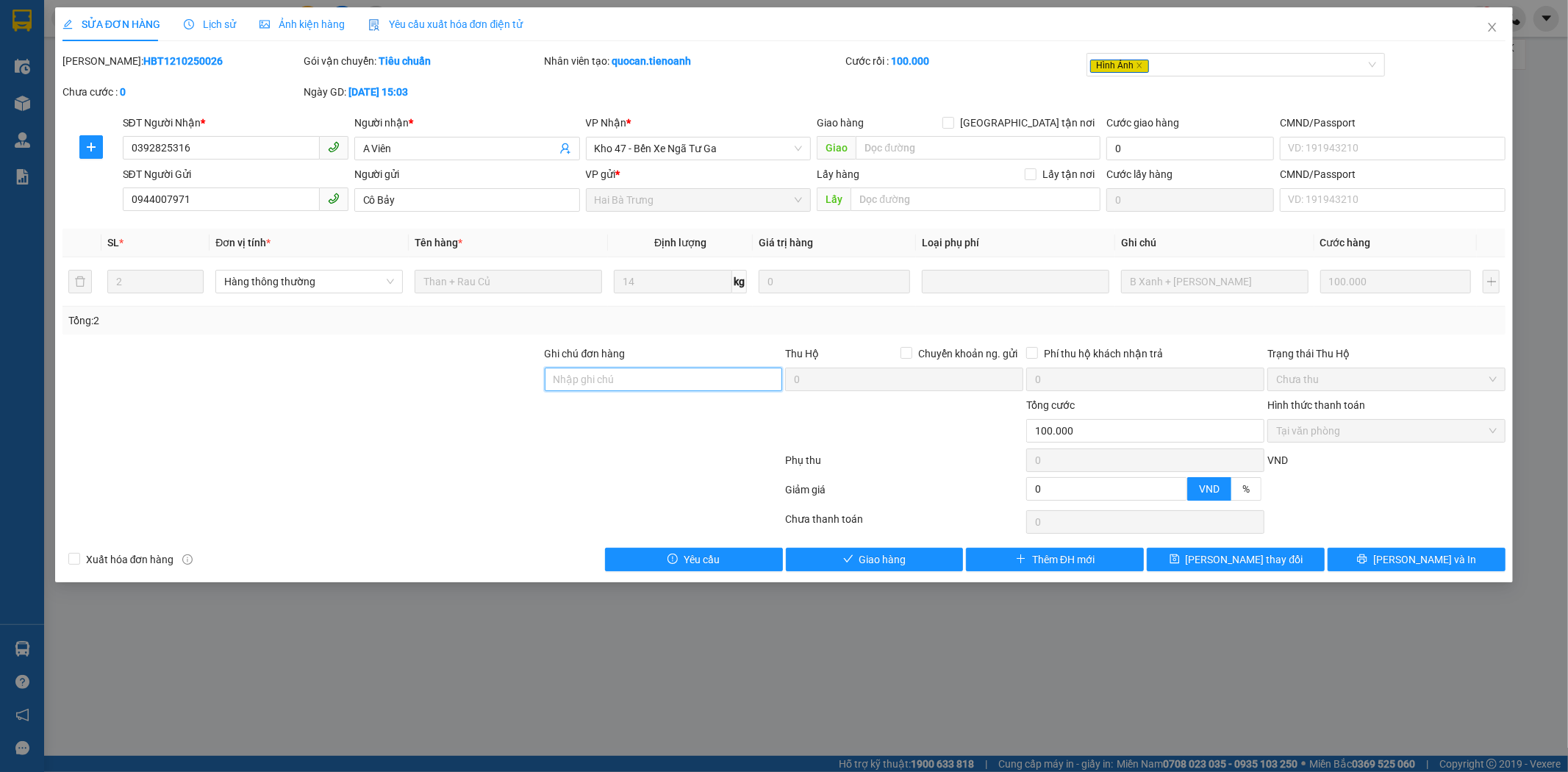
click at [576, 374] on input "Ghi chú đơn hàng" at bounding box center [664, 380] width 238 height 24
type input "gr"
click at [1179, 558] on icon "save" at bounding box center [1174, 558] width 10 height 10
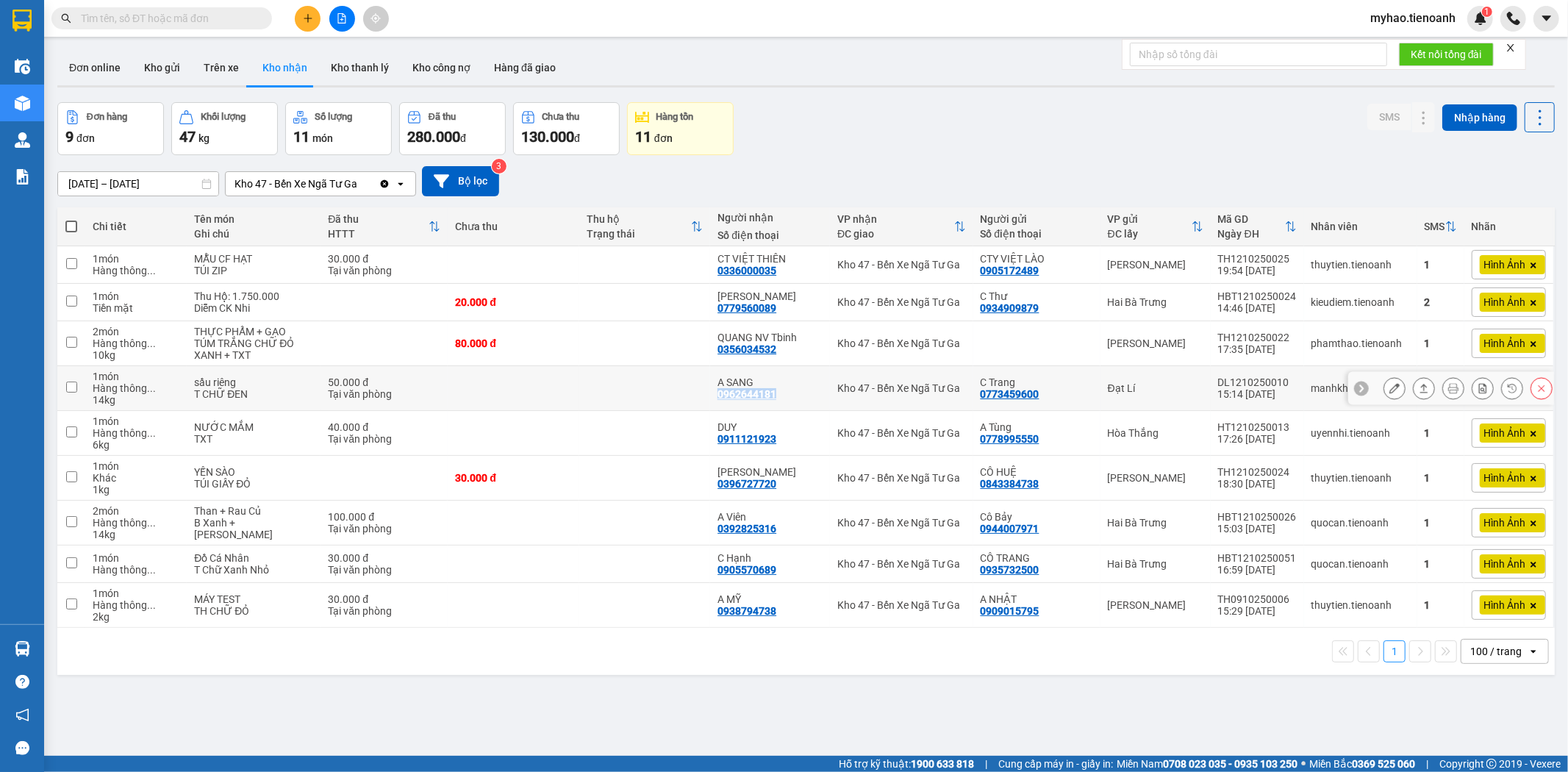
drag, startPoint x: 775, startPoint y: 397, endPoint x: 707, endPoint y: 392, distance: 68.2
click at [711, 392] on td "A SANG 0962644181" at bounding box center [771, 389] width 120 height 44
checkbox input "true"
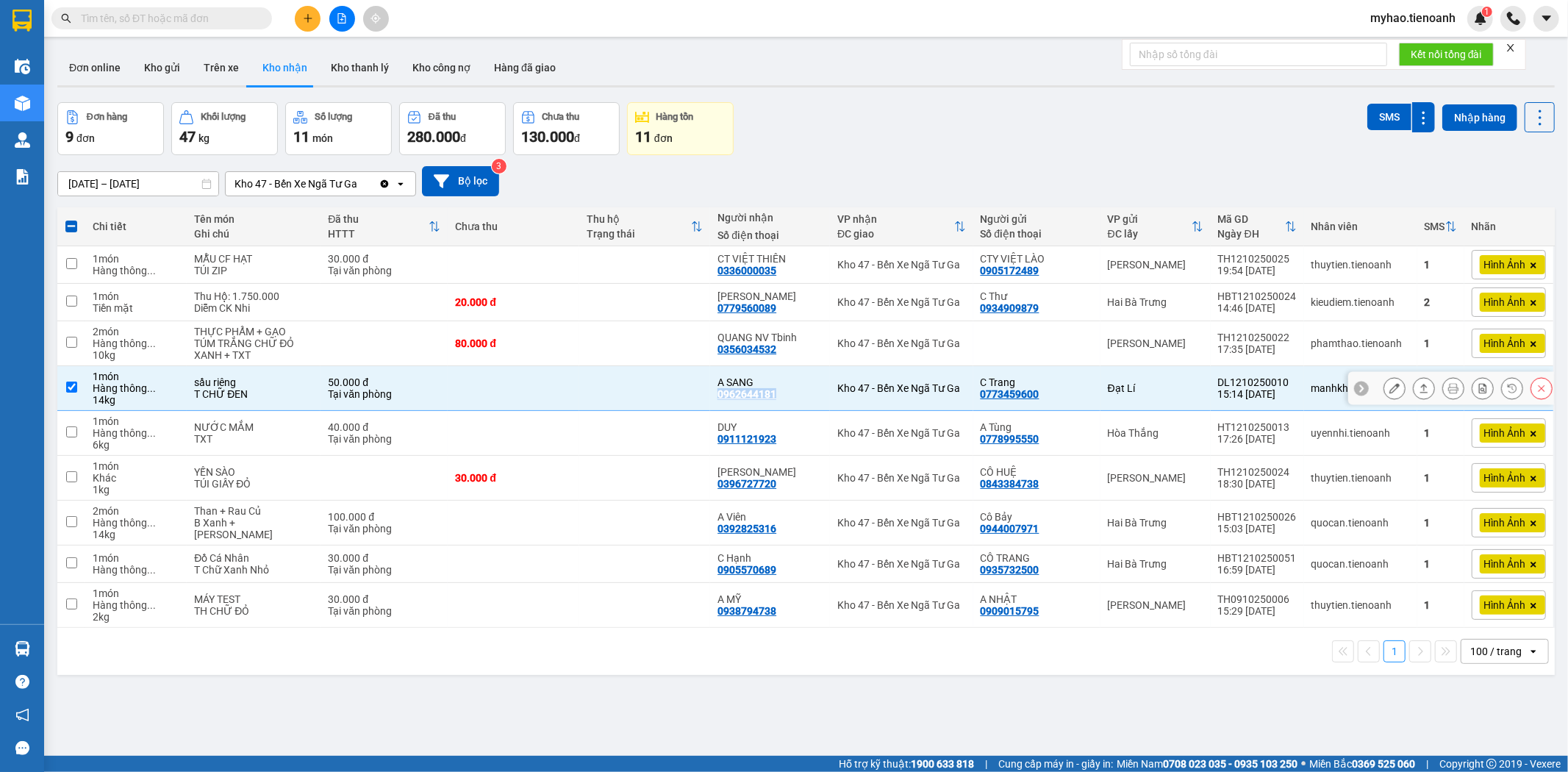
copy div "0962644181"
click at [711, 677] on div "ver 1.8.146 Đơn online Kho gửi Trên xe Kho nhận Kho thanh lý Kho công nợ Hàng đ…" at bounding box center [806, 429] width 1509 height 772
click at [1389, 386] on icon at bounding box center [1394, 388] width 10 height 10
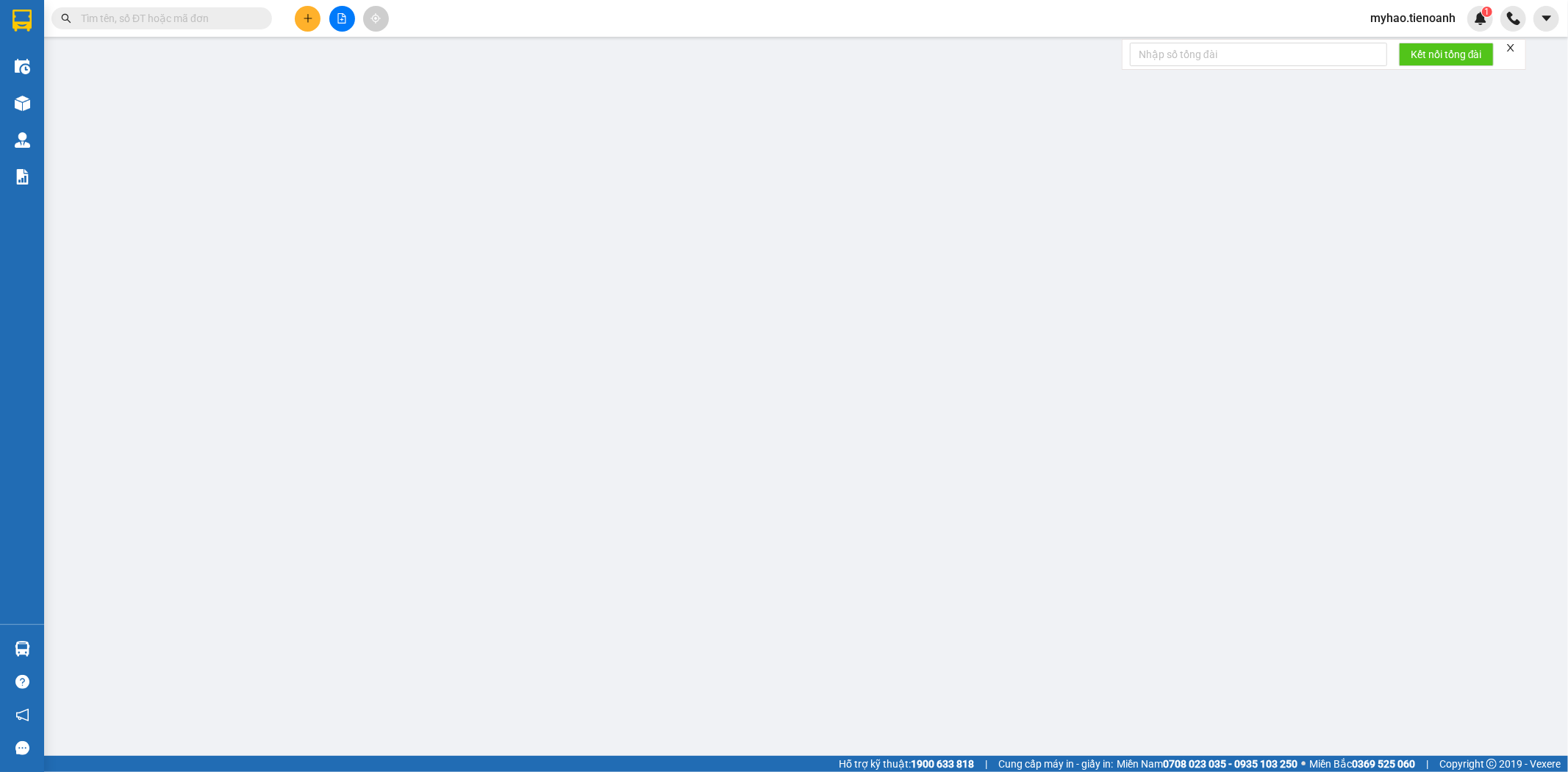
type input "0962644181"
type input "A SANG"
type input "0773459600"
type input "C Trang"
type input "0"
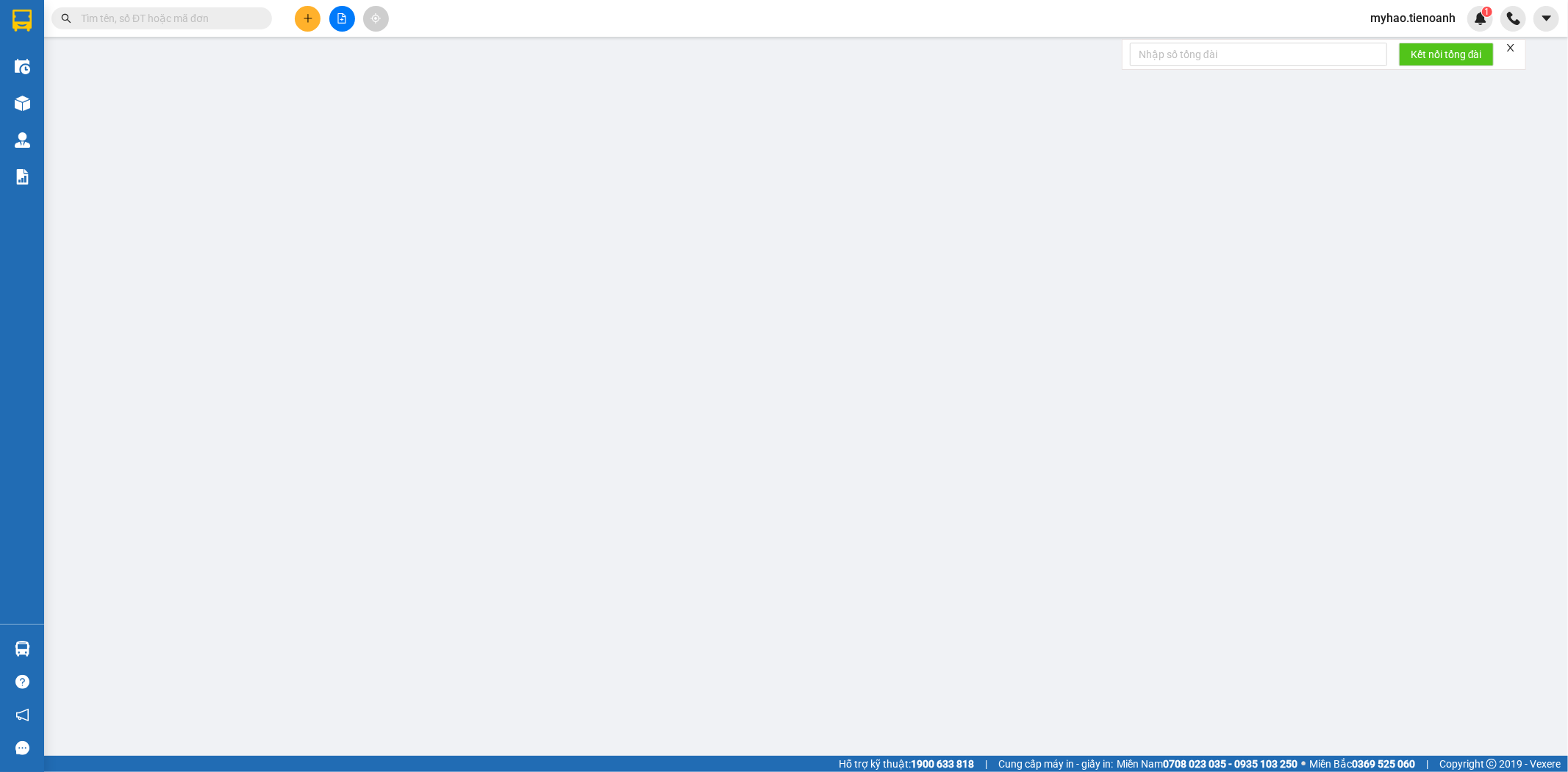
type input "50.000"
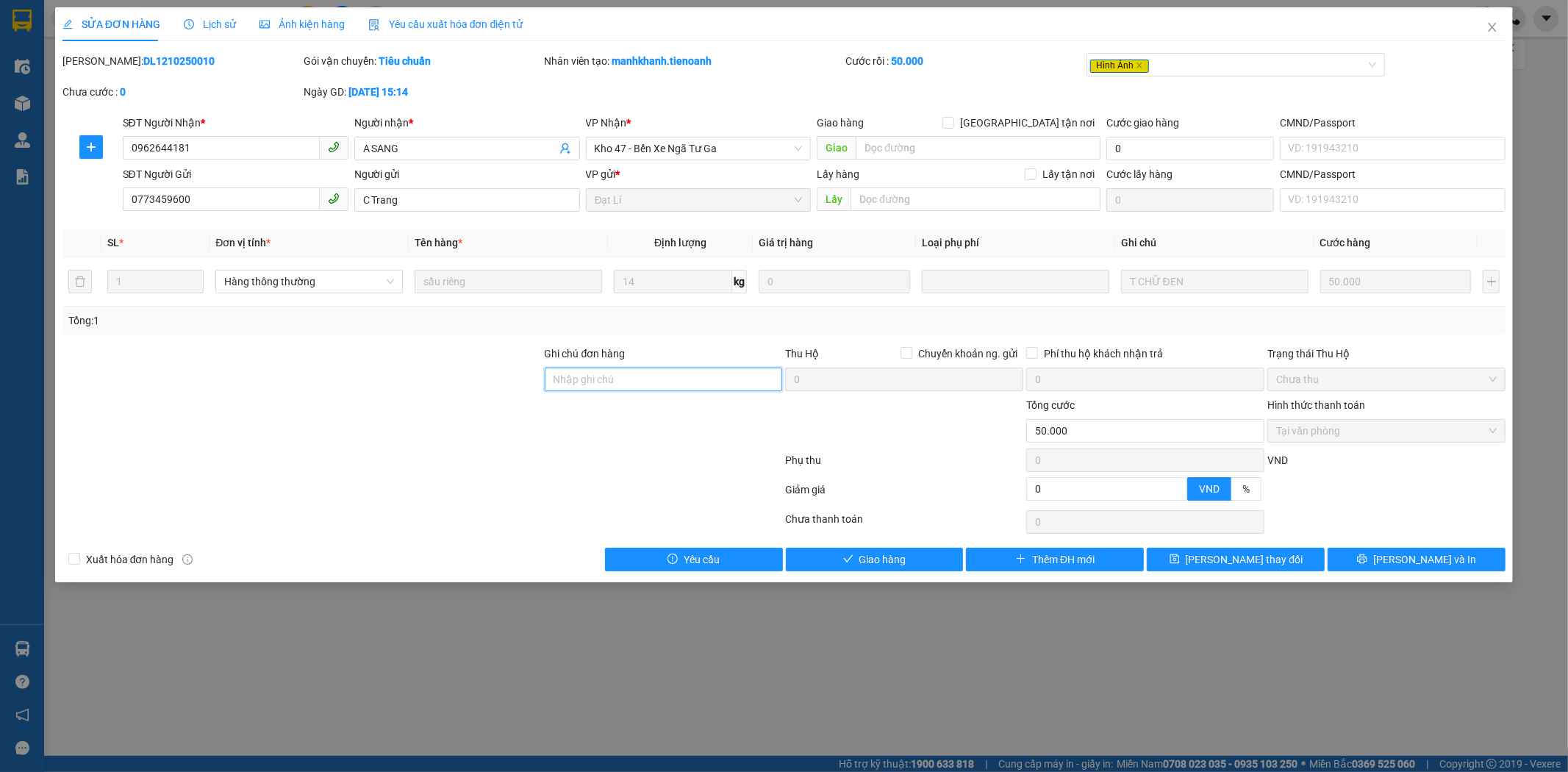
click at [606, 376] on input "Ghi chú đơn hàng" at bounding box center [664, 380] width 238 height 24
type input "gr"
click at [1262, 560] on span "[PERSON_NAME] thay đổi" at bounding box center [1245, 559] width 118 height 16
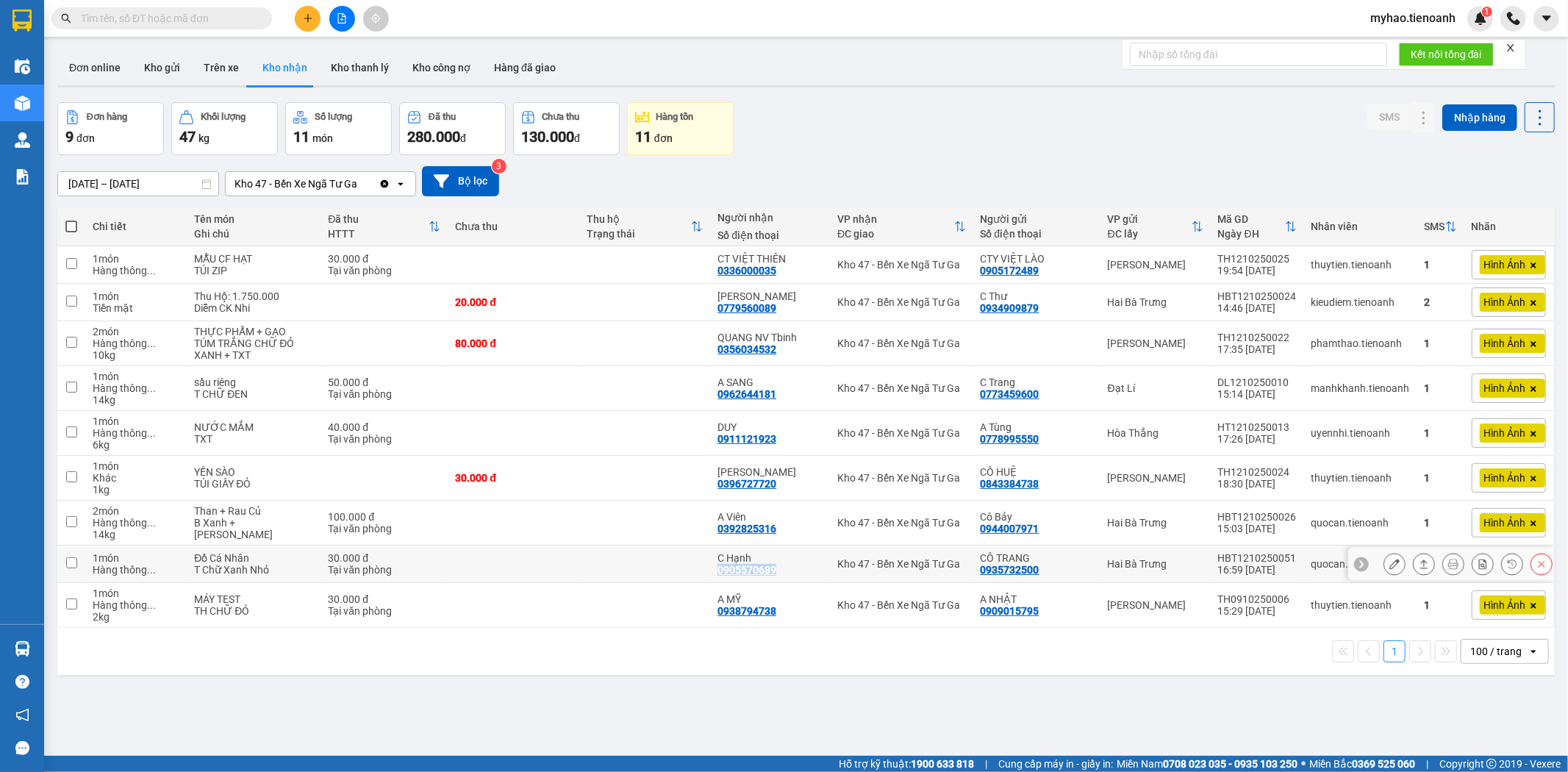
drag, startPoint x: 785, startPoint y: 567, endPoint x: 711, endPoint y: 570, distance: 74.1
click at [711, 570] on td "C Hạnh 0905570689" at bounding box center [771, 564] width 120 height 38
checkbox input "true"
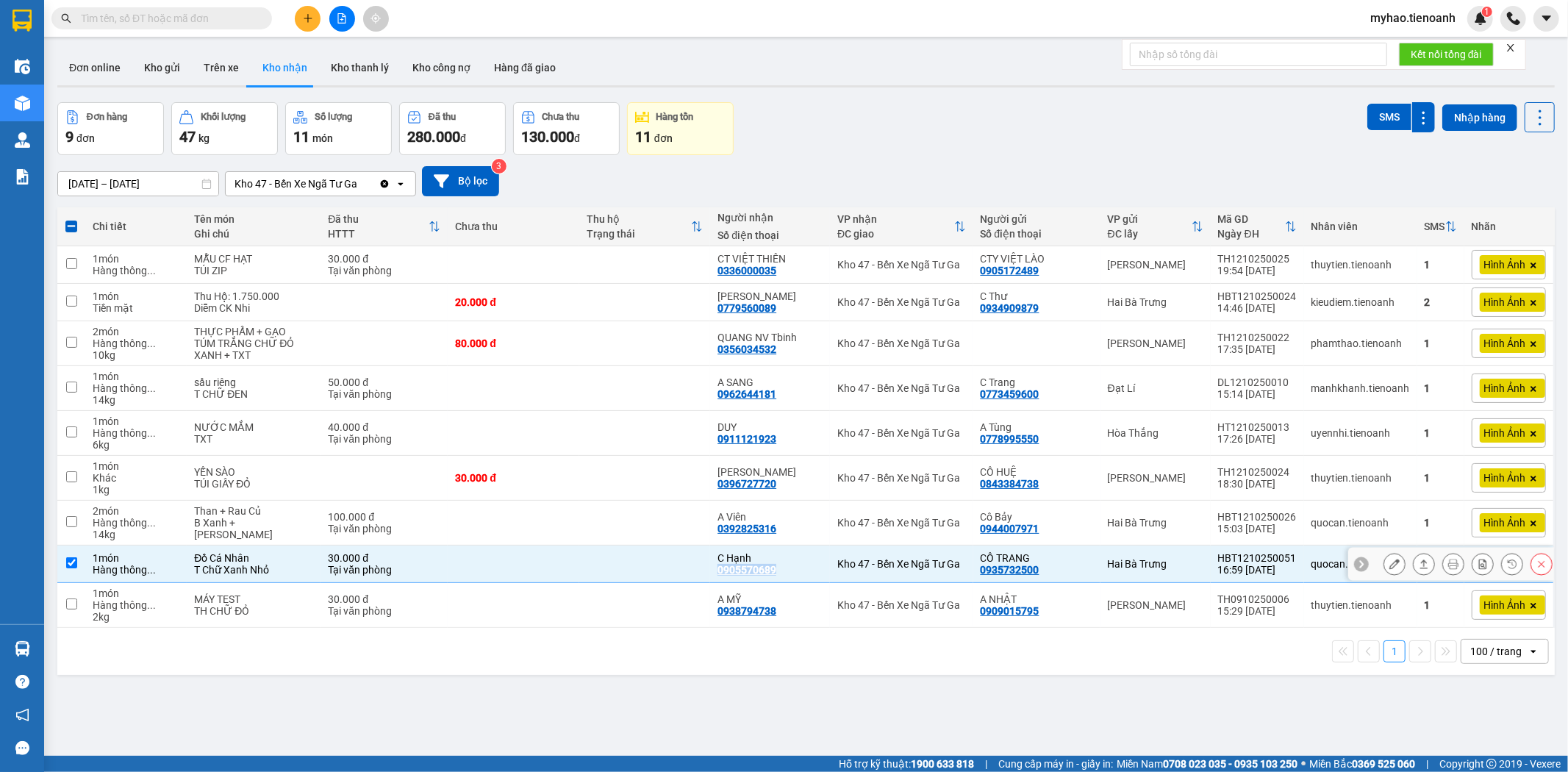
copy div "0905570689"
click at [1389, 566] on icon at bounding box center [1394, 564] width 10 height 10
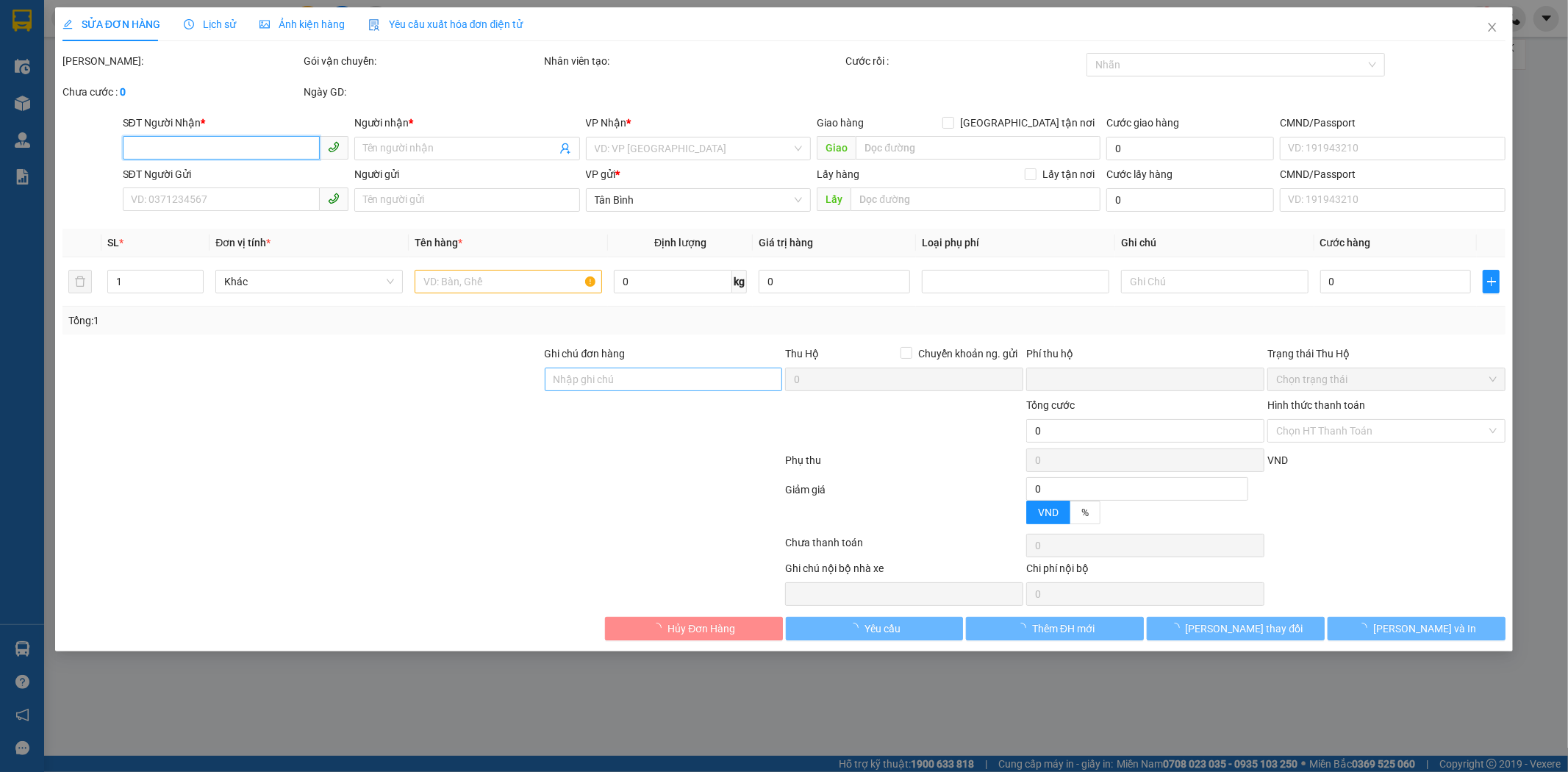
type input "0905570689"
type input "C Hạnh"
type input "0935732500"
type input "CÔ TRANG"
type input "066170001082"
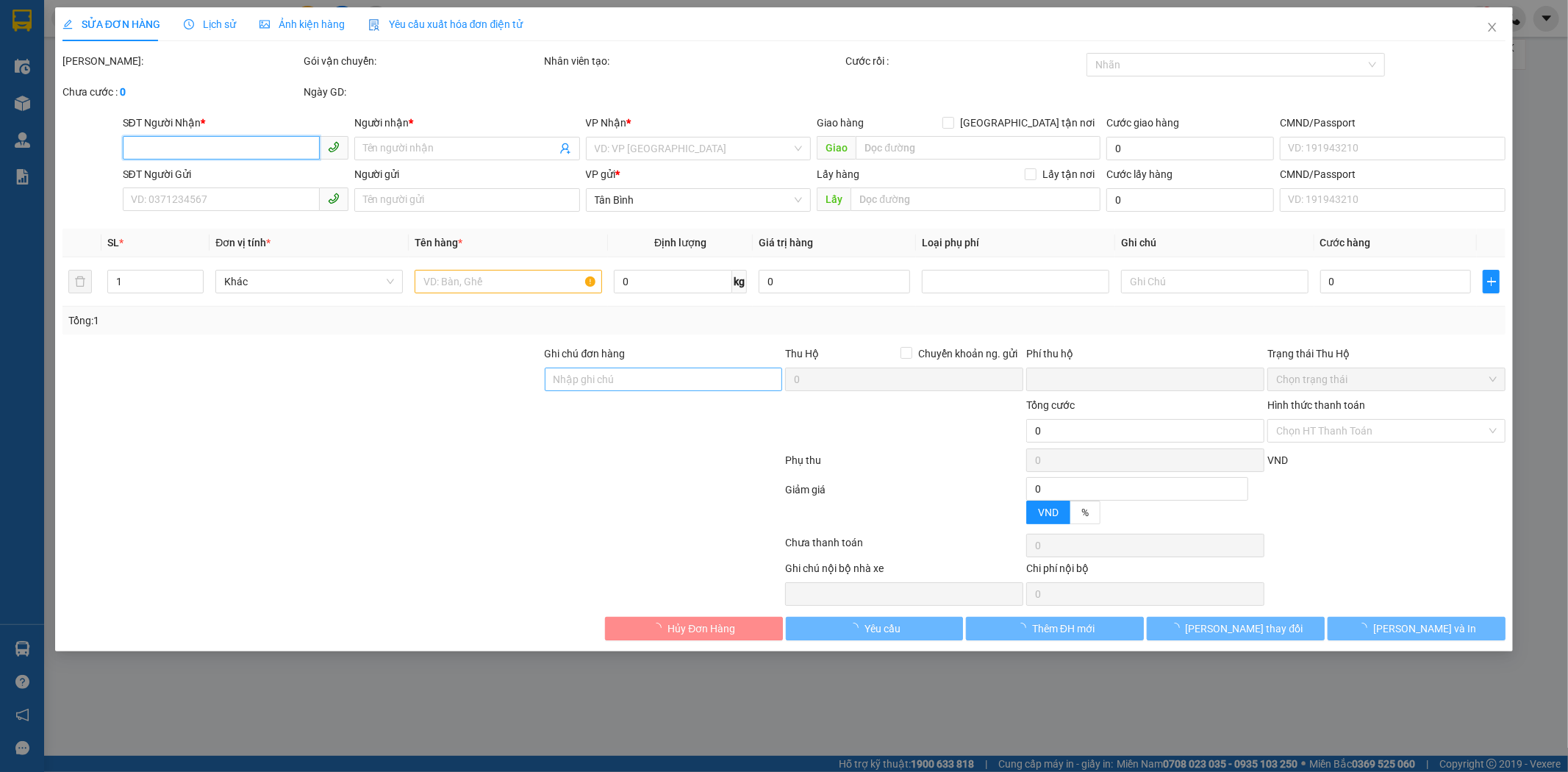
type input "0"
type input "30.000"
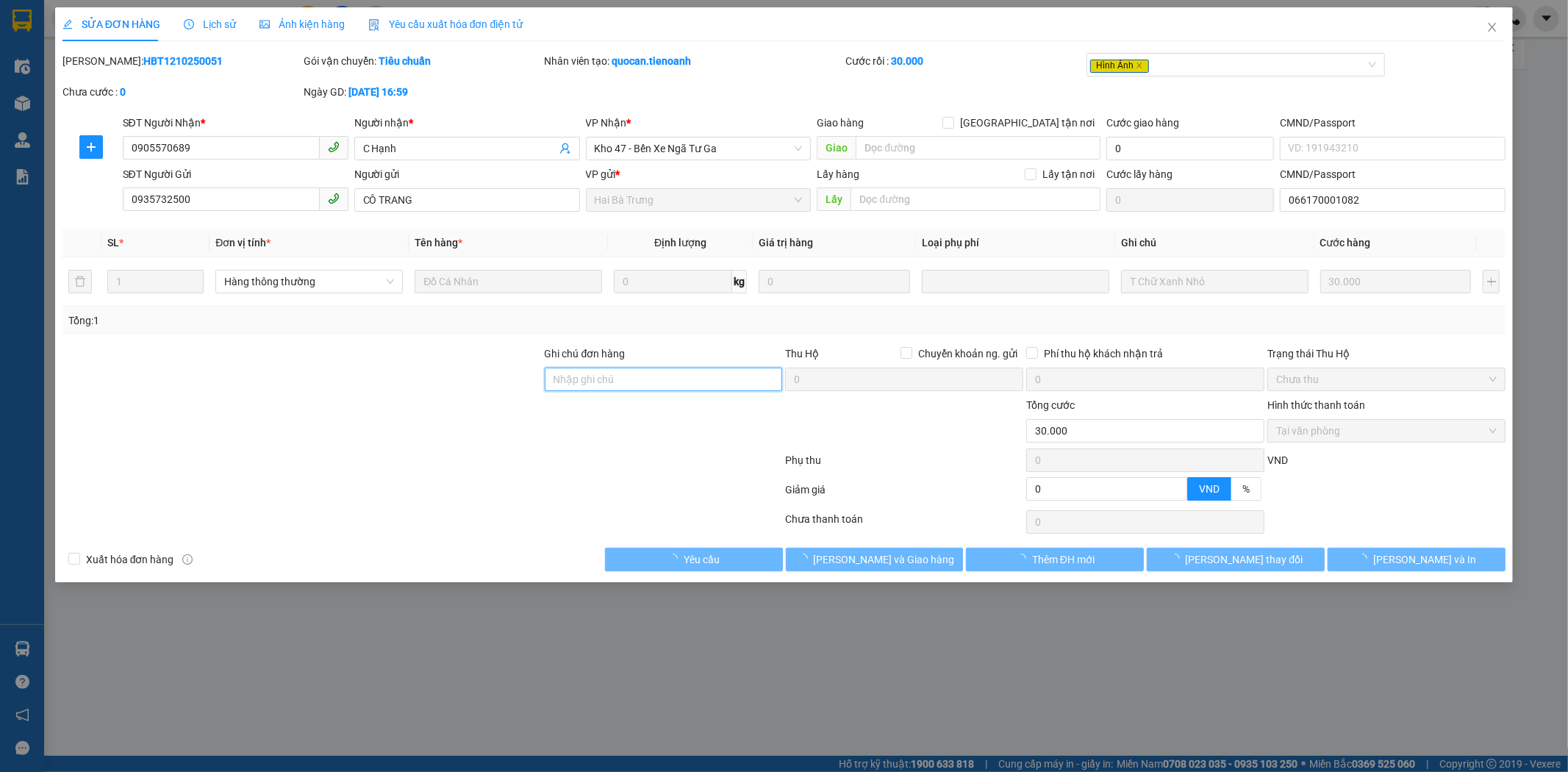
click at [642, 379] on input "Ghi chú đơn hàng" at bounding box center [664, 380] width 238 height 24
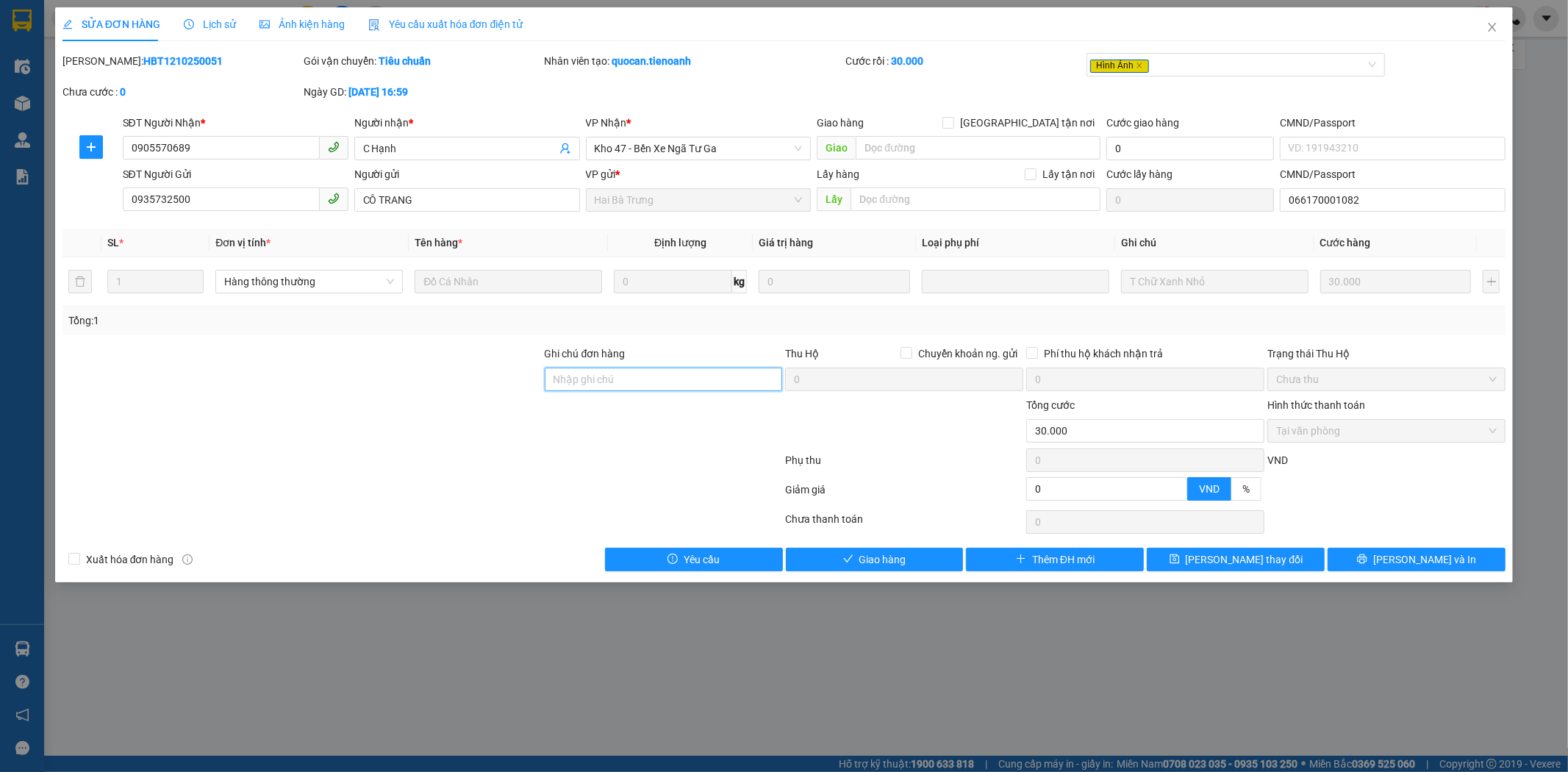
type input "gr"
click at [1180, 565] on span "save" at bounding box center [1175, 559] width 10 height 12
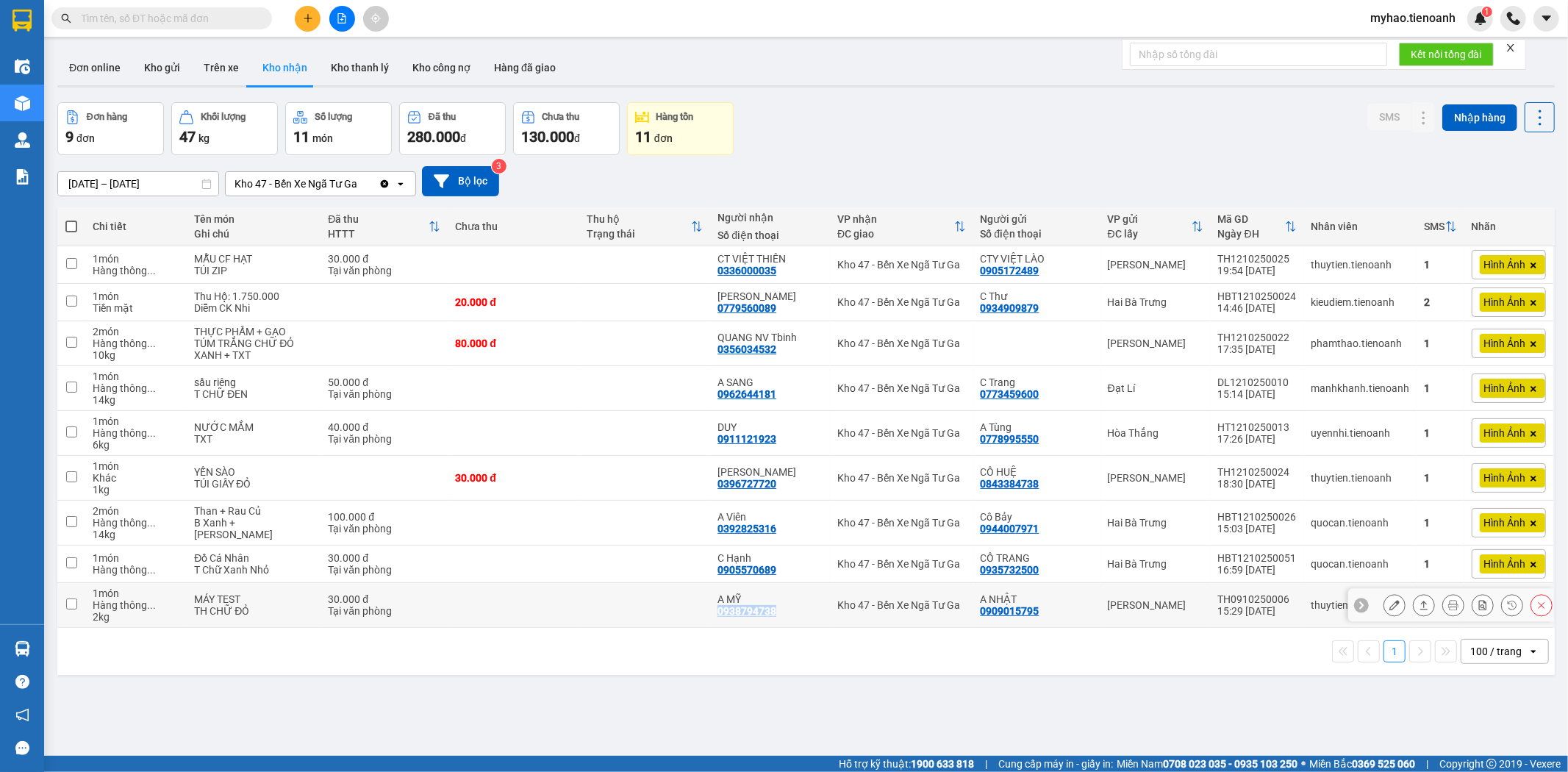
drag, startPoint x: 780, startPoint y: 612, endPoint x: 709, endPoint y: 622, distance: 71.7
click at [711, 622] on td "A MỸ 0938794738" at bounding box center [771, 605] width 120 height 44
checkbox input "true"
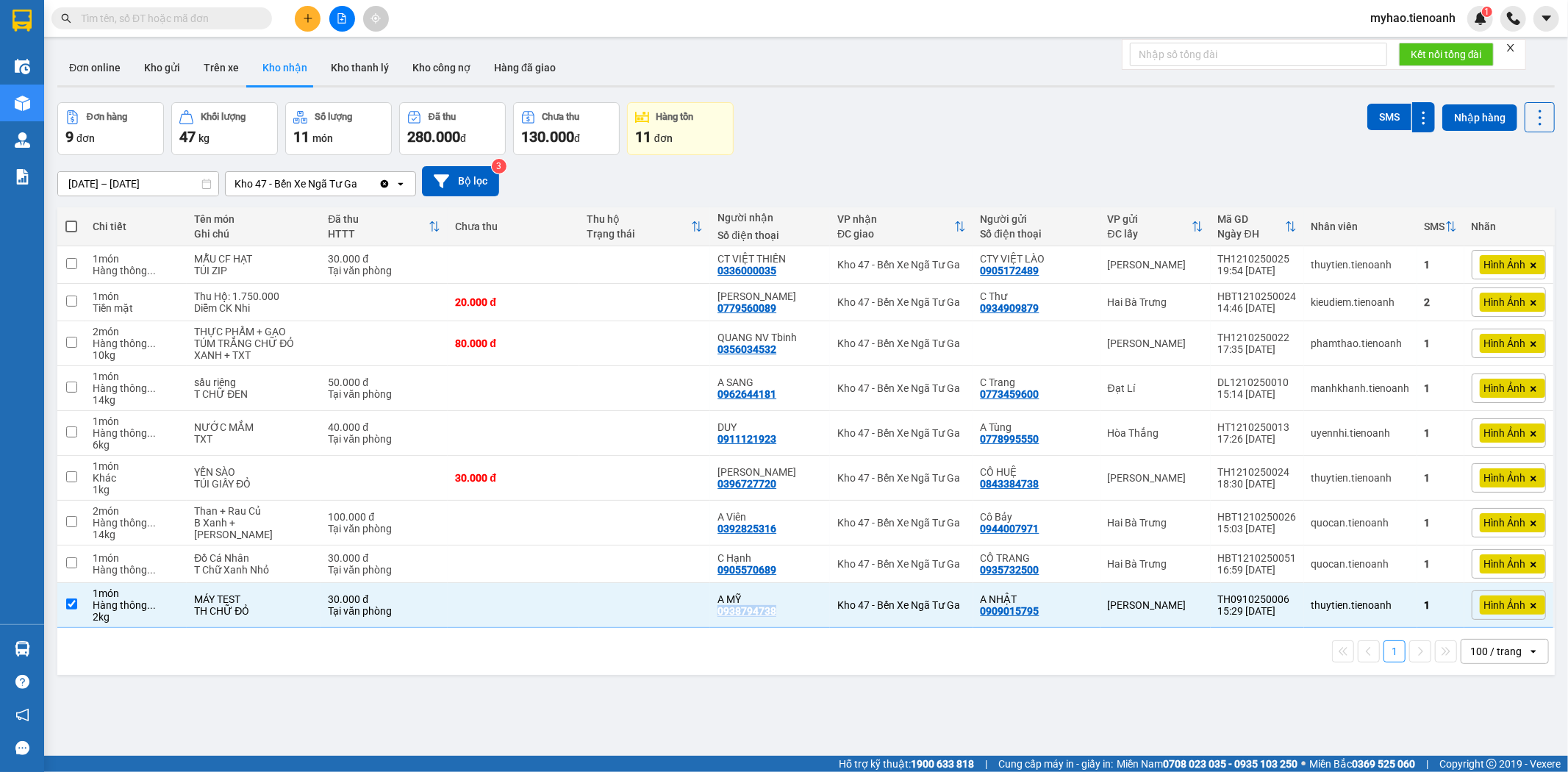
copy div "0938794738"
click at [1389, 609] on icon at bounding box center [1394, 605] width 10 height 10
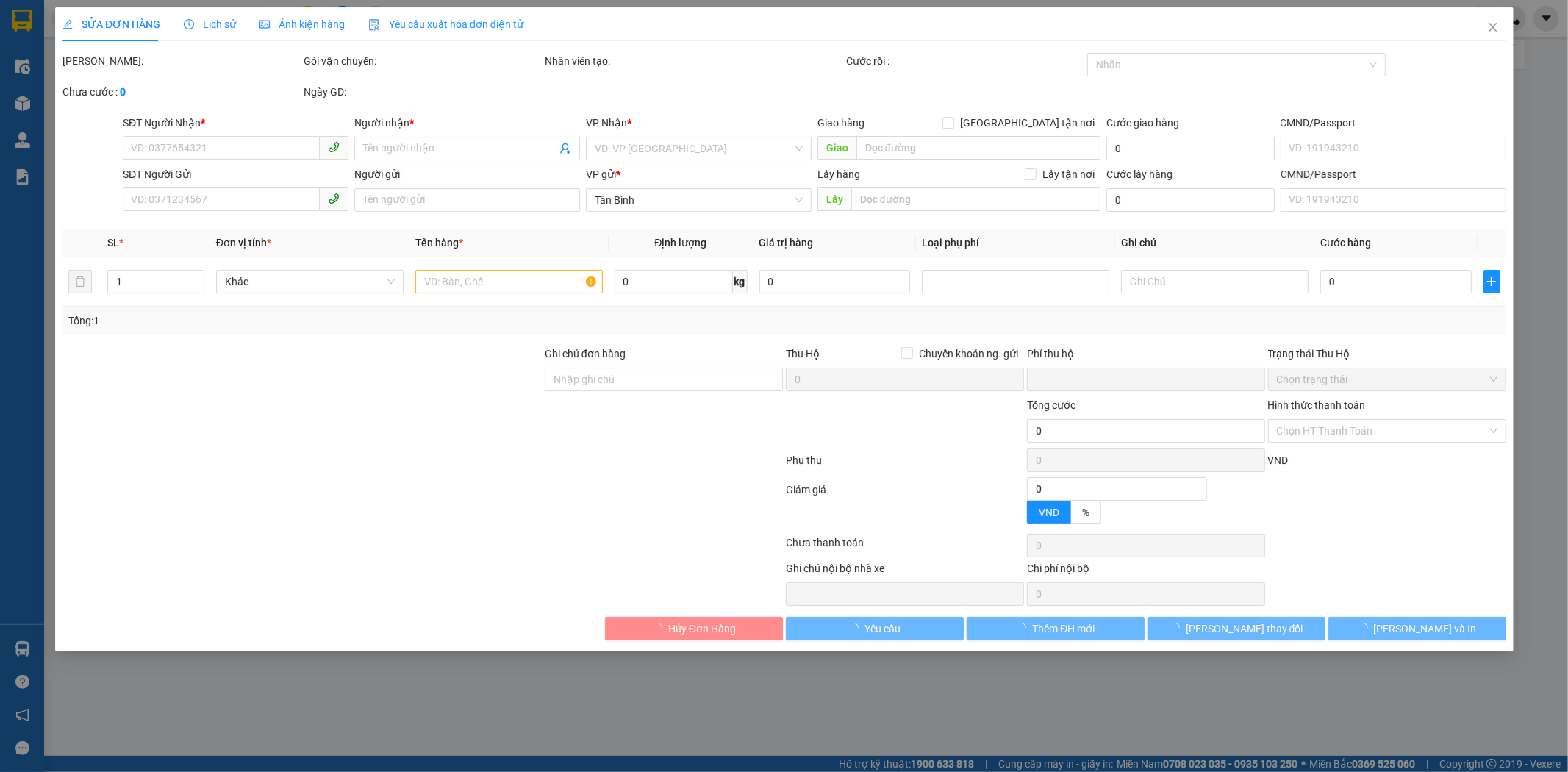
type input "0938794738"
type input "A MỸ"
type input "0909015795"
type input "A NHẬT"
type input "0"
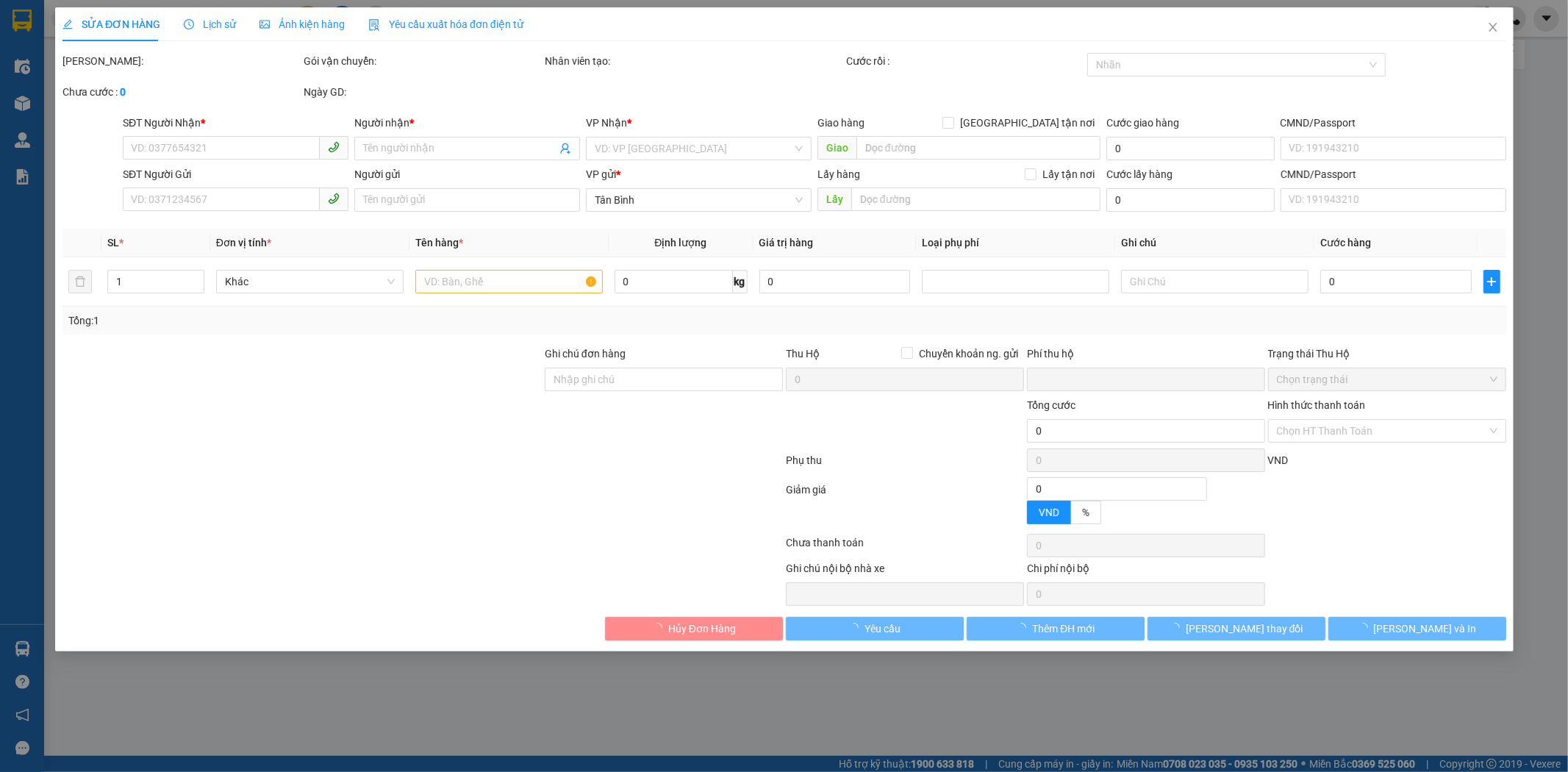
type input "30.000"
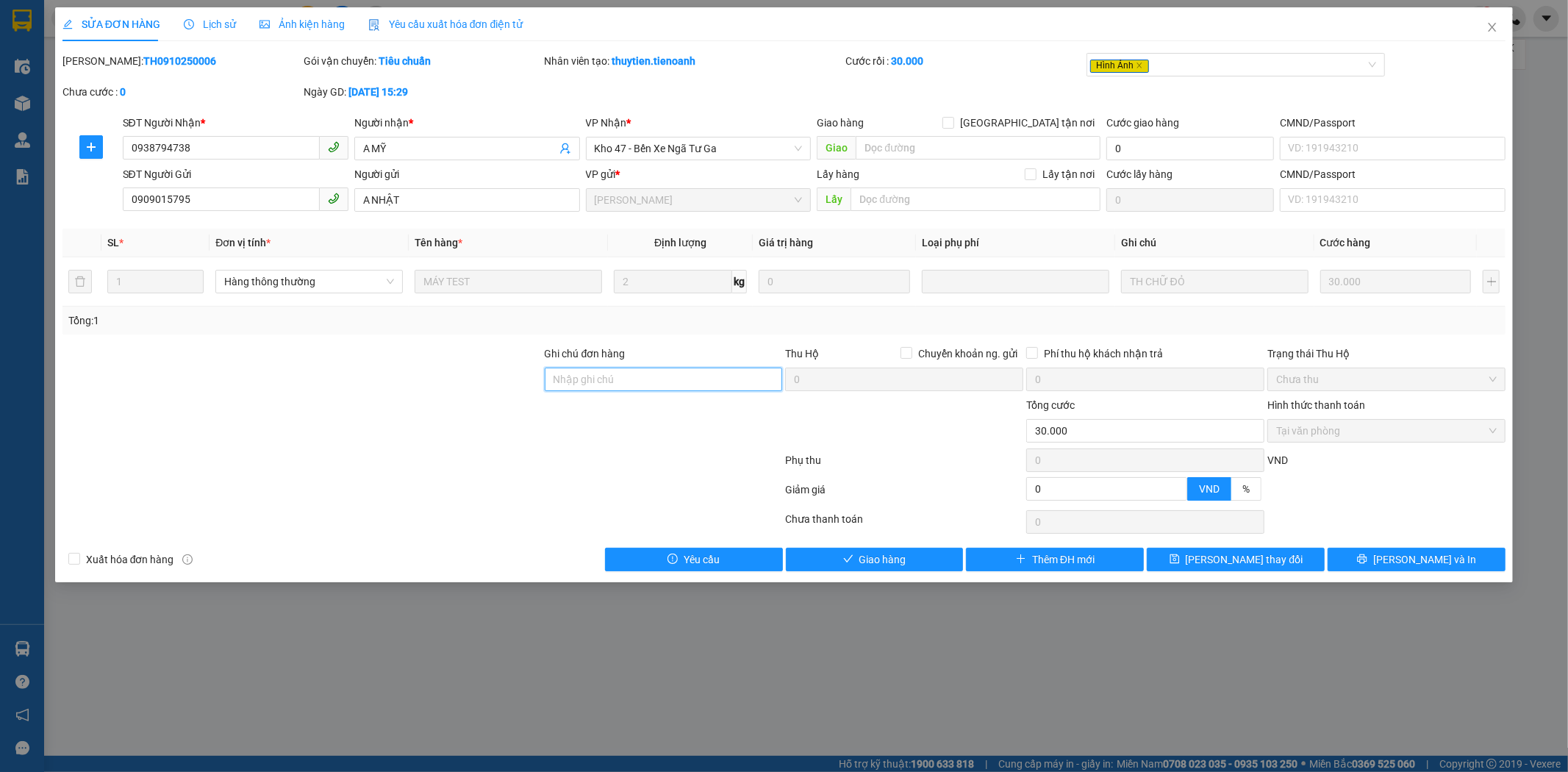
drag, startPoint x: 590, startPoint y: 378, endPoint x: 597, endPoint y: 380, distance: 7.3
click at [590, 378] on input "Ghi chú đơn hàng" at bounding box center [664, 380] width 238 height 24
type input "gr"
click at [1196, 564] on button "[PERSON_NAME] thay đổi" at bounding box center [1236, 559] width 178 height 24
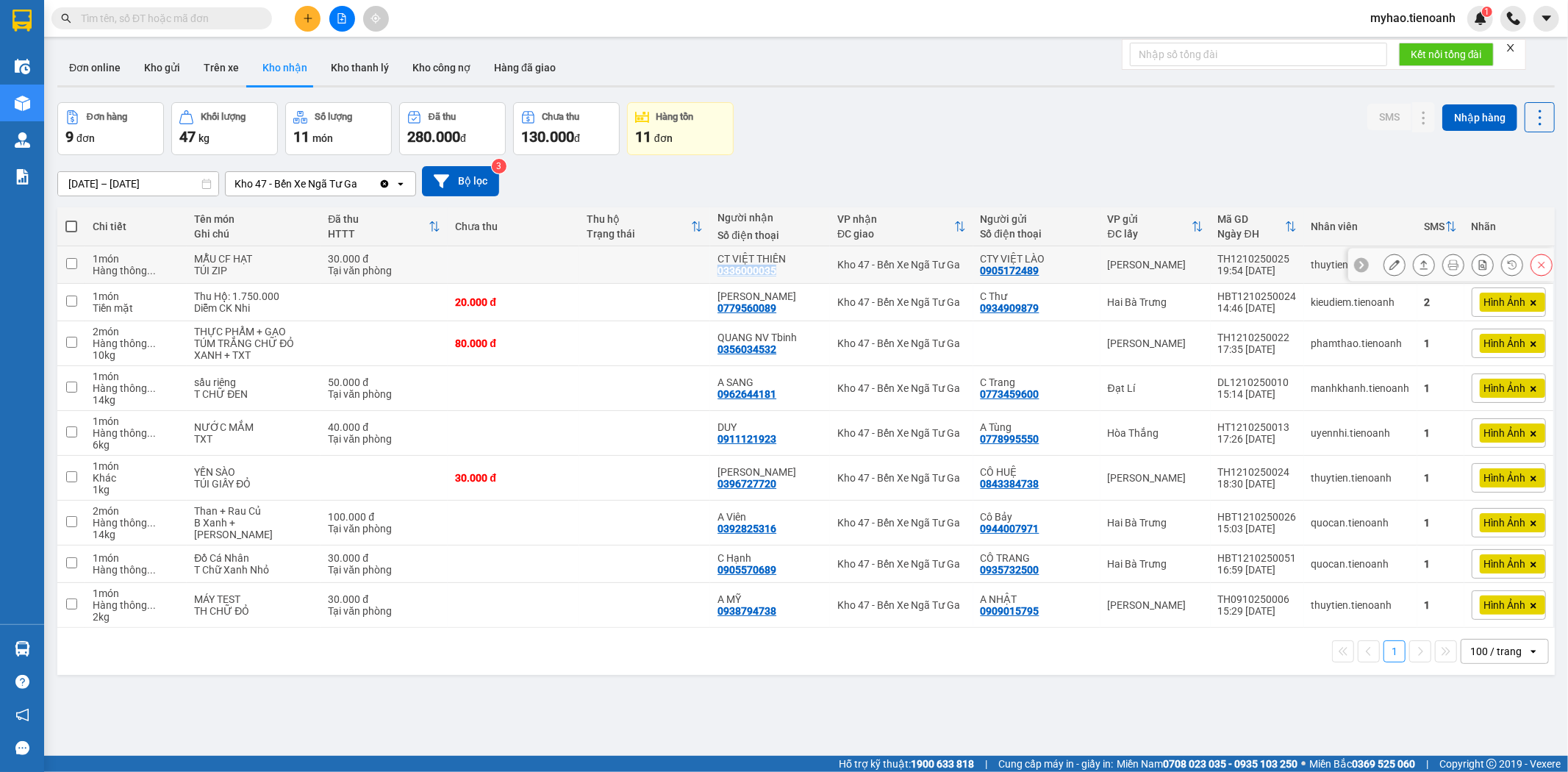
drag, startPoint x: 776, startPoint y: 273, endPoint x: 708, endPoint y: 283, distance: 68.7
click at [711, 283] on td "CT VIỆT THIÊN 0336000035" at bounding box center [771, 265] width 120 height 38
checkbox input "true"
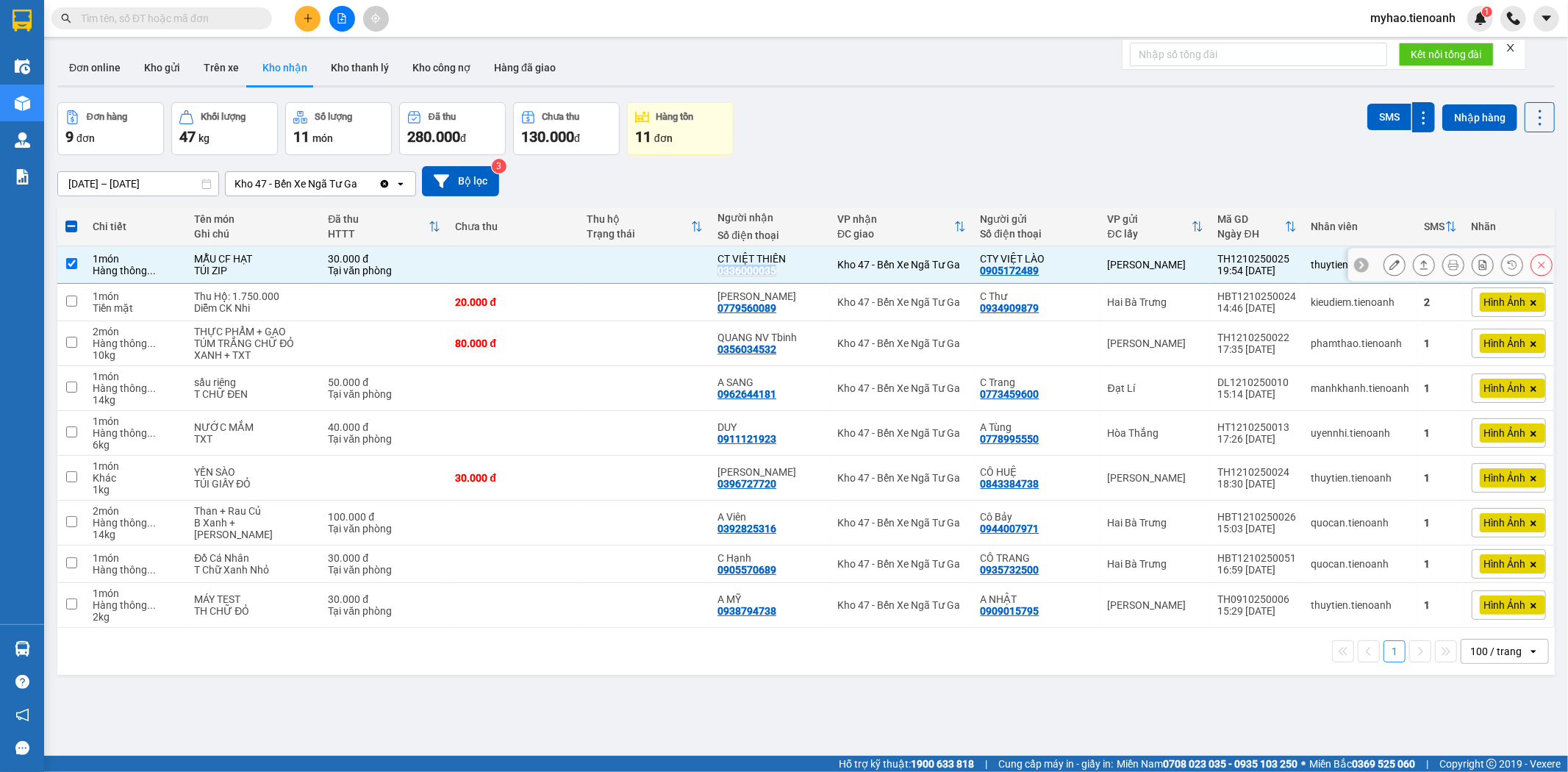
copy div "0336000035"
click at [1385, 258] on button at bounding box center [1395, 265] width 21 height 26
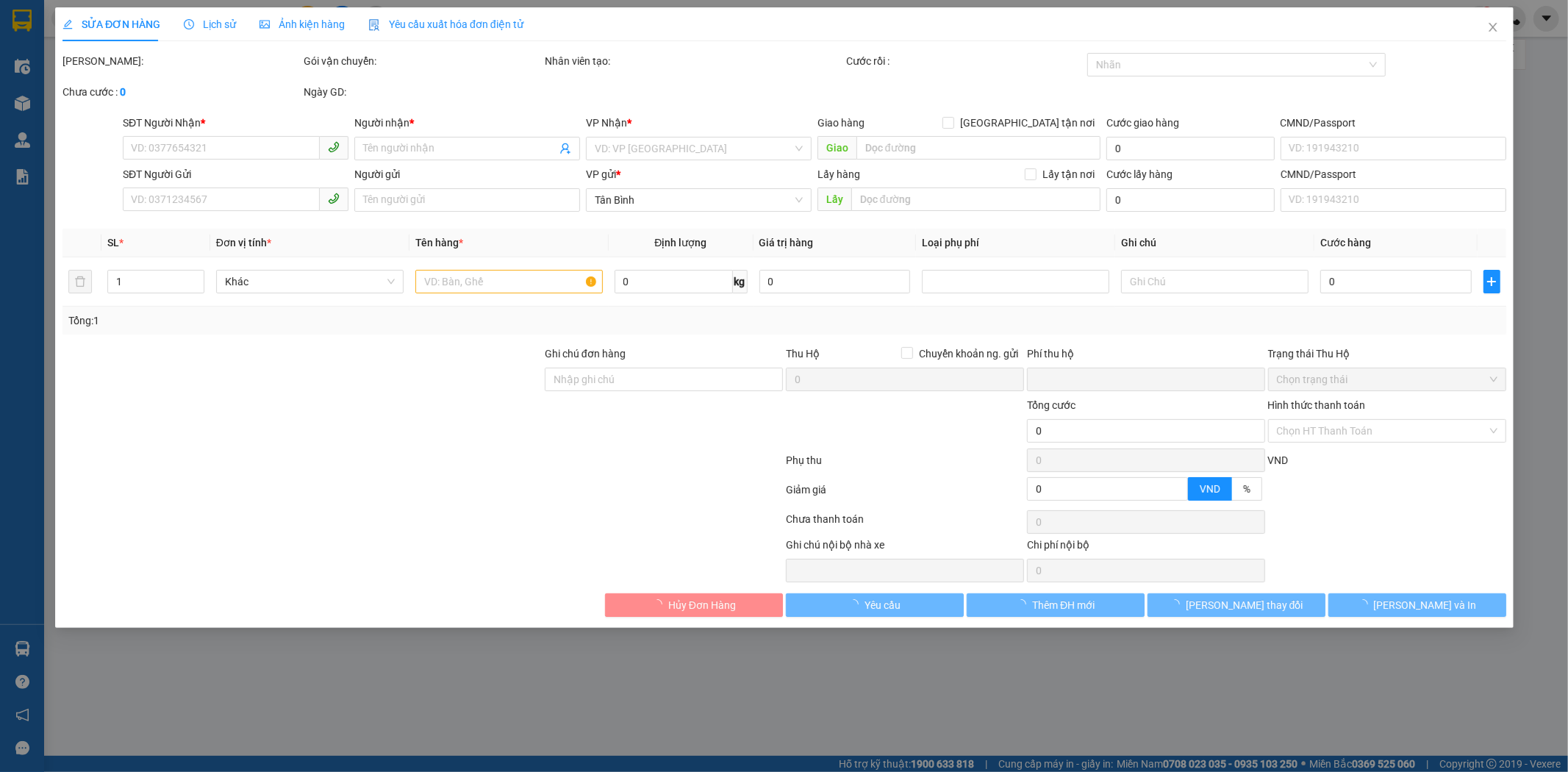
type input "0336000035"
type input "CT VIỆT THIÊN"
type input "0905172489"
type input "CTY VIỆT LÀO"
type input "0"
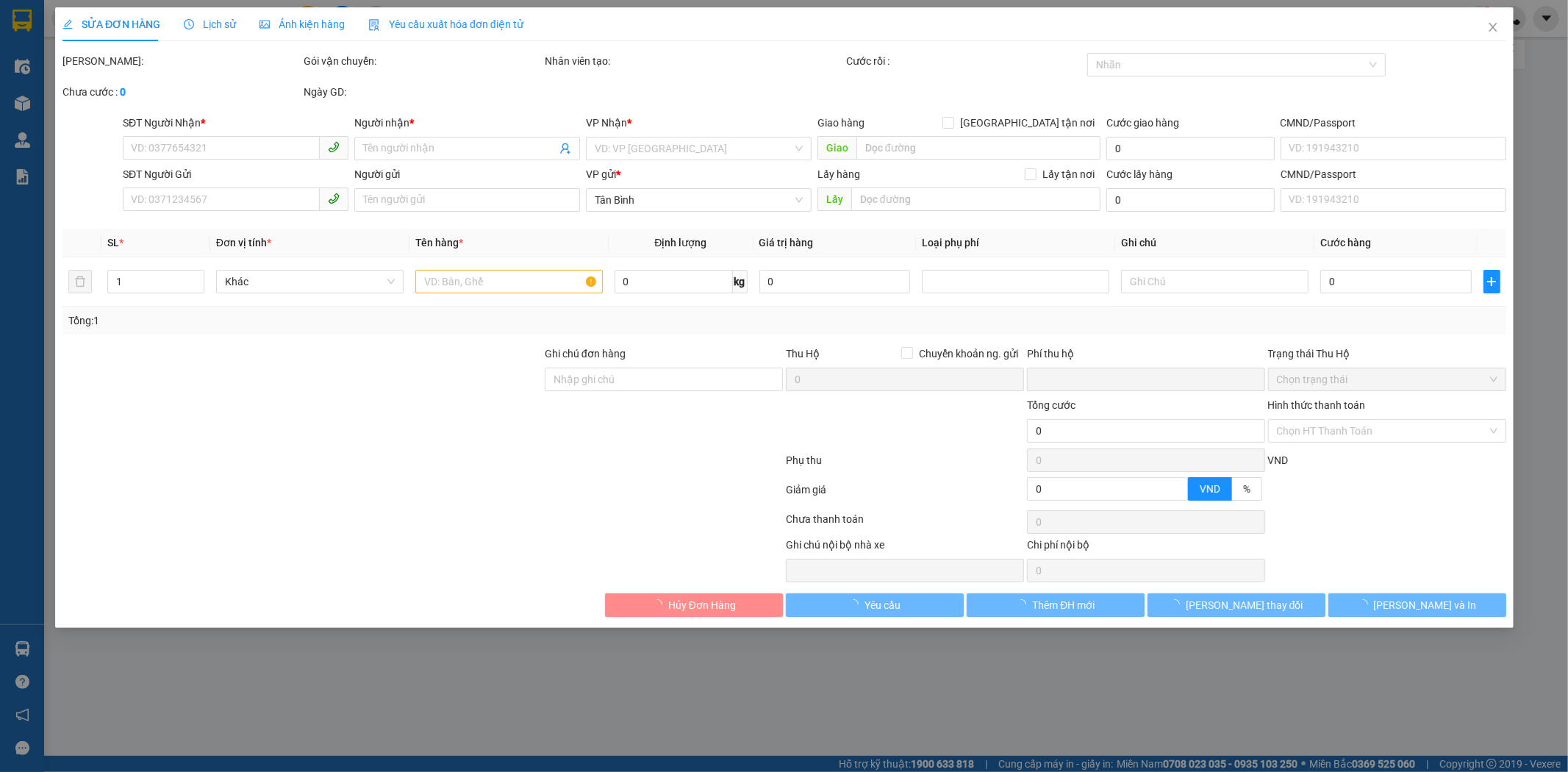
type input "30.000"
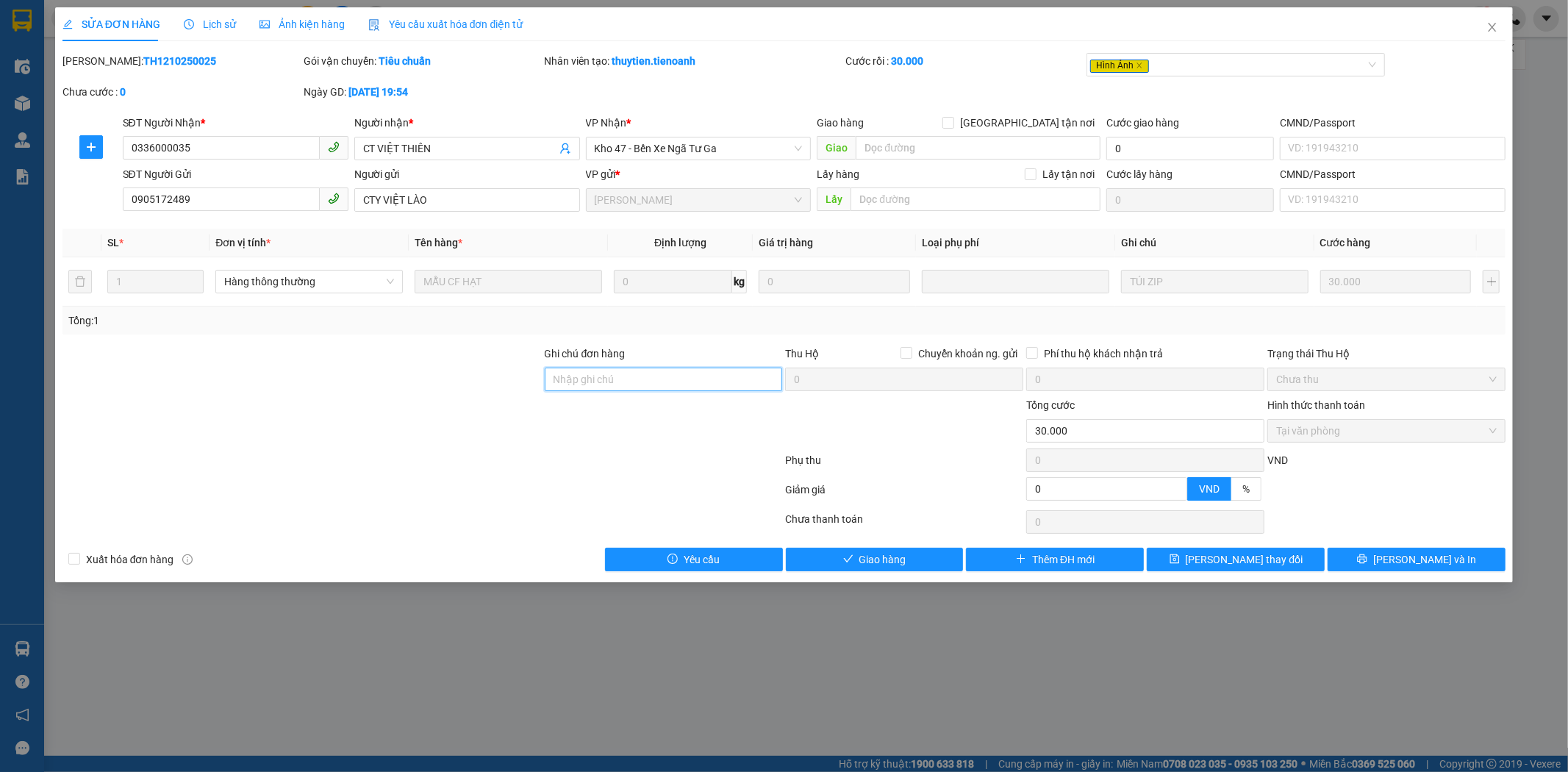
click at [601, 380] on input "Ghi chú đơn hàng" at bounding box center [664, 380] width 238 height 24
type input "gọi lấy hàng knm"
drag, startPoint x: 668, startPoint y: 379, endPoint x: 416, endPoint y: 395, distance: 252.5
click at [378, 406] on form "Ghi chú đơn hàng gọi lấy hàng knm Thu Hộ Chuyển khoản ng. gửi 0 Phí thu hộ khác…" at bounding box center [784, 426] width 1444 height 162
click at [615, 470] on div at bounding box center [422, 463] width 723 height 30
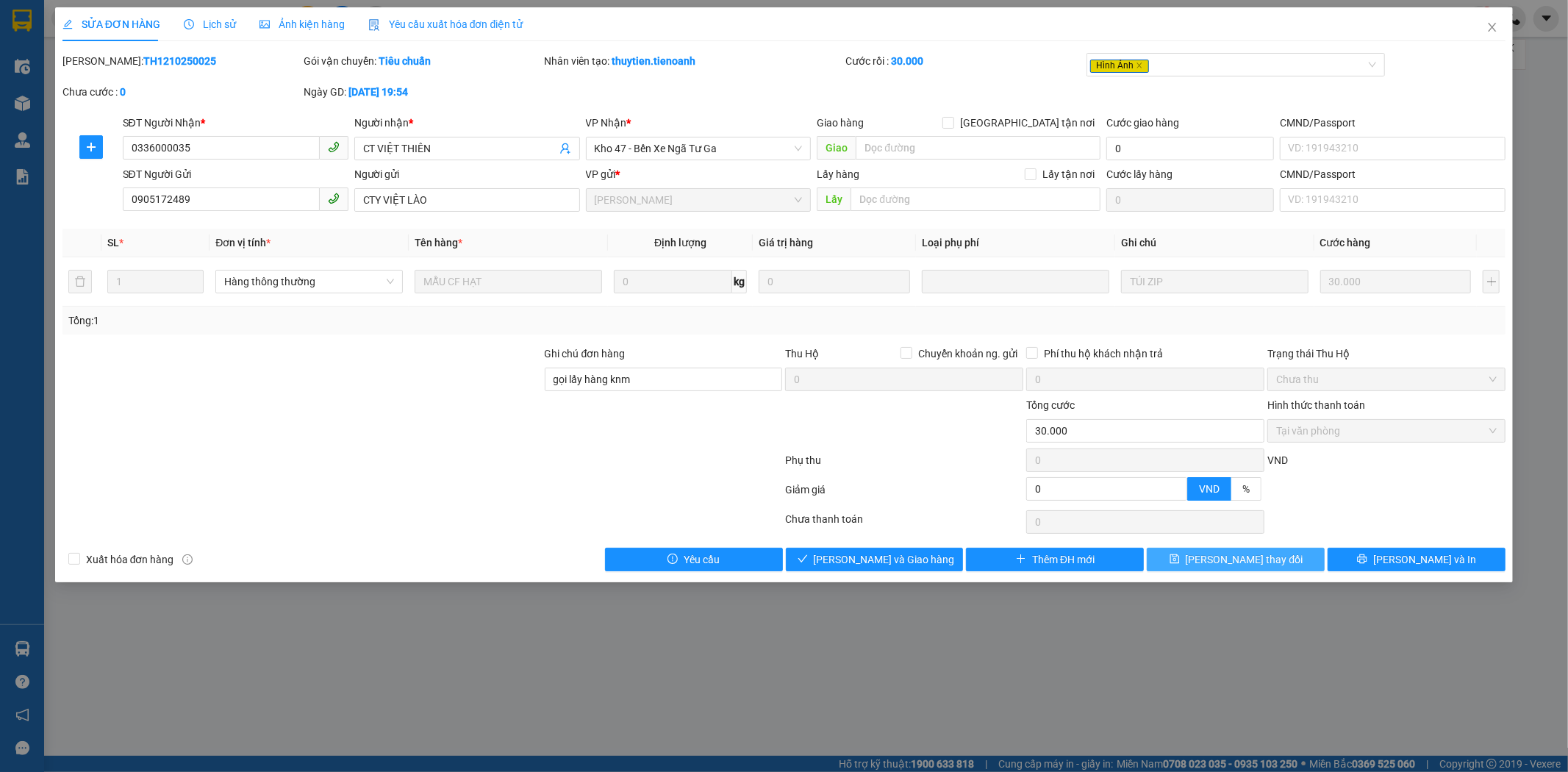
click at [1180, 565] on span "save" at bounding box center [1175, 559] width 10 height 12
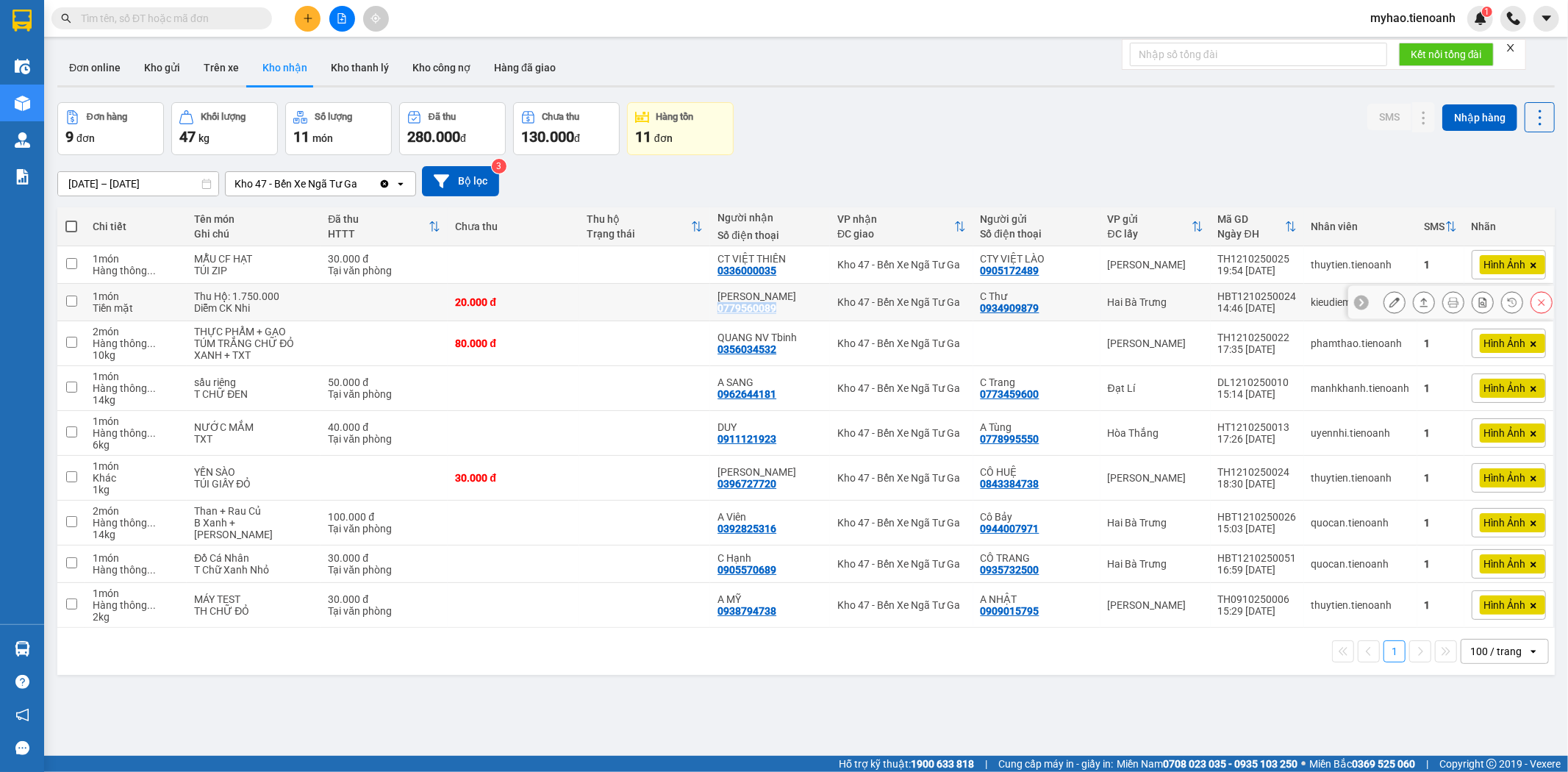
drag, startPoint x: 780, startPoint y: 313, endPoint x: 714, endPoint y: 311, distance: 66.0
click at [714, 311] on td "C Linh 0779560089" at bounding box center [771, 303] width 120 height 38
checkbox input "true"
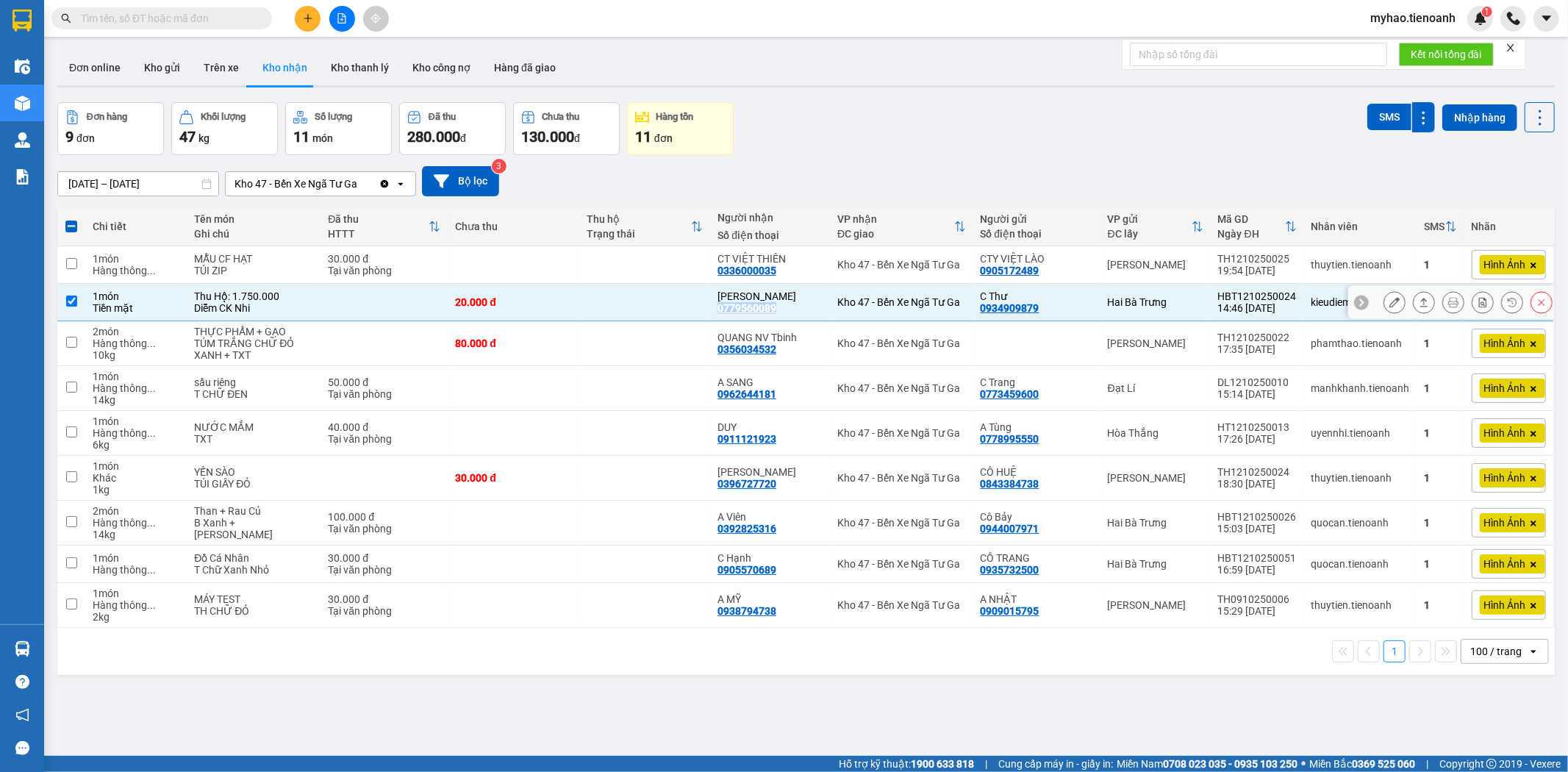
copy div "0779560089"
click at [1389, 302] on icon at bounding box center [1394, 302] width 10 height 10
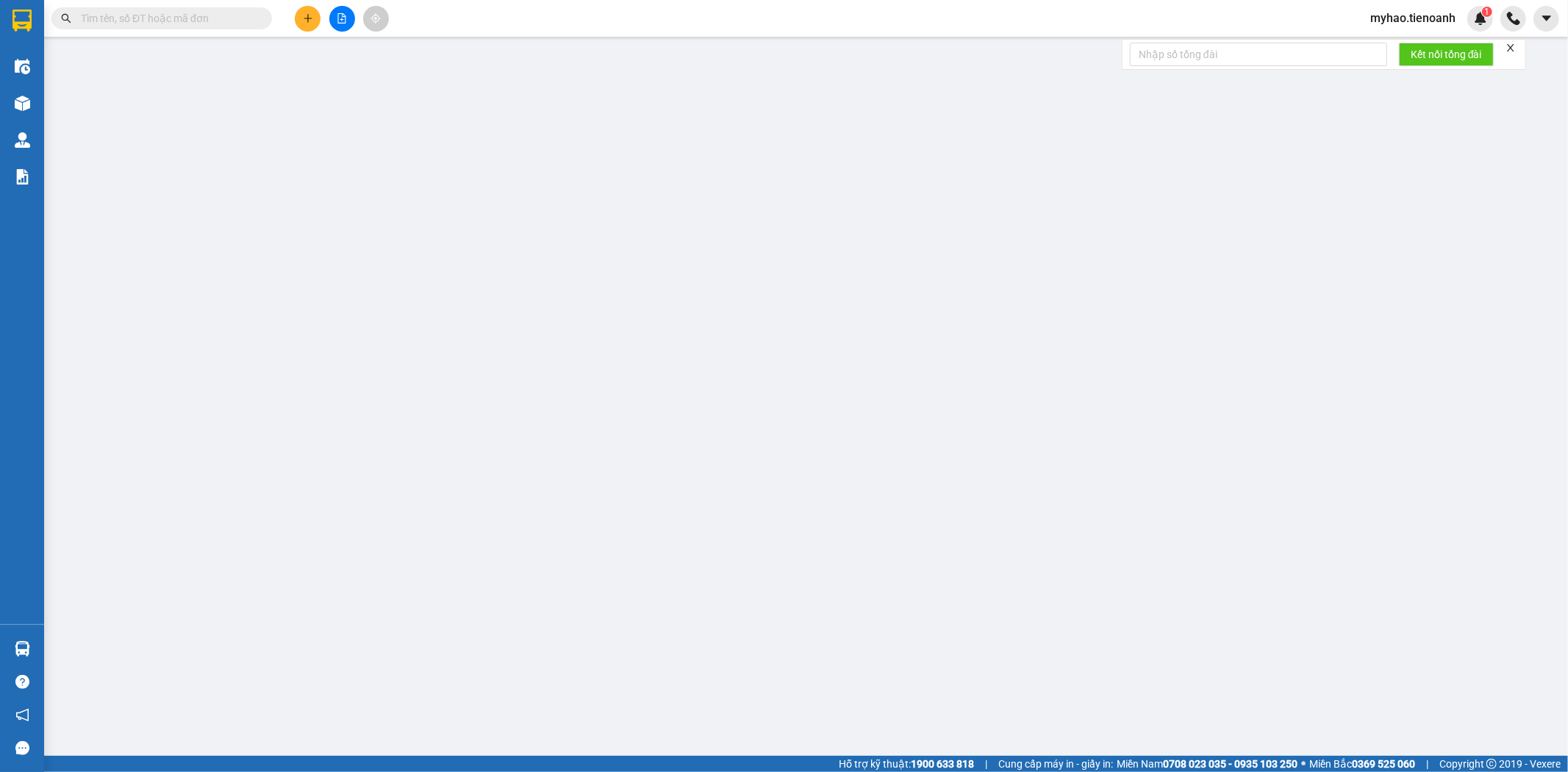
type input "0779560089"
type input "[PERSON_NAME]"
type input "0934909879"
type input "C Thư"
type input "BXNTG1110250003"
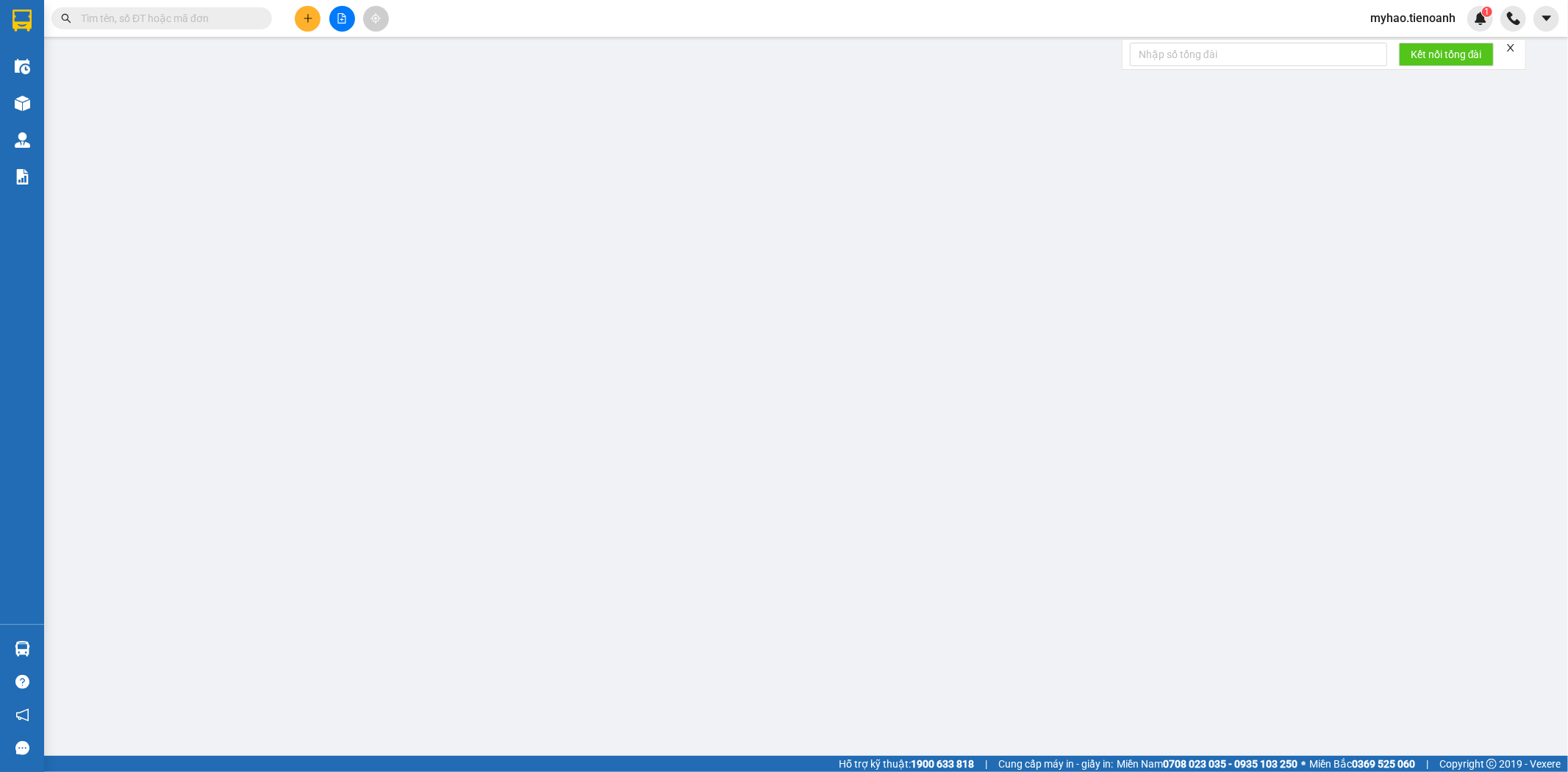
type input "0"
type input "20.000"
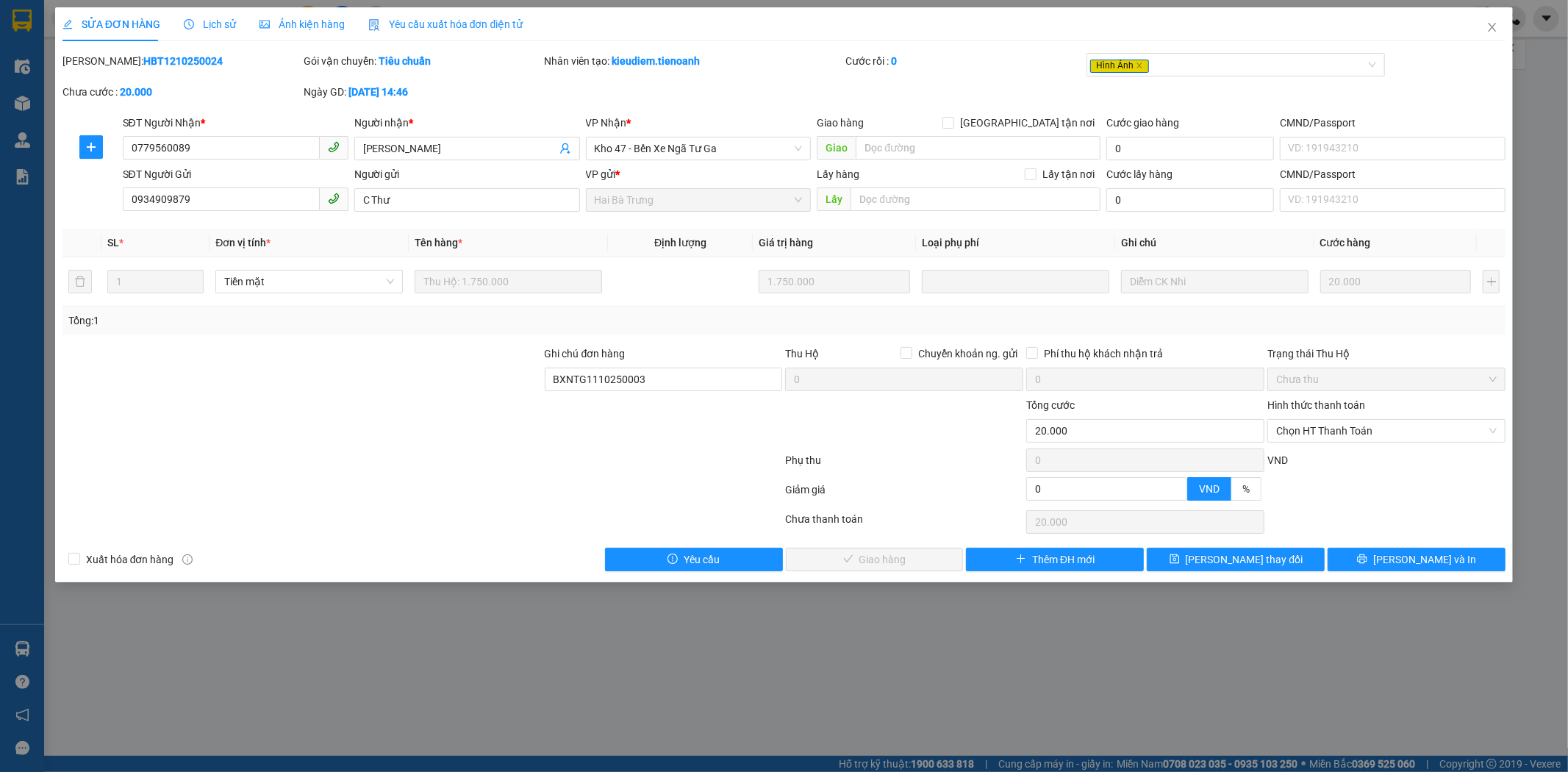
click at [692, 440] on div at bounding box center [664, 422] width 241 height 51
click at [696, 443] on div at bounding box center [664, 422] width 241 height 51
click at [693, 384] on input "BXNTG1110250003" at bounding box center [664, 380] width 238 height 24
type input "BXNTG1110250003 gọi nhận hàng knm"
click at [1285, 558] on button "[PERSON_NAME] thay đổi" at bounding box center [1236, 559] width 178 height 24
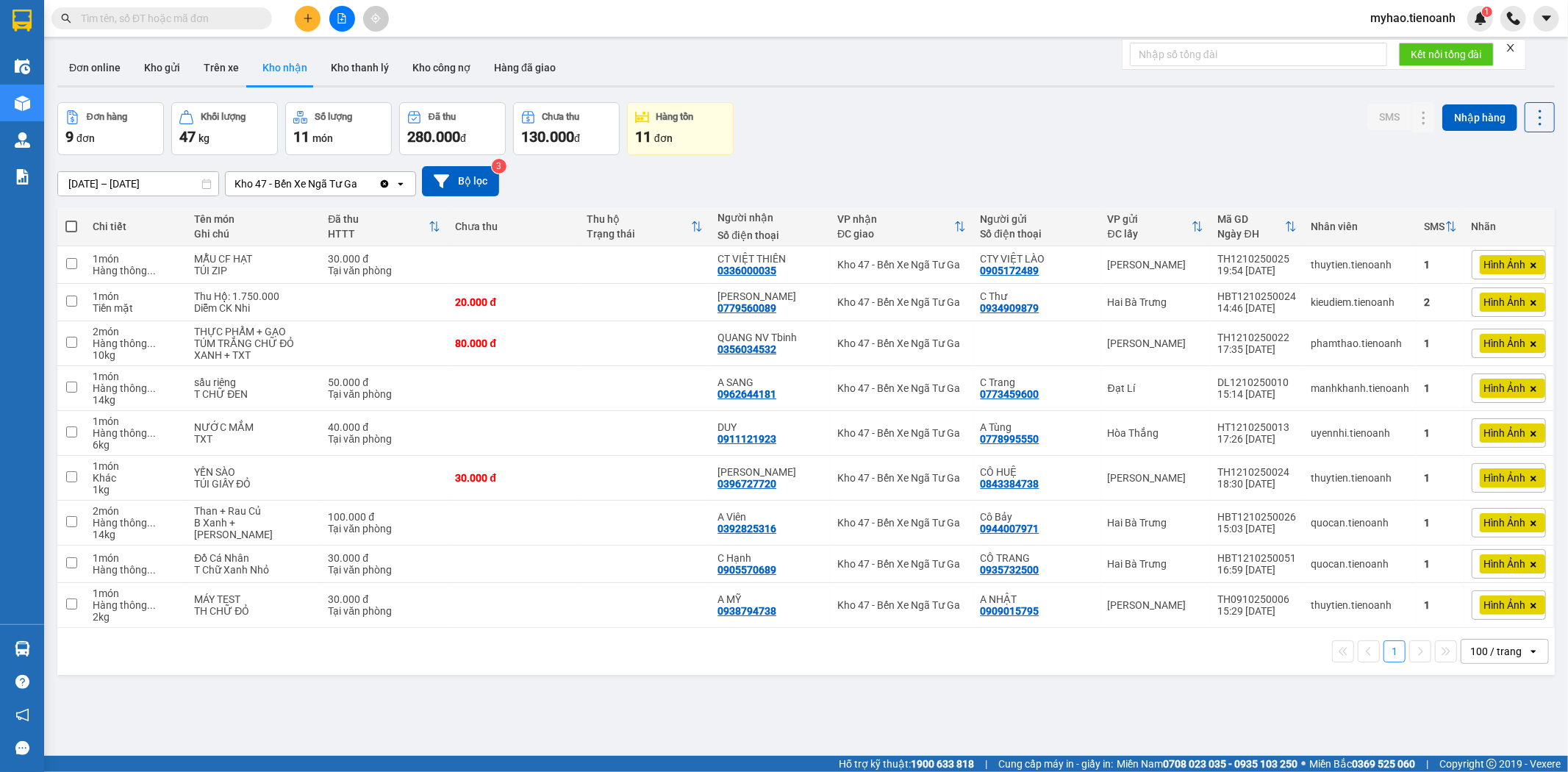
click at [820, 105] on div "Đơn hàng 9 đơn Khối lượng 47 kg Số lượng 11 món Đã thu 280.000 đ Chưa thu 130.0…" at bounding box center [806, 128] width 1498 height 53
click at [1389, 301] on icon at bounding box center [1394, 302] width 10 height 10
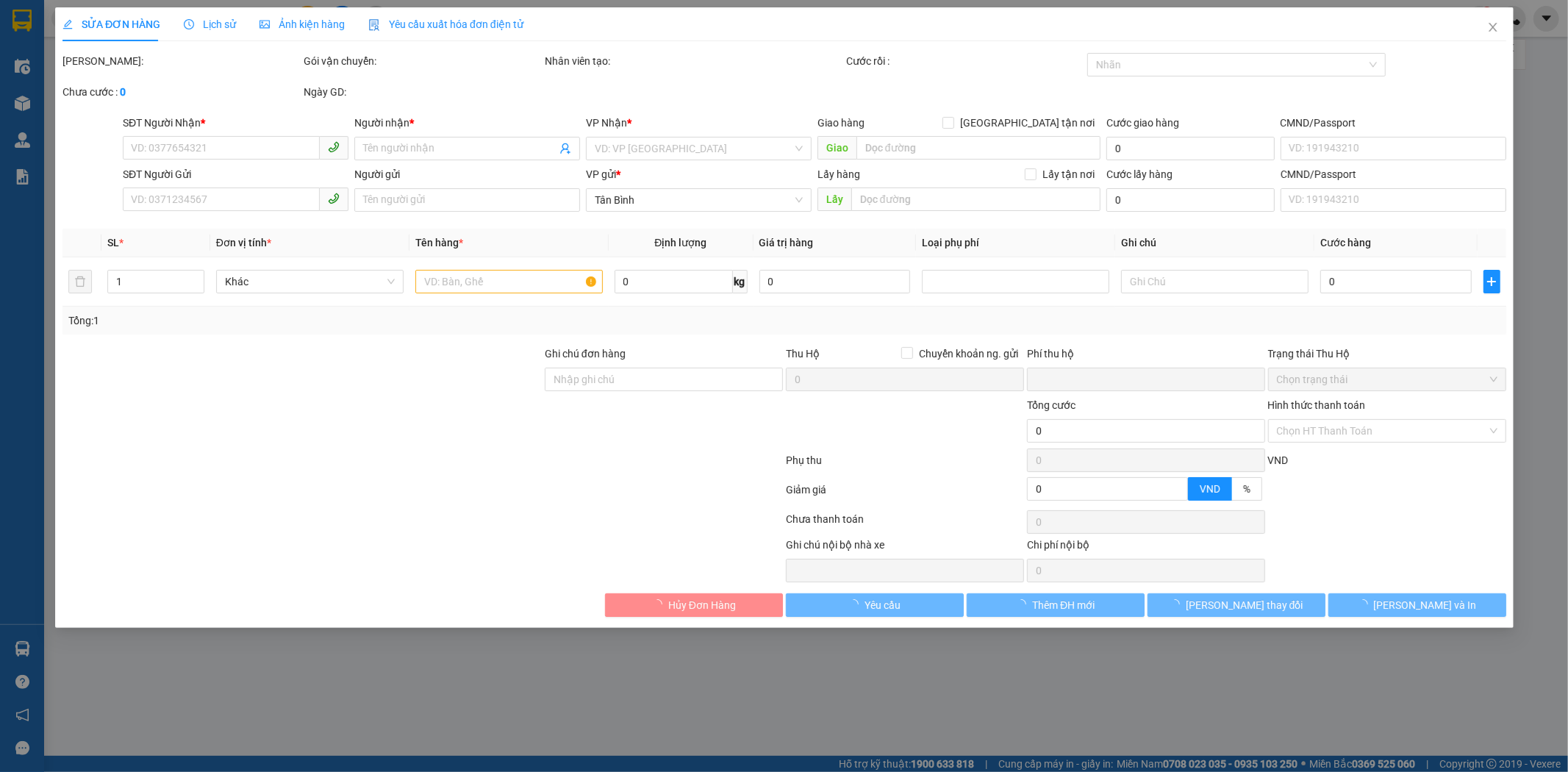
type input "0779560089"
type input "[PERSON_NAME]"
type input "0934909879"
type input "C Thư"
type input "BXNTG1110250003 gọi nhận hàng knm"
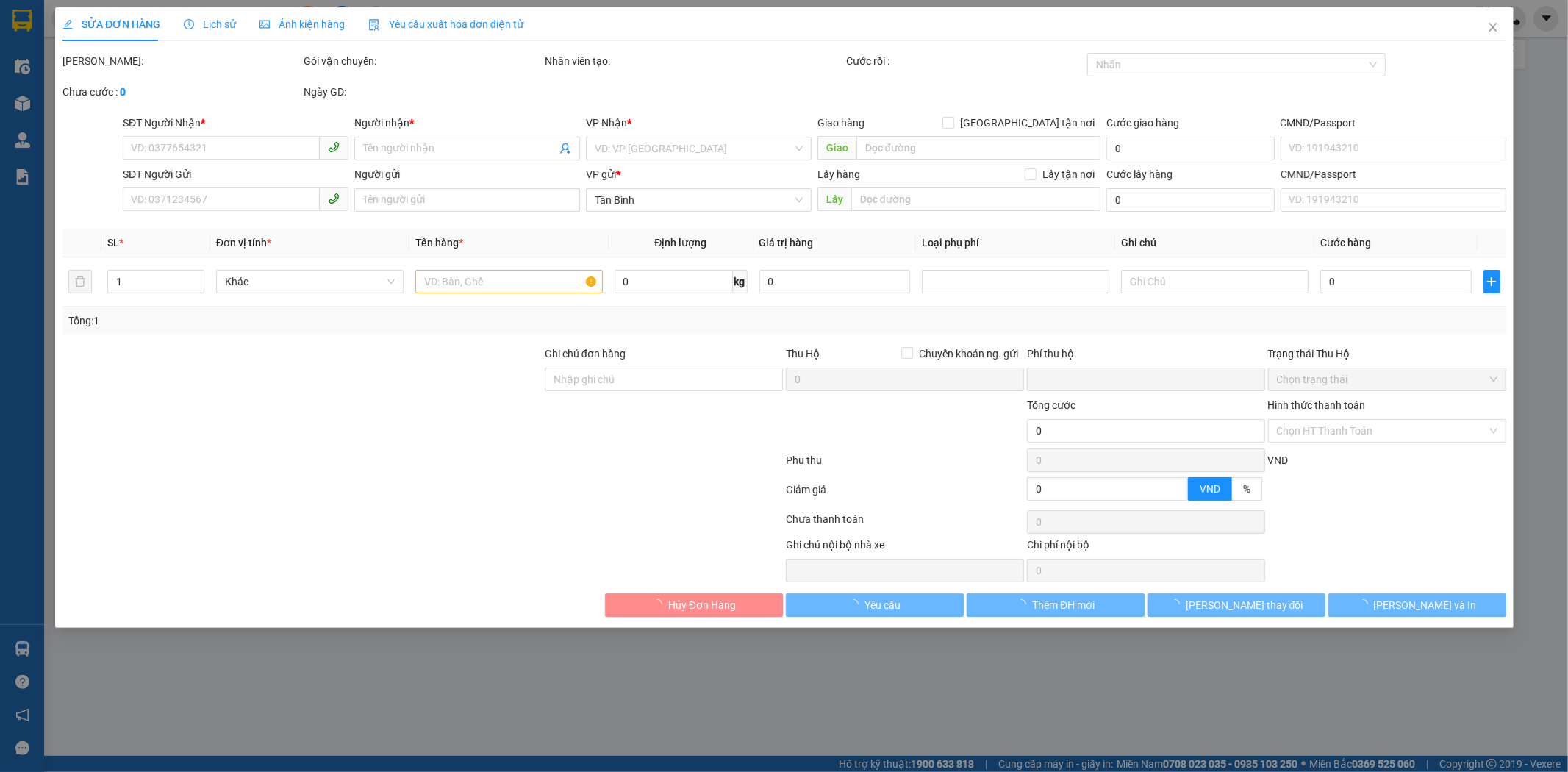
type input "0"
type input "20.000"
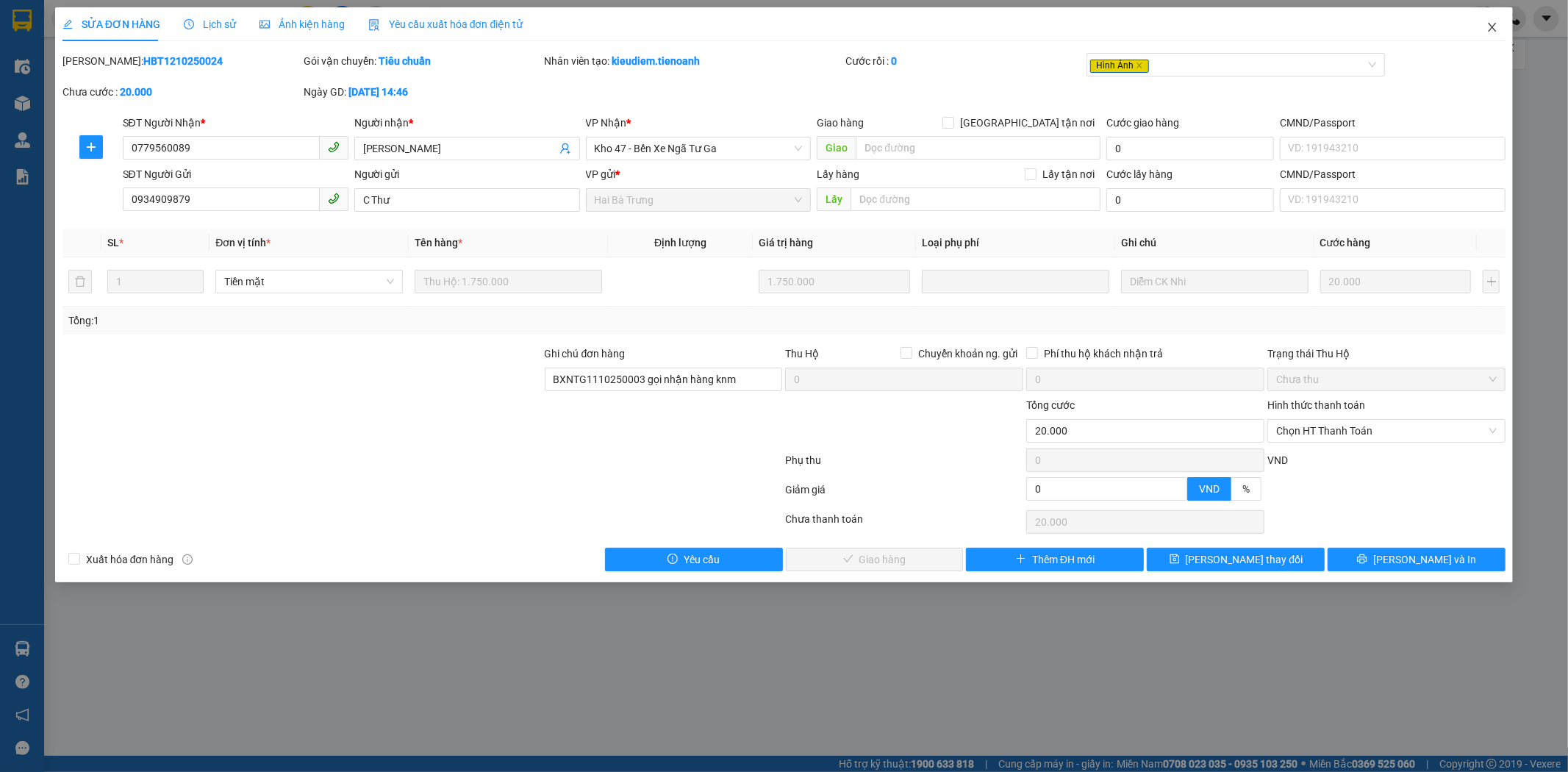
click at [1498, 27] on icon "close" at bounding box center [1492, 27] width 12 height 12
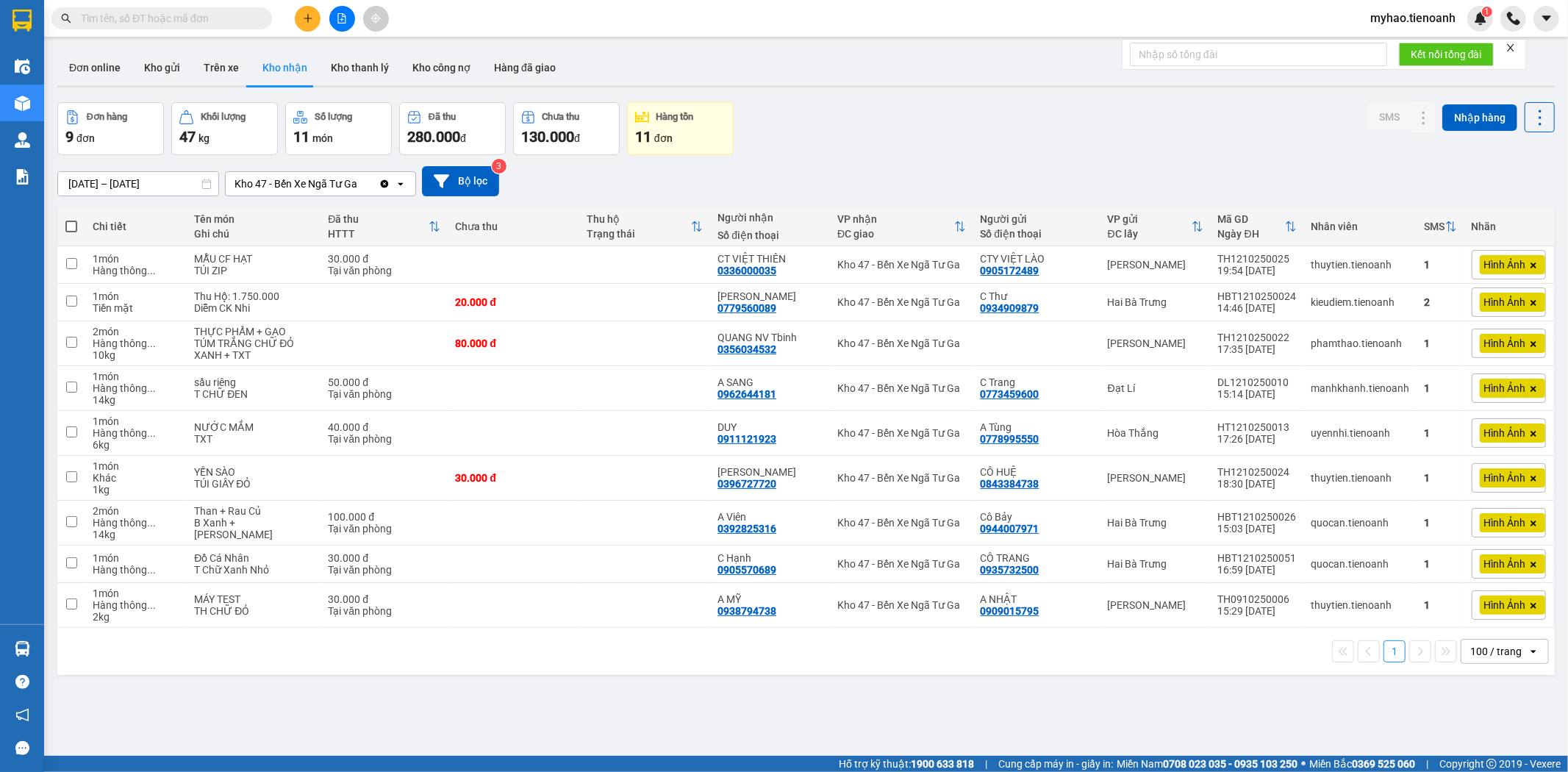
click at [121, 17] on input "text" at bounding box center [168, 19] width 174 height 16
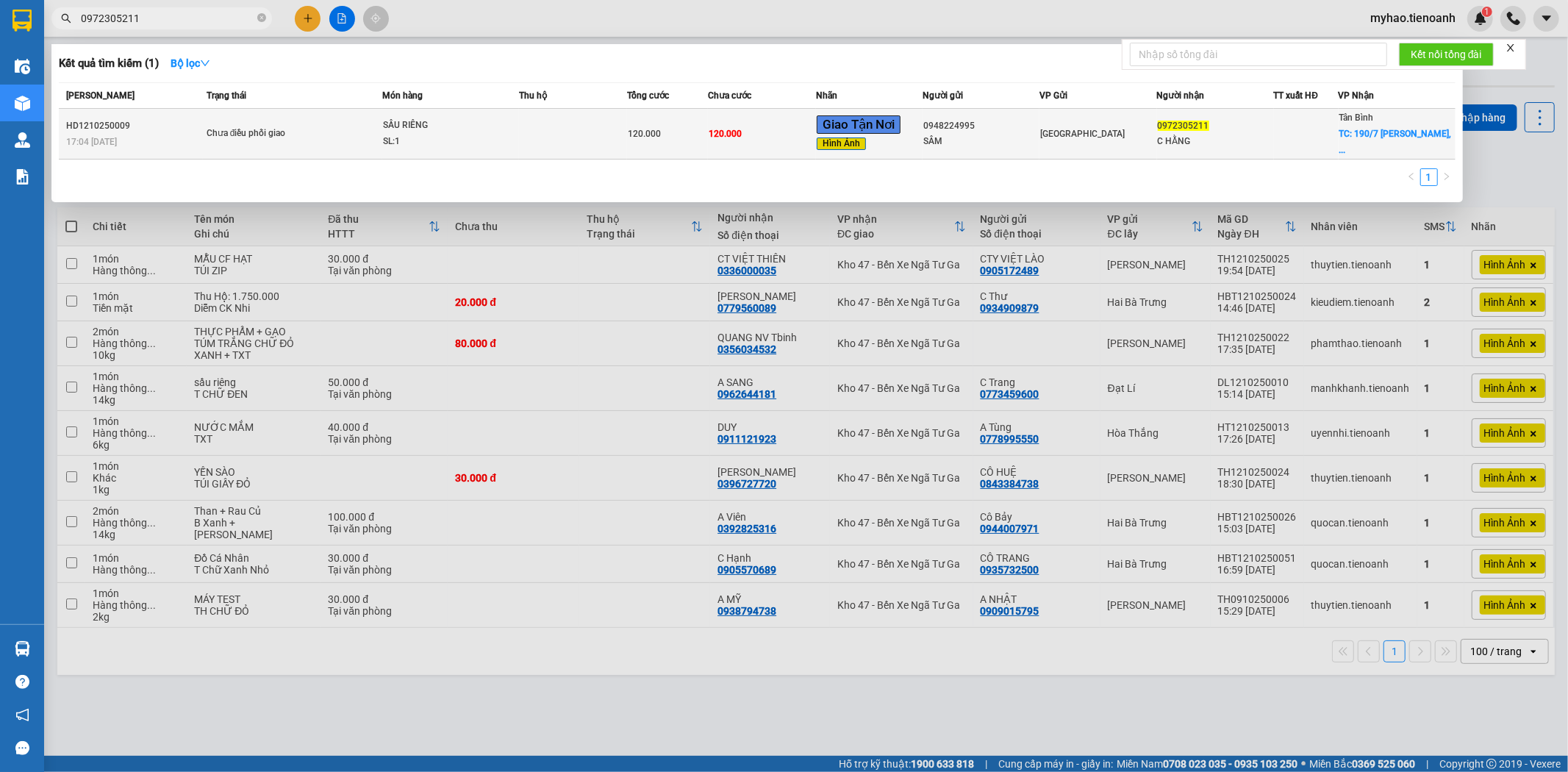
type input "0972305211"
click at [1239, 145] on div "C HẰNG" at bounding box center [1216, 141] width 116 height 16
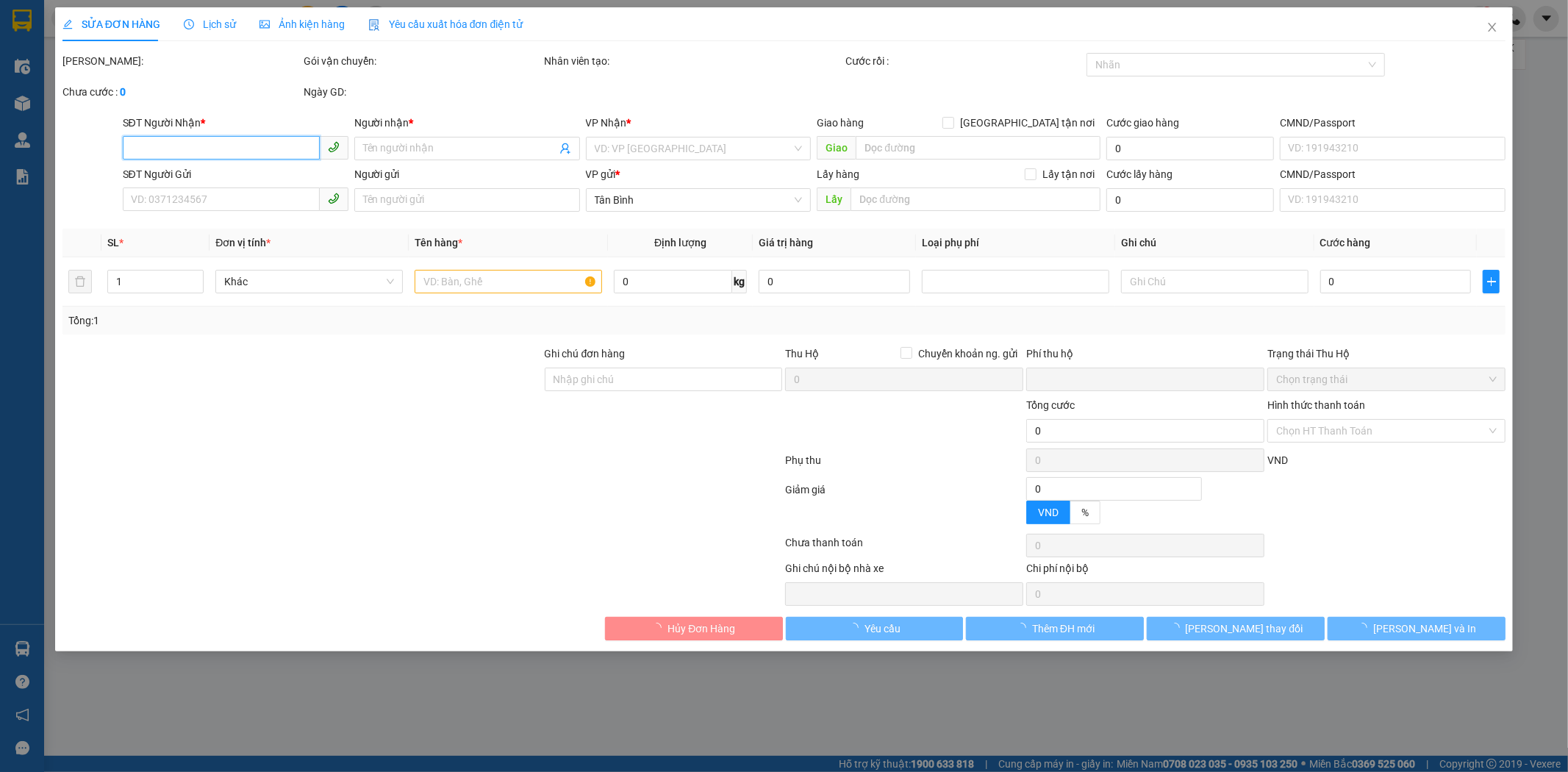
type input "0972305211"
type input "C HẰNG"
checkbox input "true"
type input "190/7 Đường Phan Văn Trị, phường 12, Bình Thạnh, Hồ Chí Minh"
type input "0948224995"
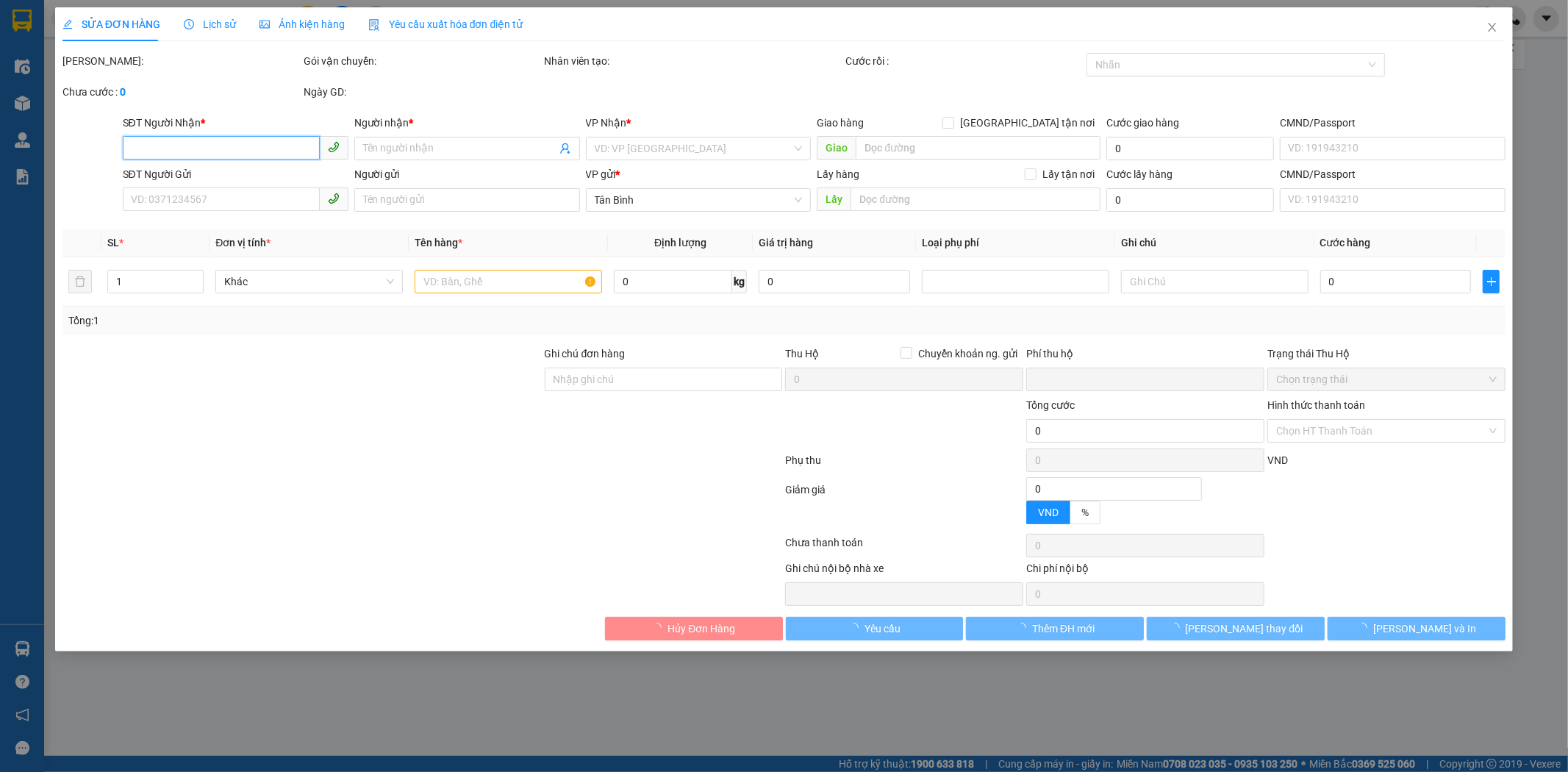
type input "SÂM"
type input "0"
type input "120.000"
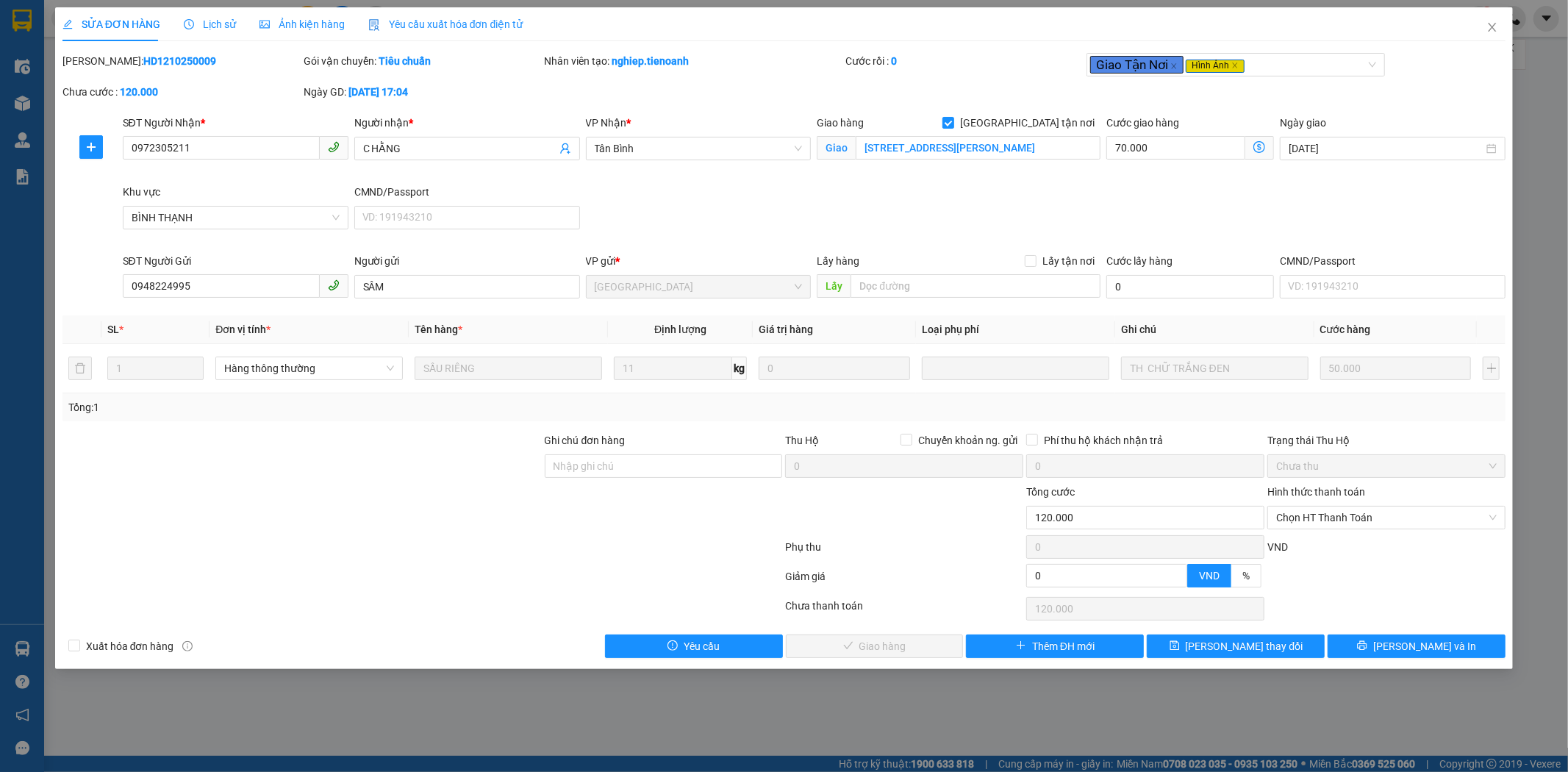
click at [217, 21] on span "Lịch sử" at bounding box center [210, 24] width 52 height 12
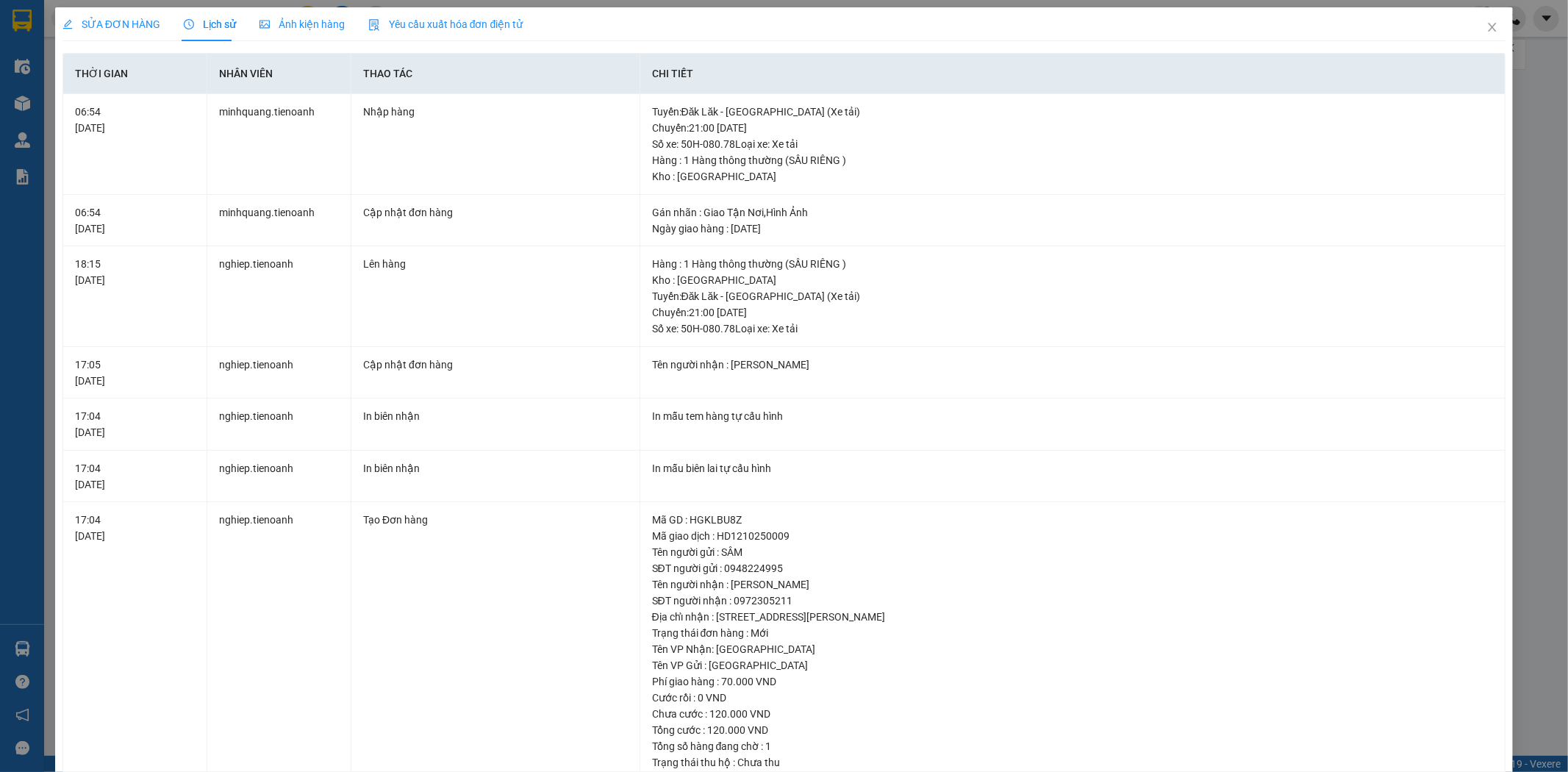
click at [124, 25] on span "SỬA ĐƠN HÀNG" at bounding box center [111, 24] width 98 height 12
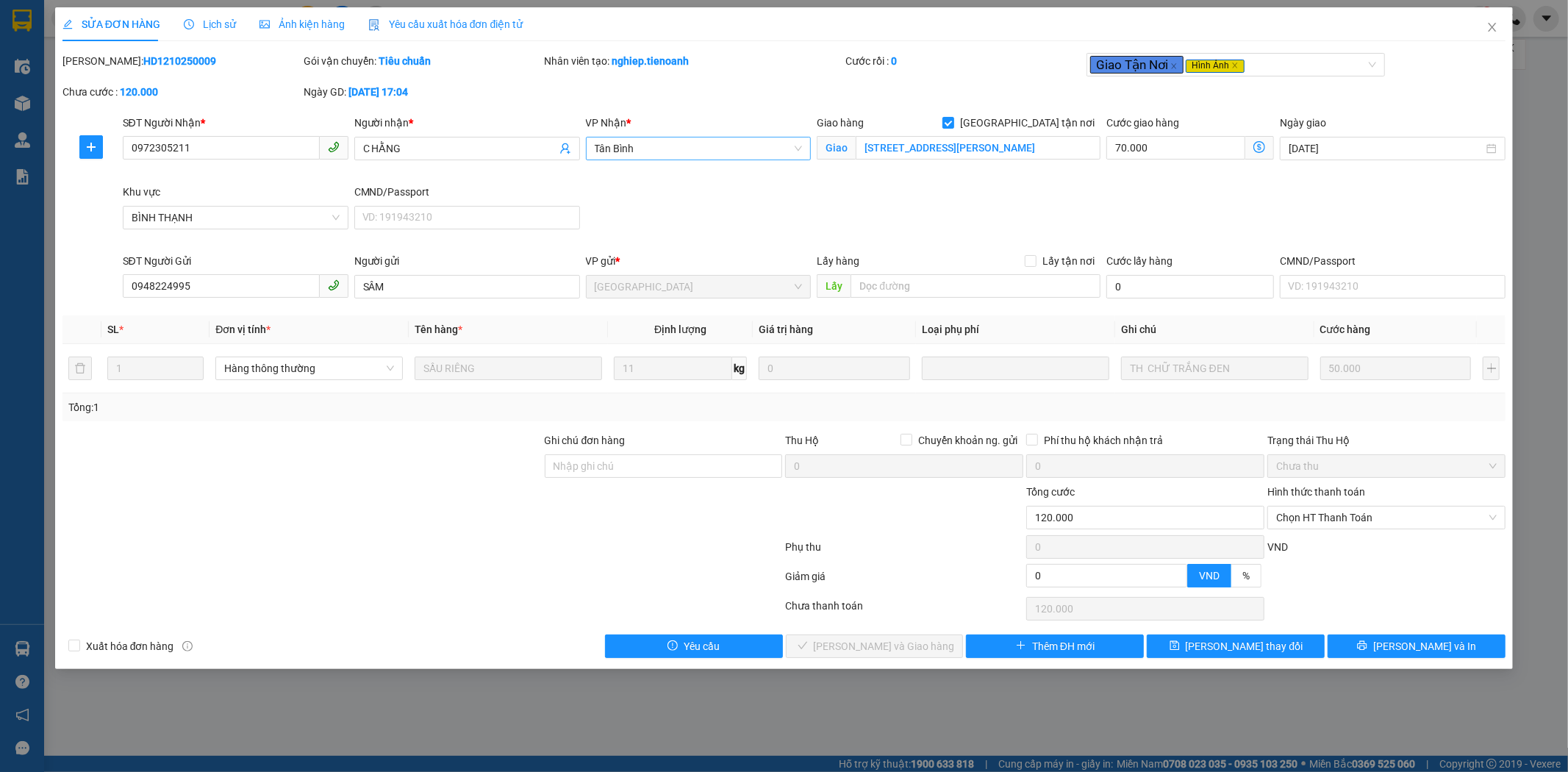
click at [616, 156] on span "Tân Bình" at bounding box center [699, 148] width 208 height 22
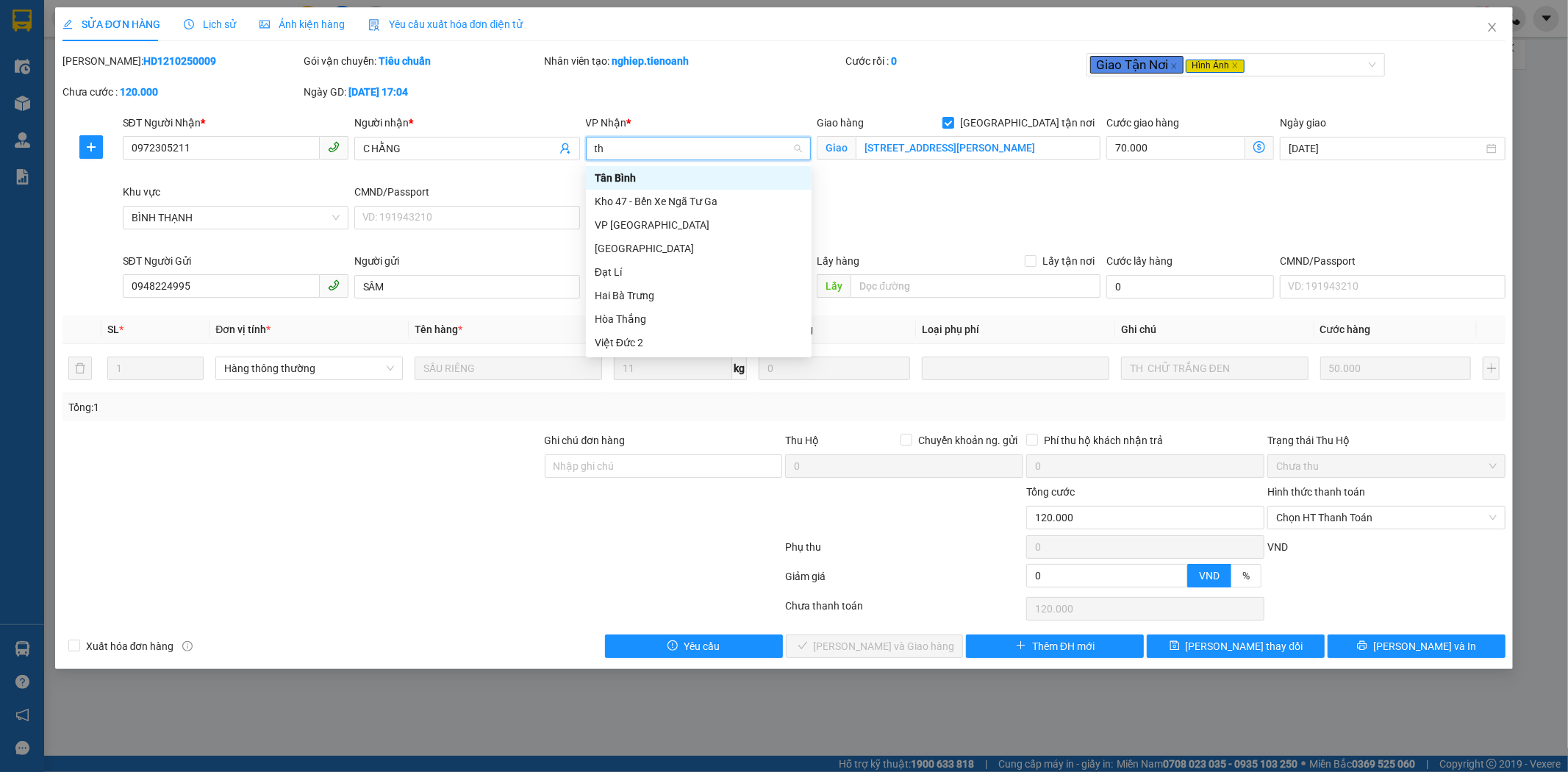
type input "thu"
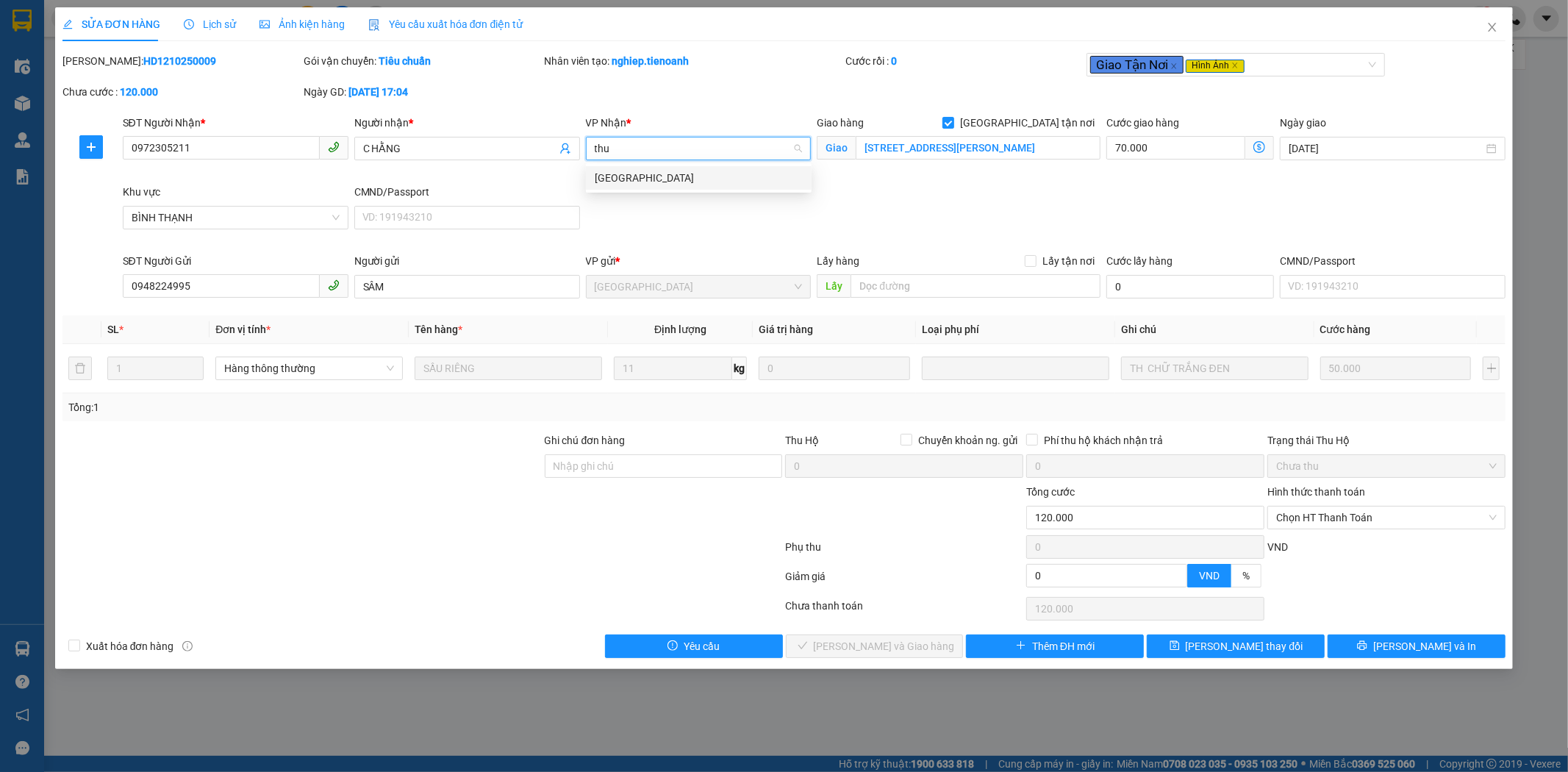
click at [663, 176] on div "[GEOGRAPHIC_DATA]" at bounding box center [699, 178] width 208 height 16
click at [1242, 641] on span "[PERSON_NAME] thay đổi" at bounding box center [1245, 646] width 118 height 16
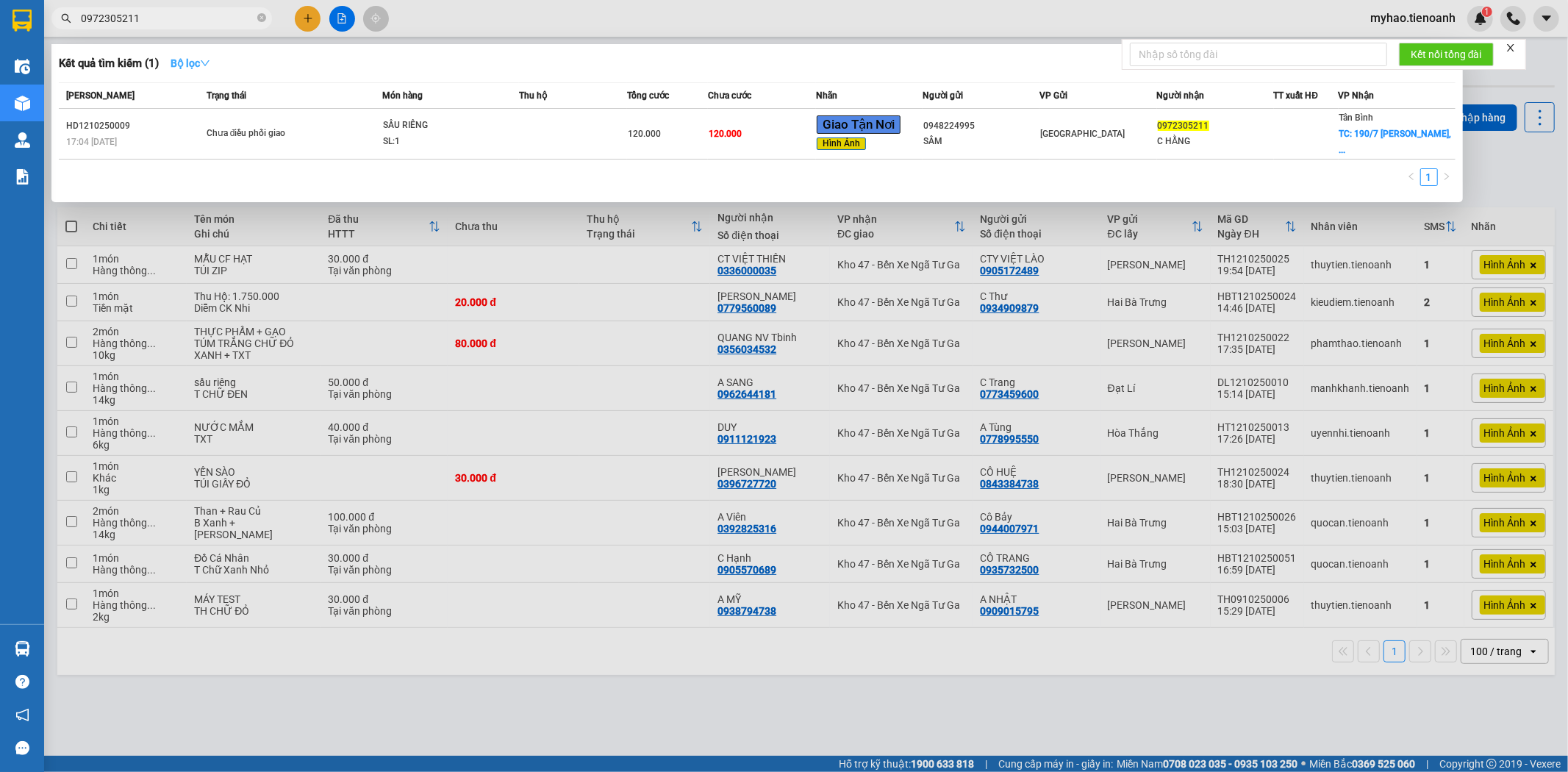
drag, startPoint x: 172, startPoint y: 13, endPoint x: 220, endPoint y: 54, distance: 63.1
click at [177, 11] on input "0972305211" at bounding box center [168, 19] width 174 height 16
